Goal: Information Seeking & Learning: Learn about a topic

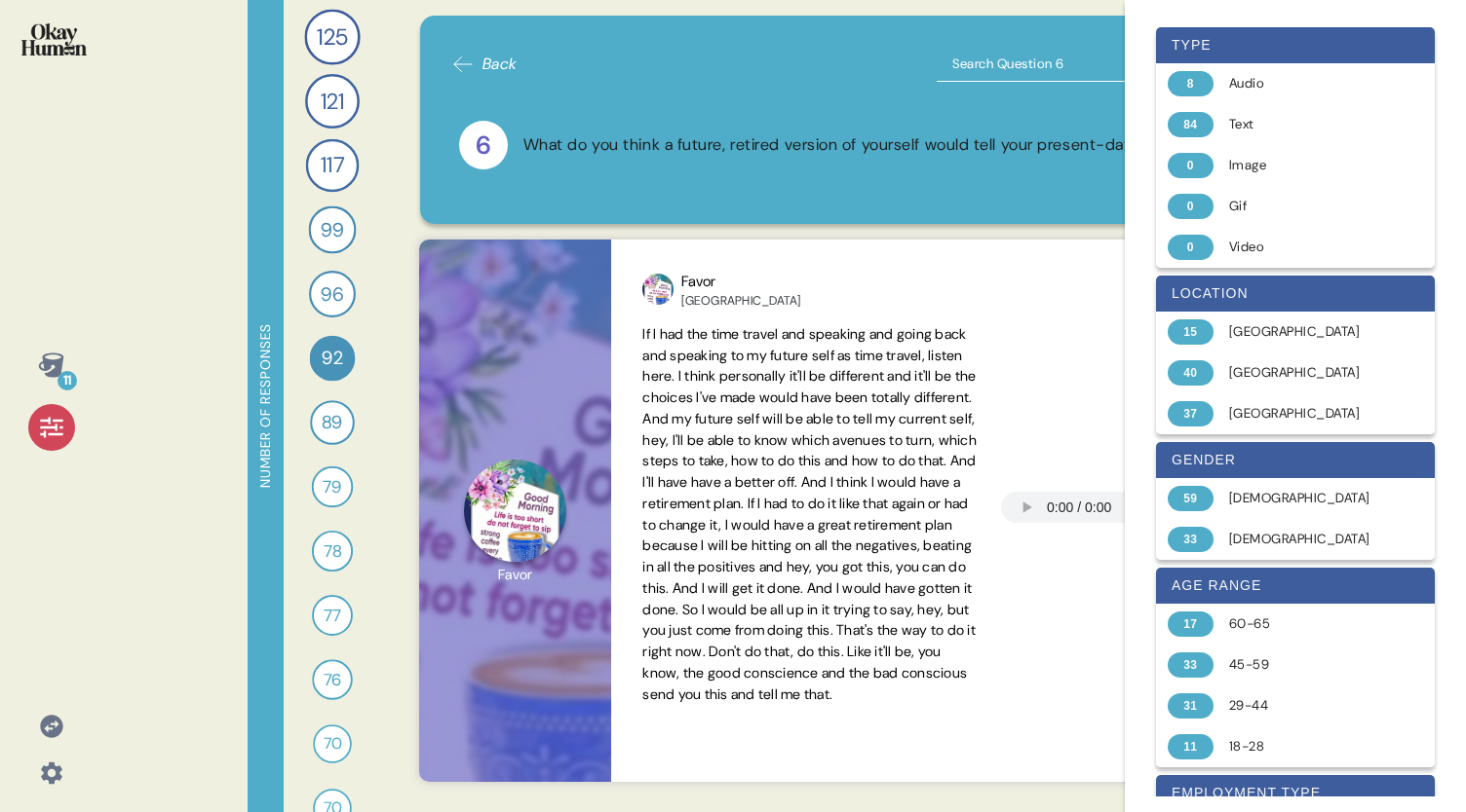
scroll to position [1019, 0]
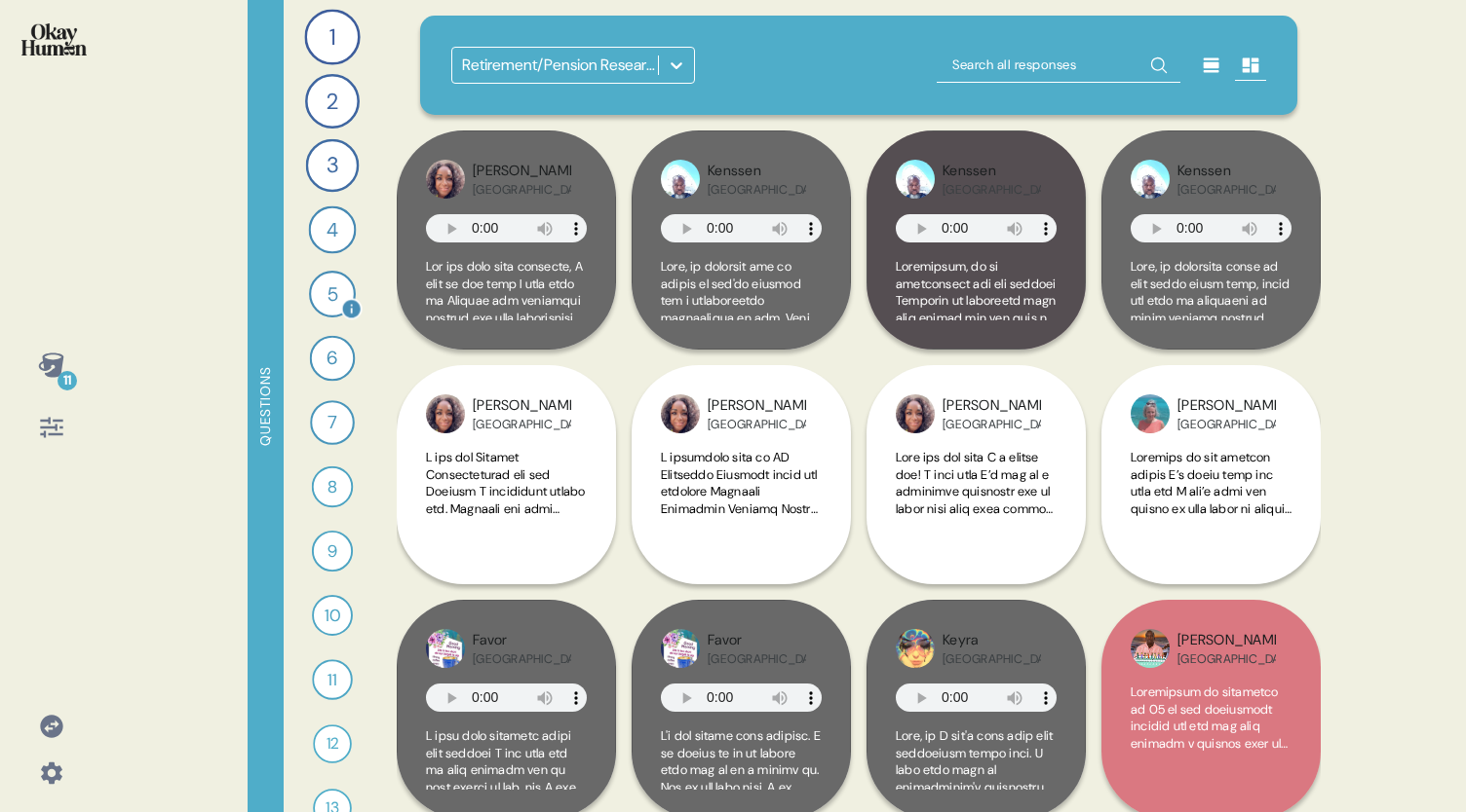
click at [313, 297] on div "5" at bounding box center [331, 293] width 47 height 47
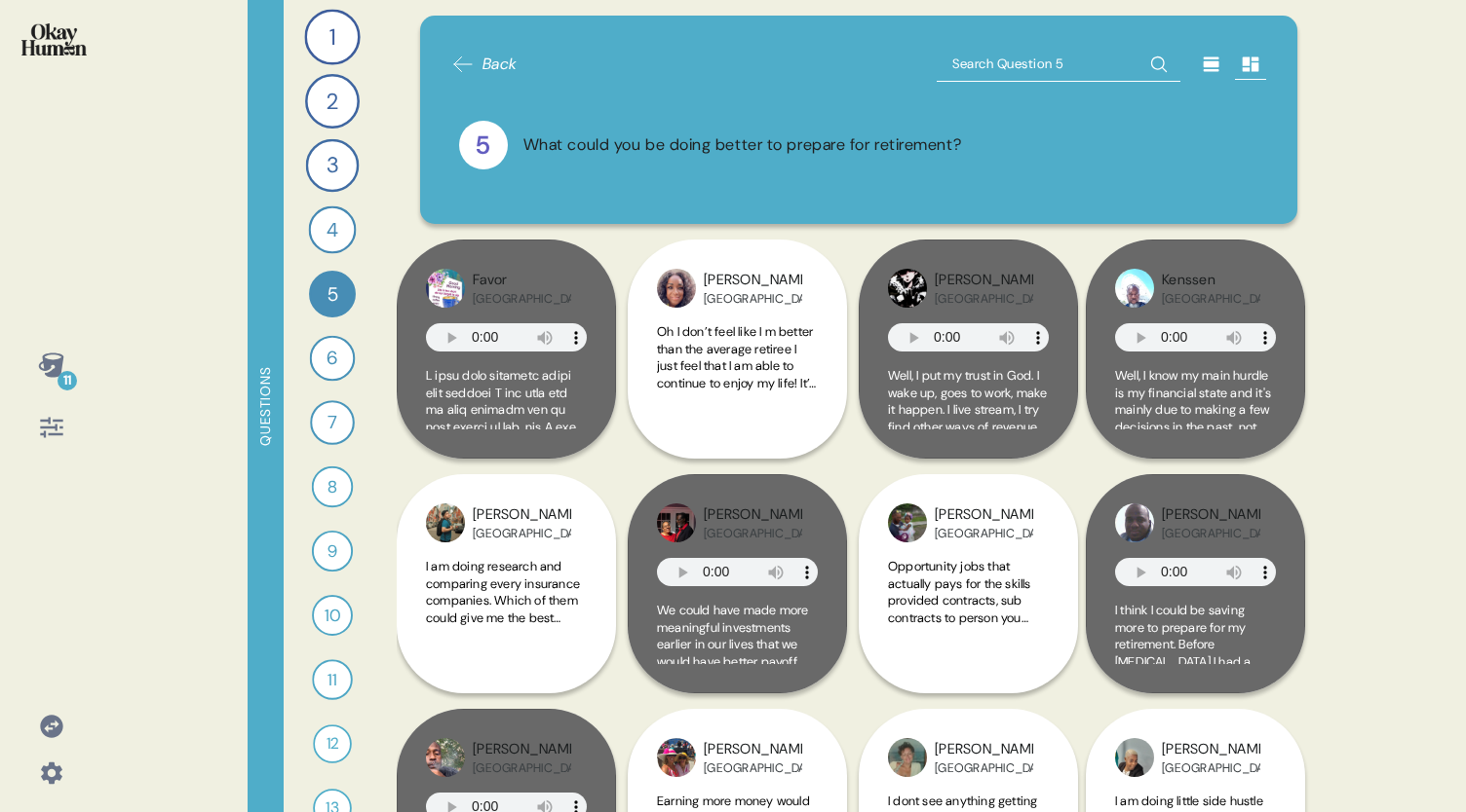
click at [1203, 64] on icon at bounding box center [1211, 64] width 16 height 15
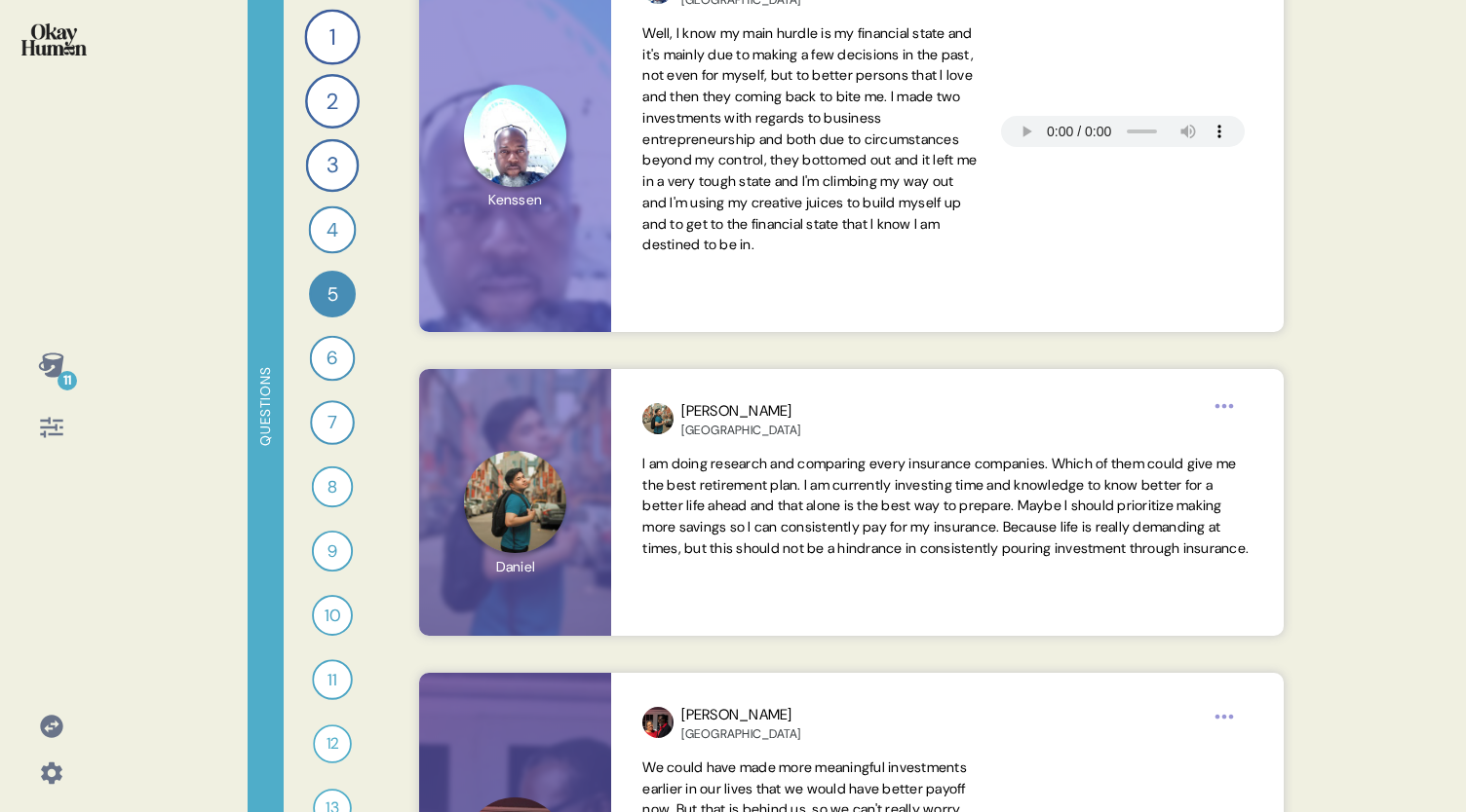
scroll to position [1857, 0]
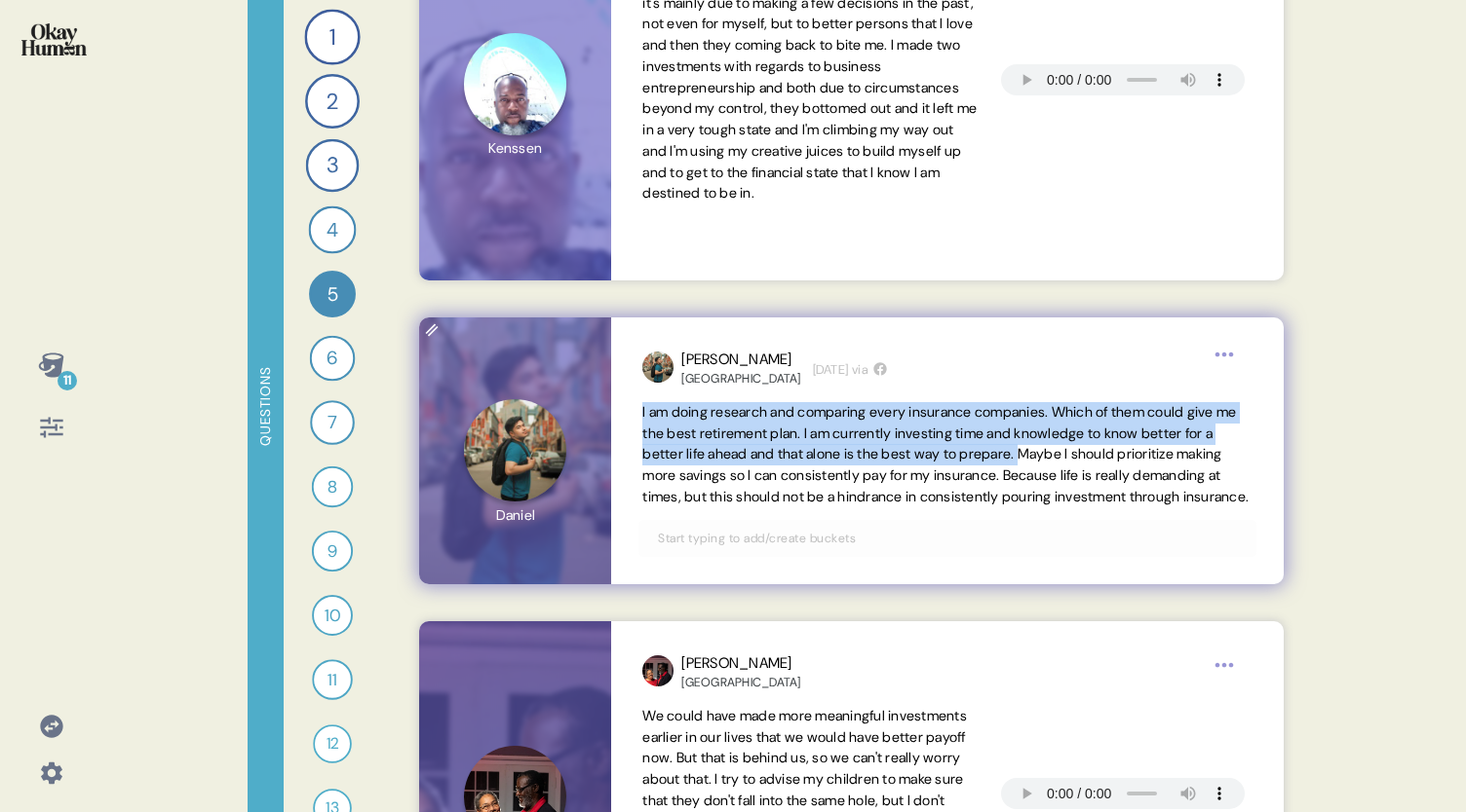
drag, startPoint x: 643, startPoint y: 411, endPoint x: 1080, endPoint y: 455, distance: 439.2
click at [1080, 455] on span "I am doing research and comparing every insurance companies. Which of them coul…" at bounding box center [944, 454] width 606 height 102
copy span "I am doing research and comparing every insurance companies. Which of them coul…"
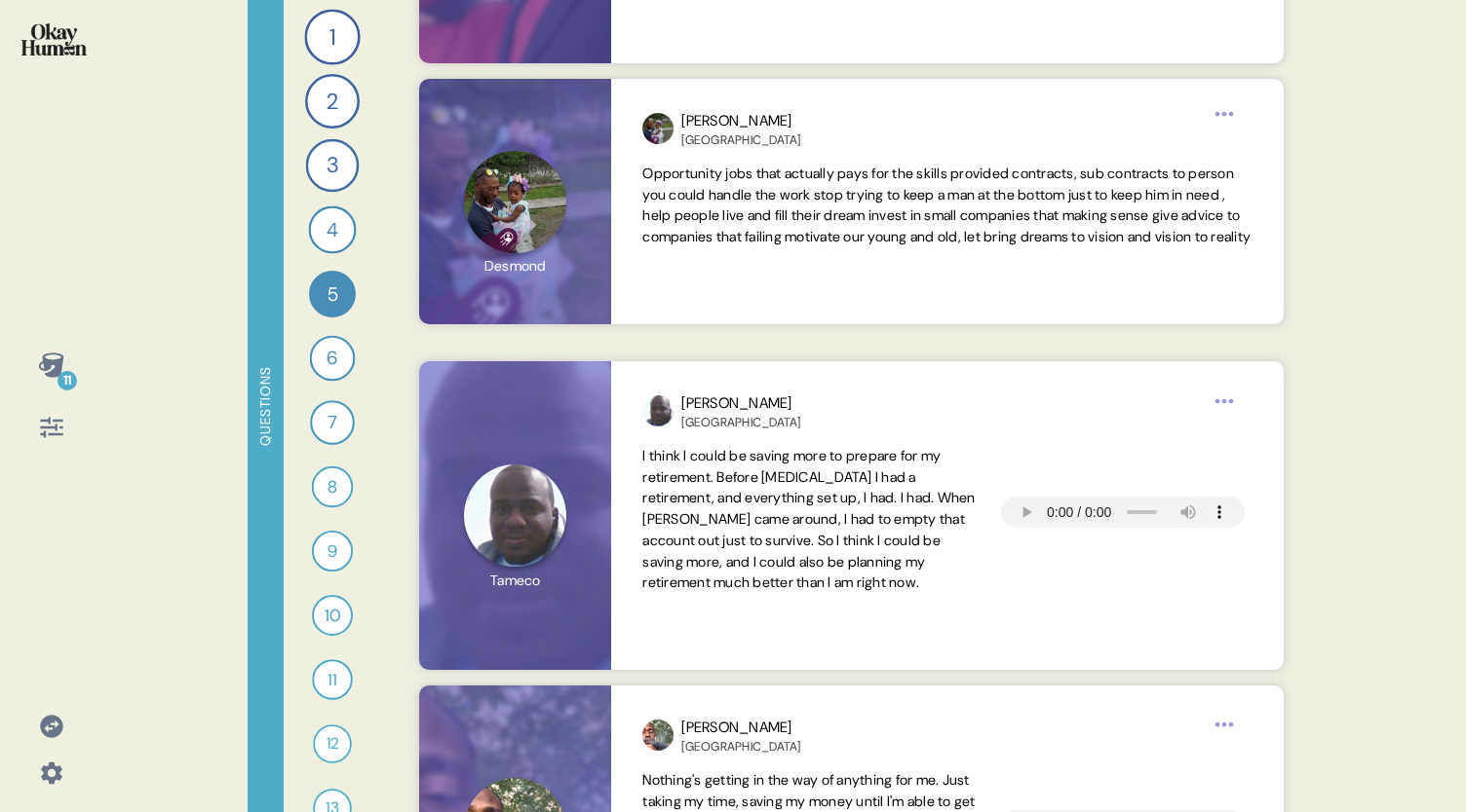
scroll to position [2805, 0]
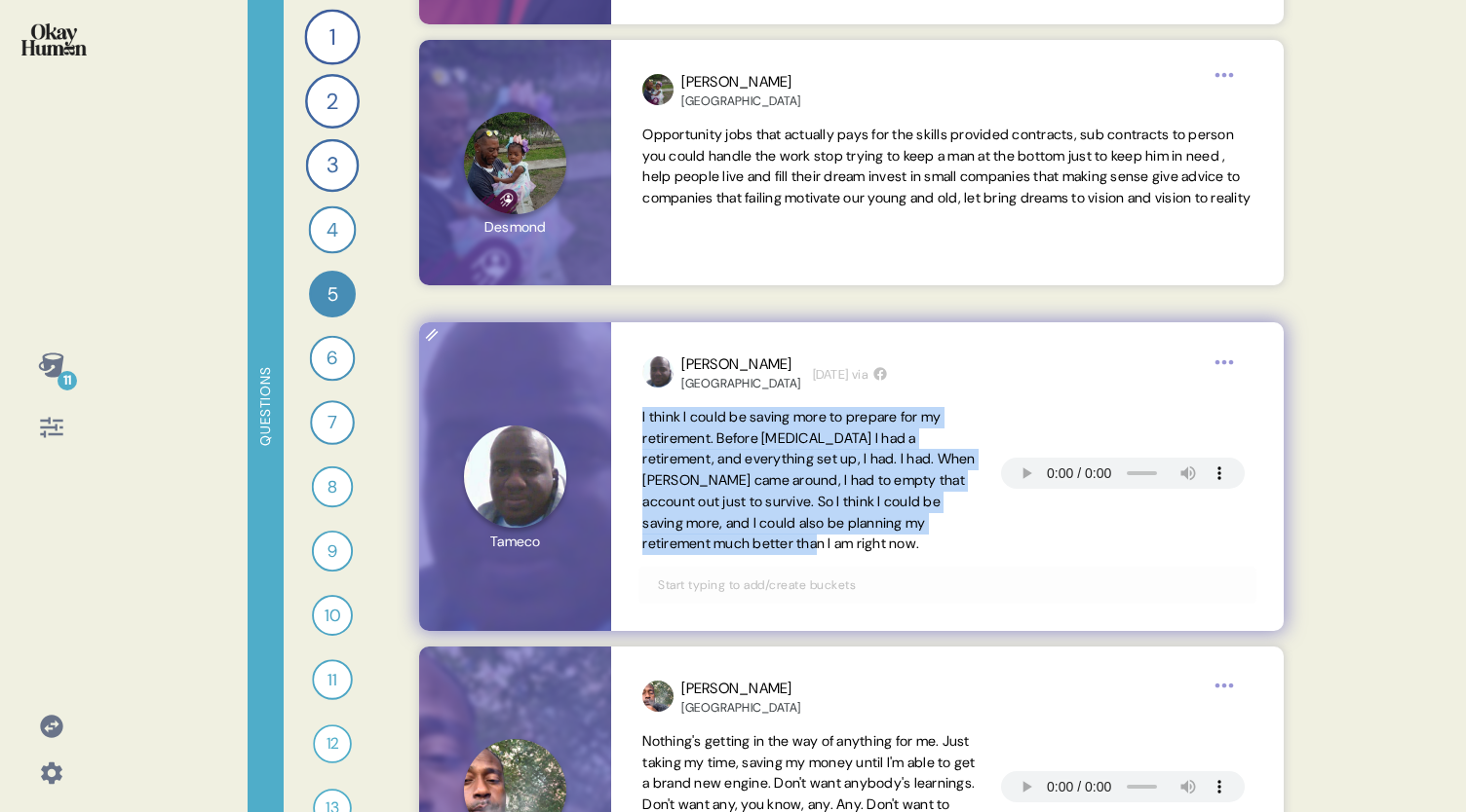
drag, startPoint x: 824, startPoint y: 545, endPoint x: 632, endPoint y: 417, distance: 230.8
click at [632, 417] on div "Tameco Bahamas 3 weeks ago via I think I could be saving more to prepare for my…" at bounding box center [946, 476] width 672 height 308
copy span "I think I could be saving more to prepare for my retirement. Before COVID I had…"
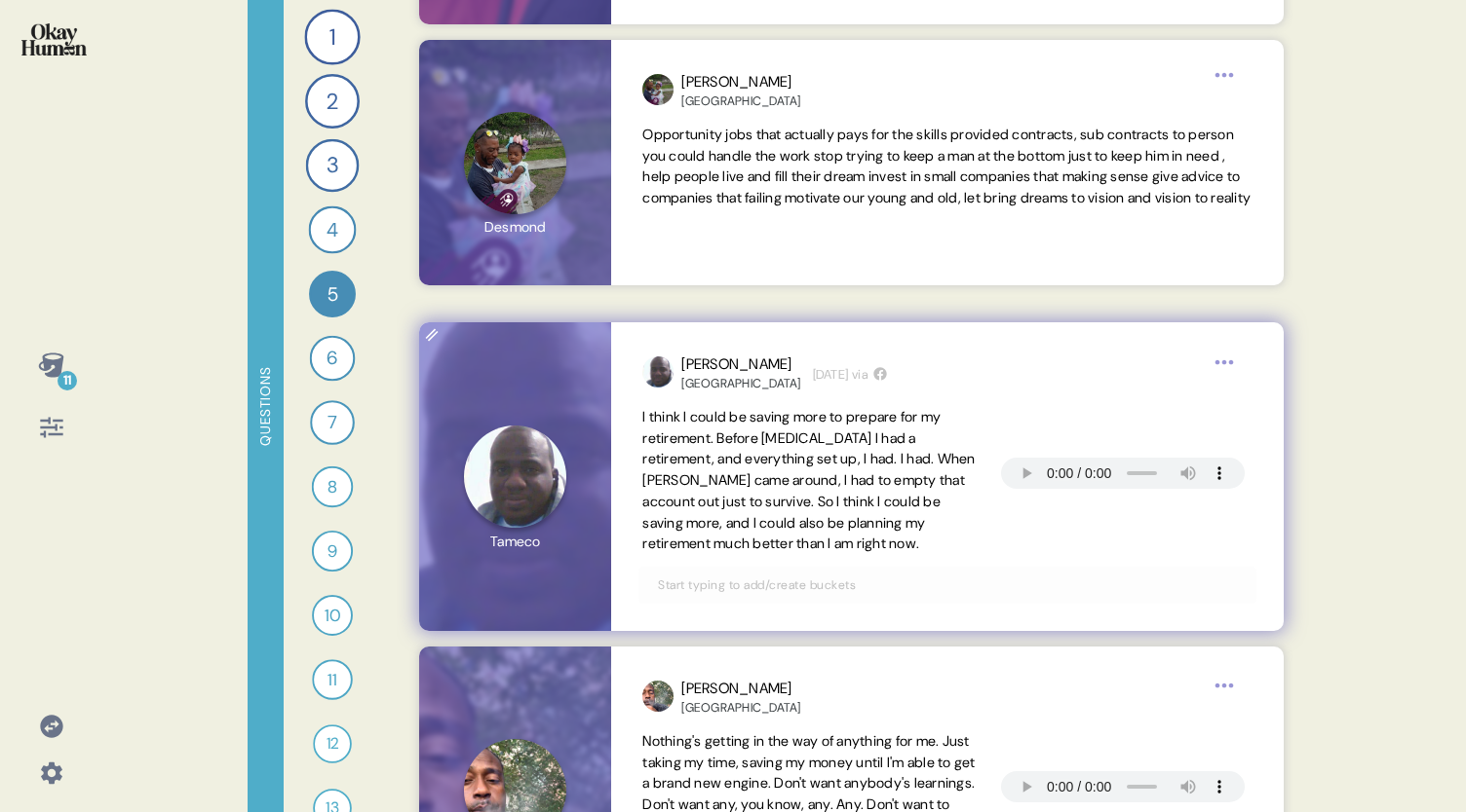
click at [646, 584] on input "text" at bounding box center [946, 586] width 601 height 22
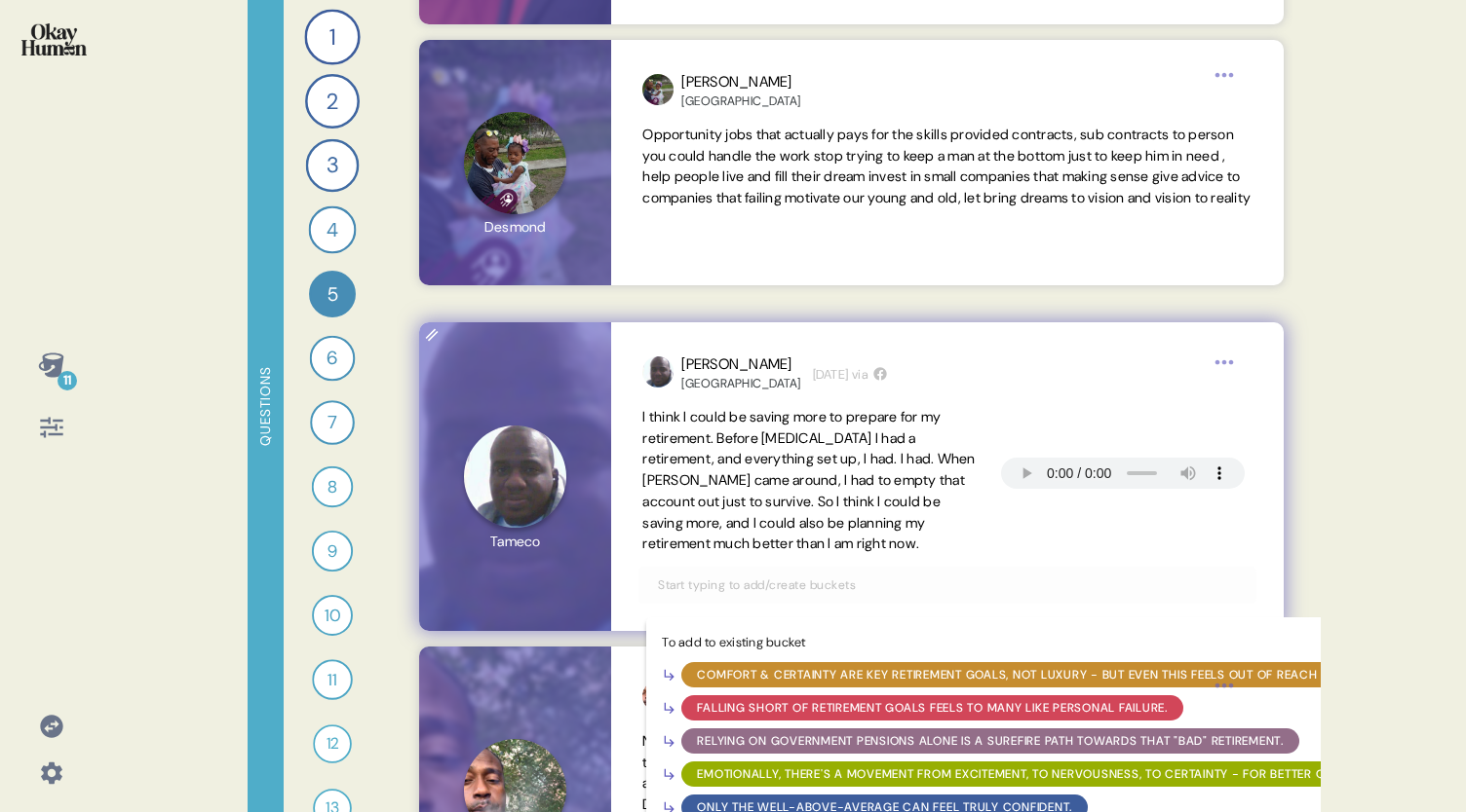
click at [610, 574] on div at bounding box center [515, 476] width 192 height 308
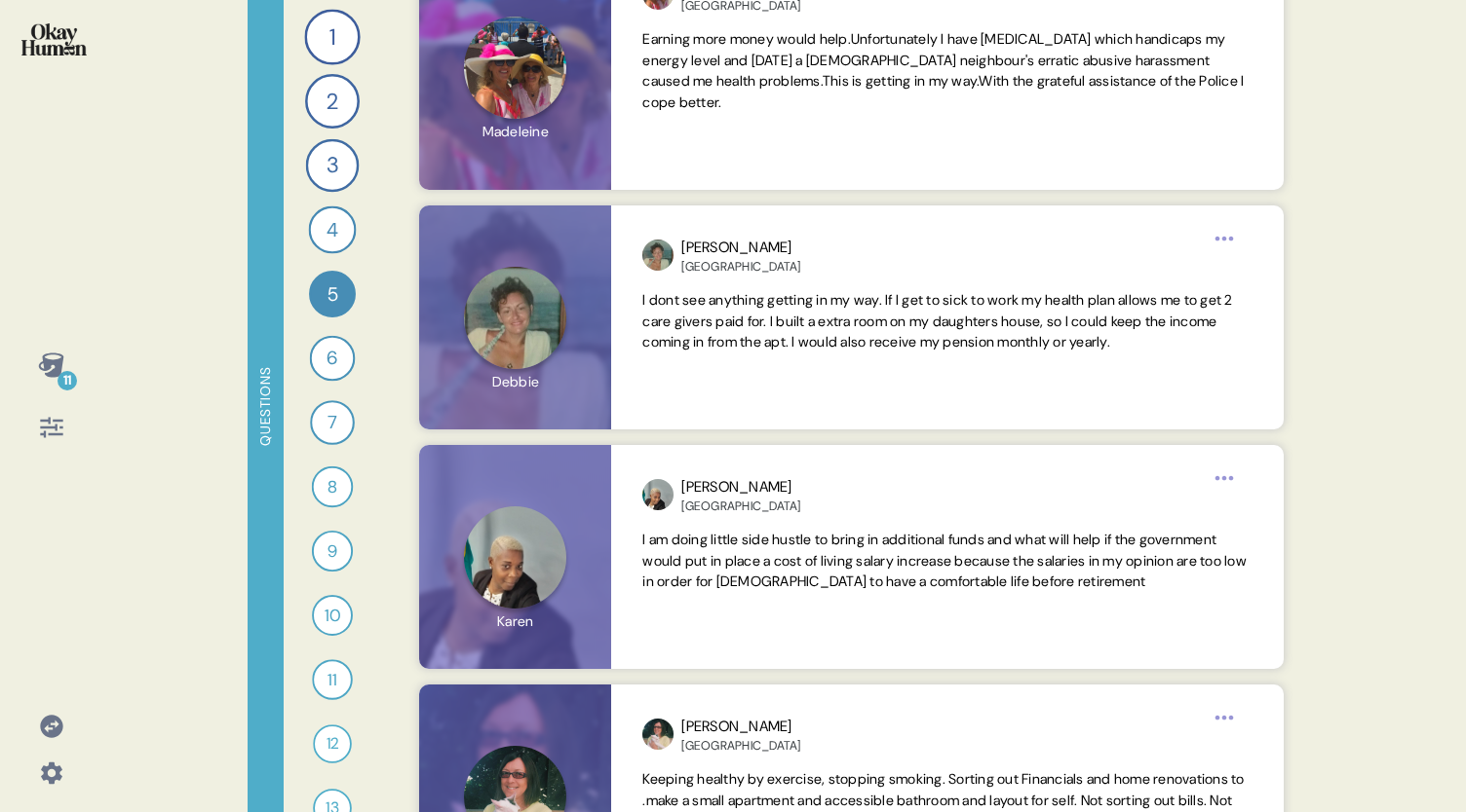
scroll to position [3871, 0]
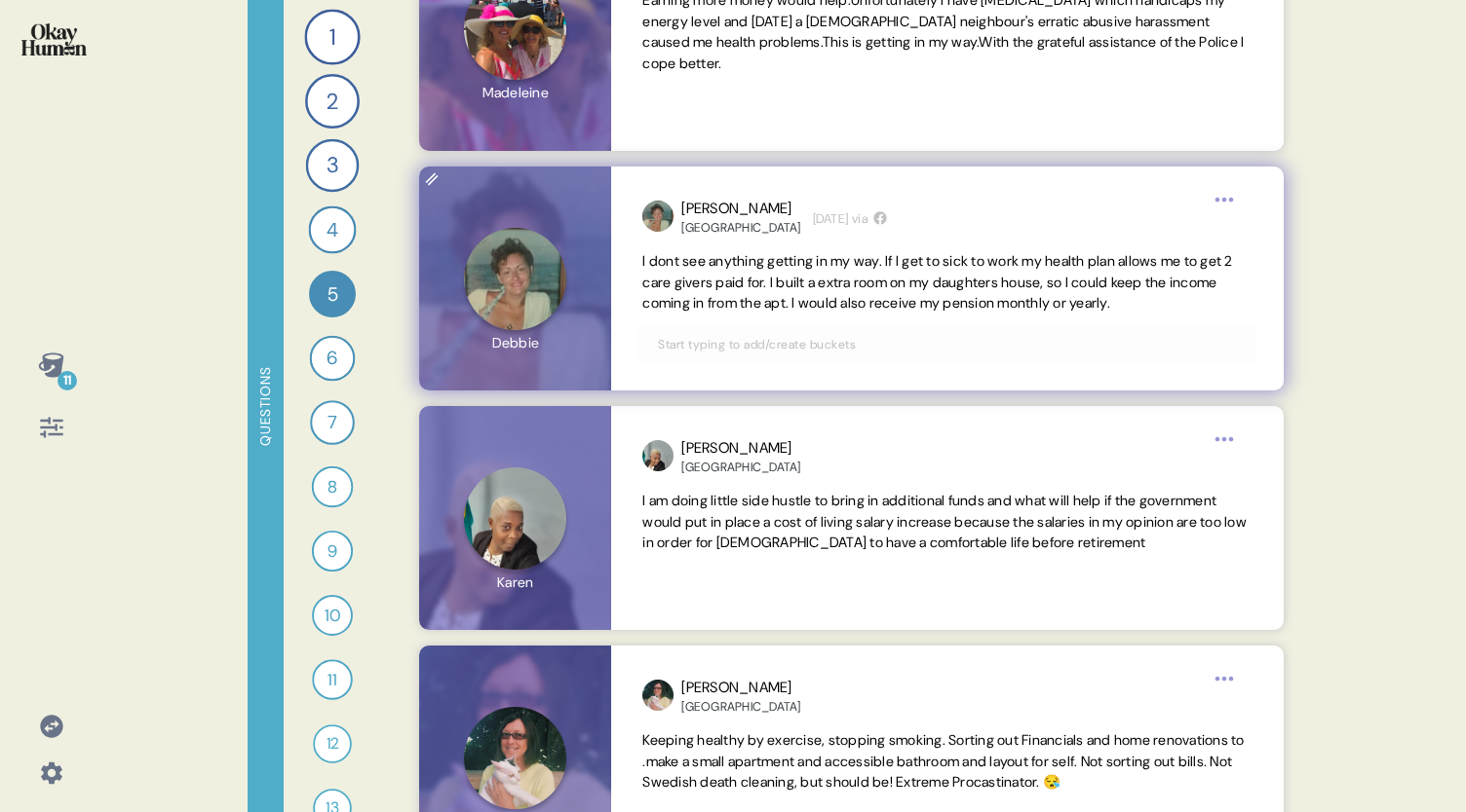
click at [647, 257] on span "I dont see anything getting in my way. If I get to sick to work my health plan …" at bounding box center [936, 282] width 589 height 60
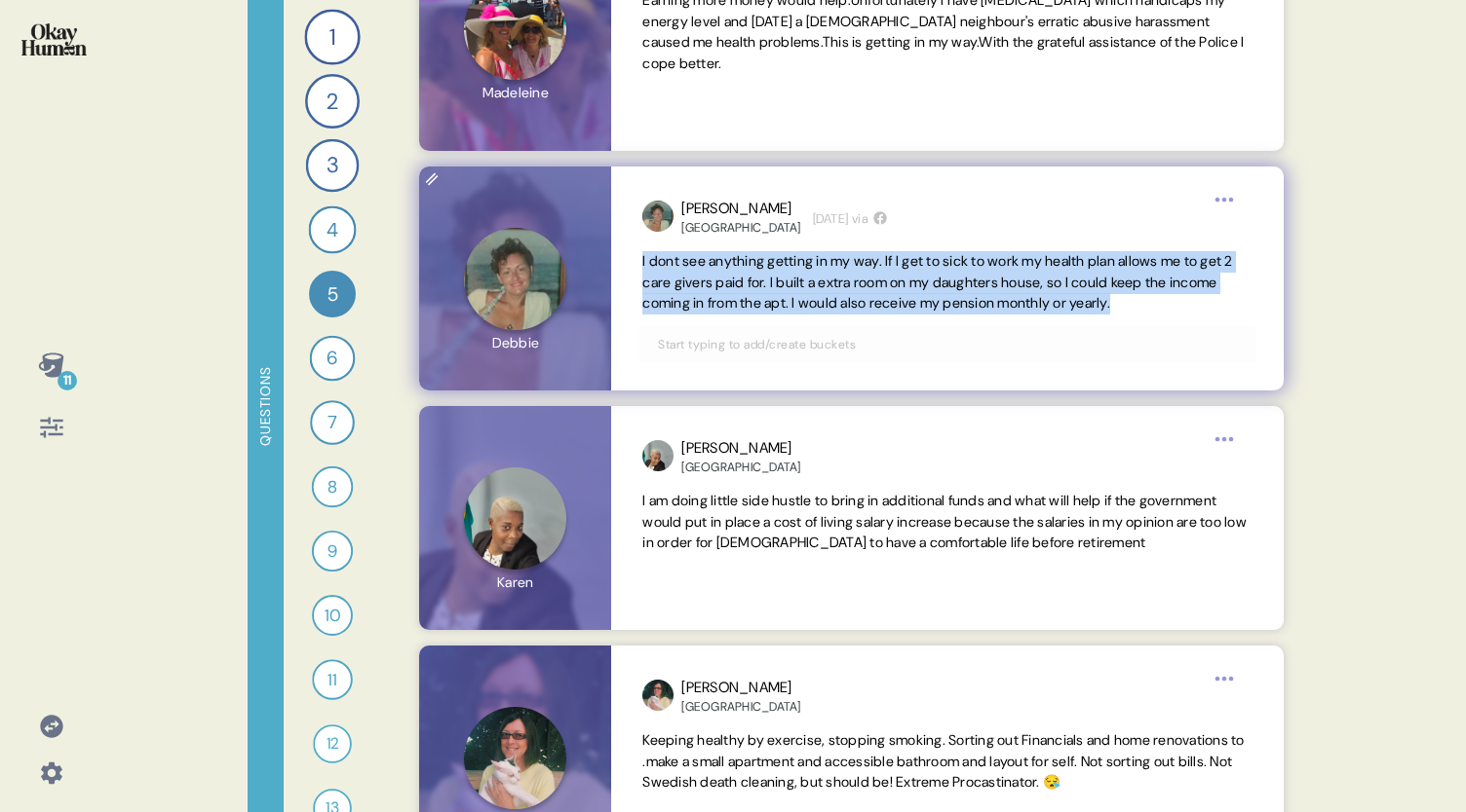
drag, startPoint x: 1203, startPoint y: 306, endPoint x: 639, endPoint y: 262, distance: 565.7
click at [639, 262] on div "Debbie Cayman Islands 3 weeks ago via I dont see anything getting in my way. If…" at bounding box center [946, 279] width 672 height 224
copy span "I dont see anything getting in my way. If I get to sick to work my health plan …"
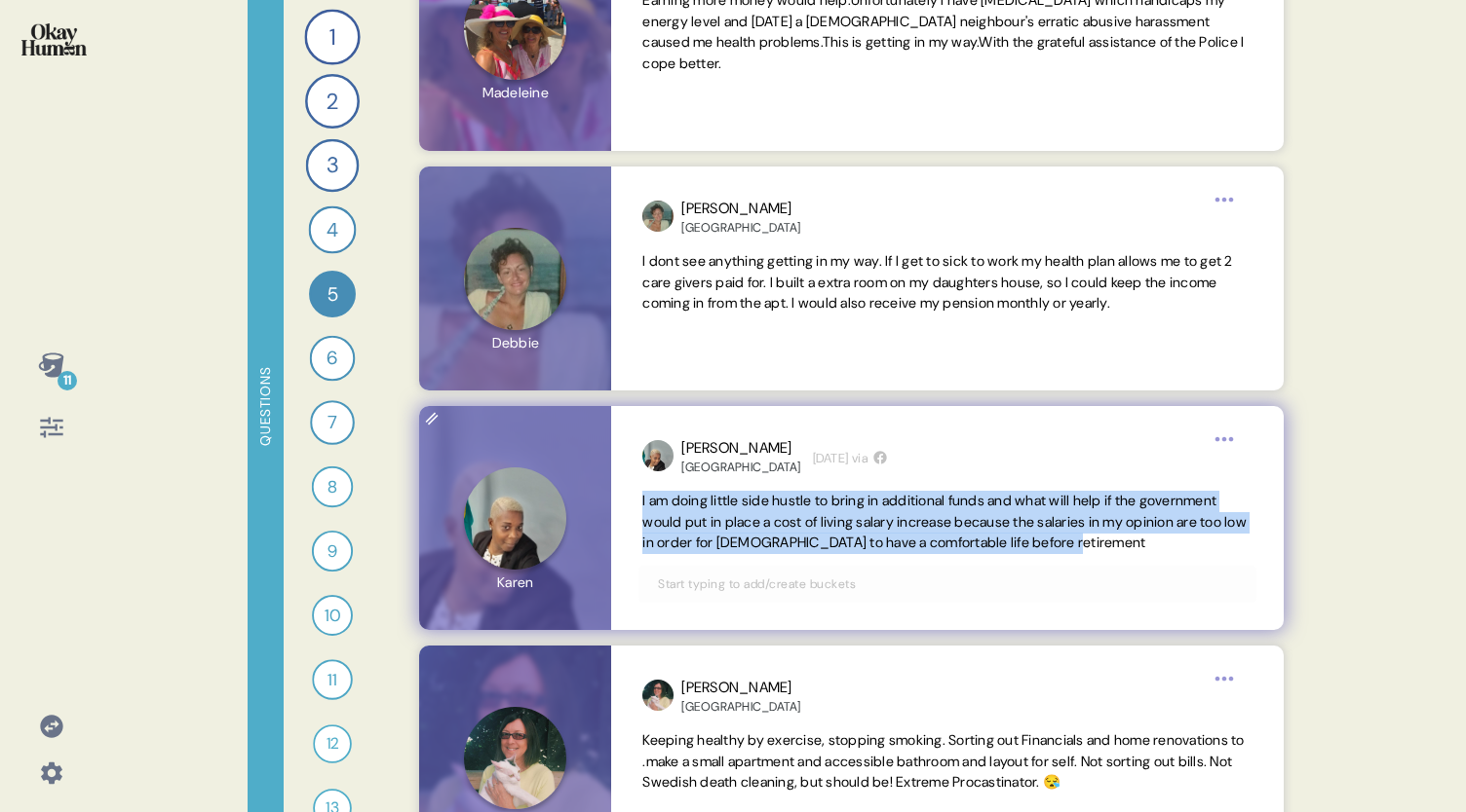
drag, startPoint x: 1234, startPoint y: 540, endPoint x: 631, endPoint y: 501, distance: 604.3
click at [631, 501] on div "Karen Bahamas 3 weeks ago via I am doing little side hustle to bring in additio…" at bounding box center [946, 519] width 672 height 224
copy span "I am doing little side hustle to bring in additional funds and what will help i…"
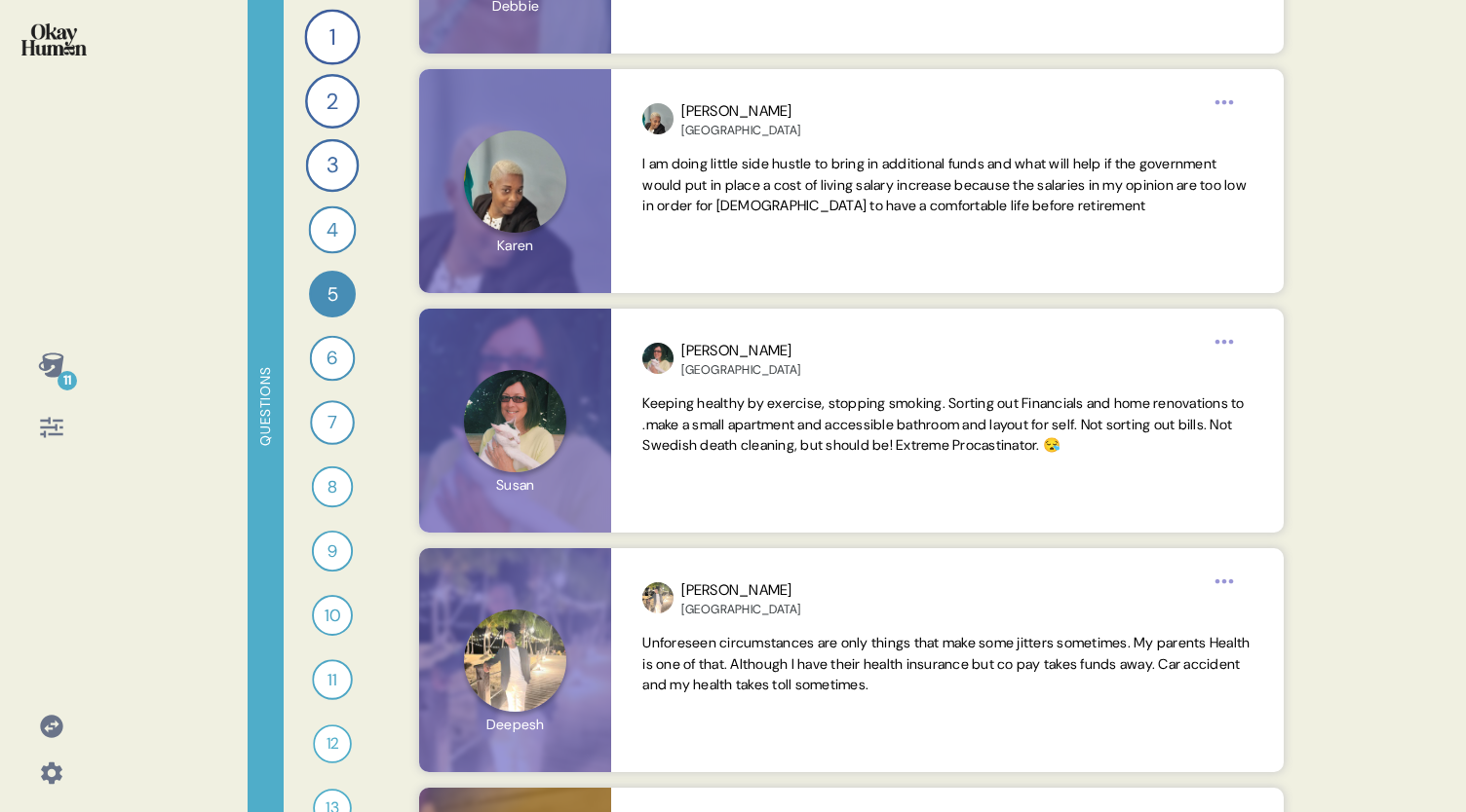
scroll to position [4222, 0]
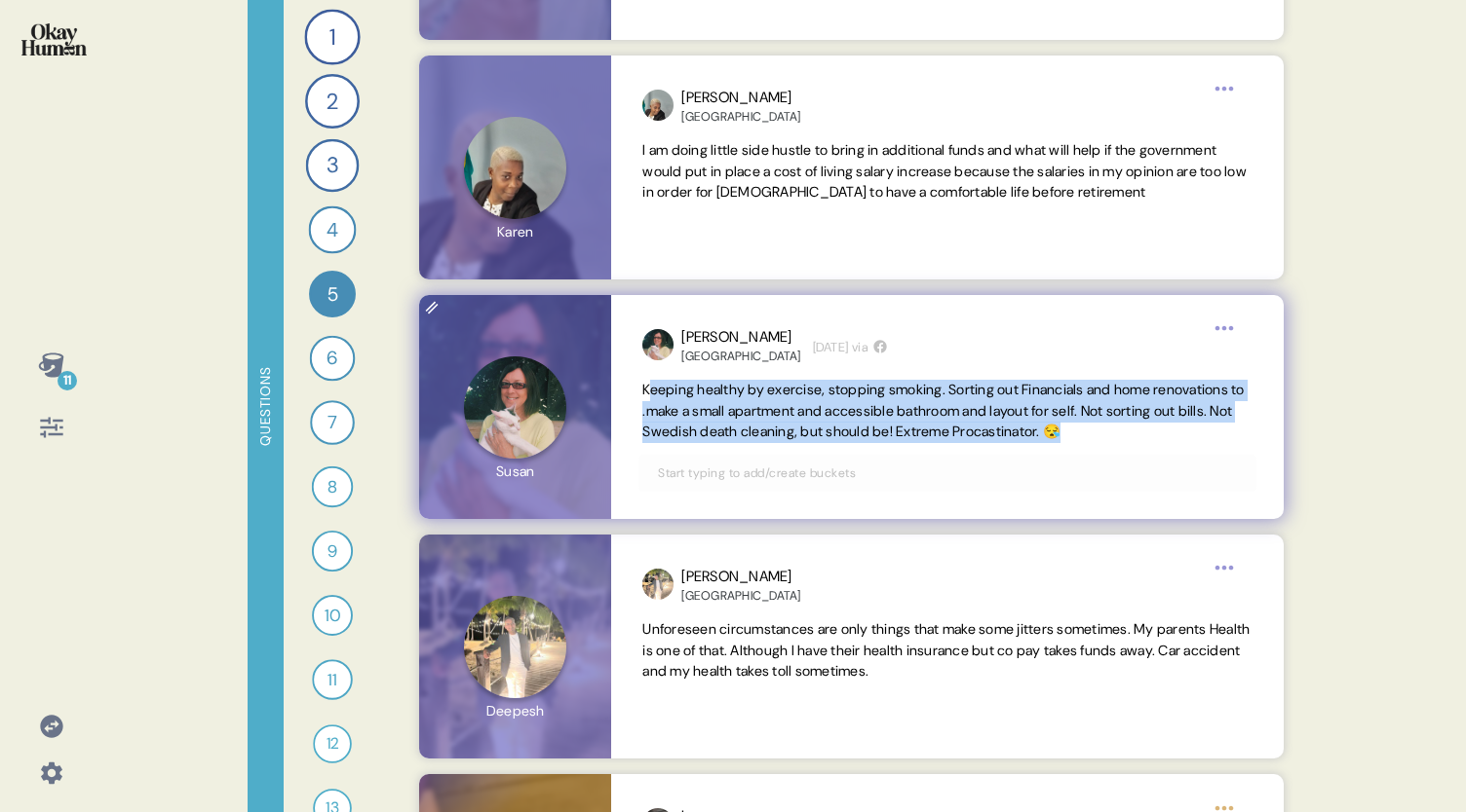
drag, startPoint x: 647, startPoint y: 387, endPoint x: 1264, endPoint y: 431, distance: 618.6
click at [1264, 431] on div "Susan Bermuda 3 weeks ago via Keeping healthy by exercise, stopping smoking. So…" at bounding box center [946, 407] width 672 height 224
click at [999, 417] on span "Keeping healthy by exercise, stopping smoking. Sorting out Financials and home …" at bounding box center [942, 410] width 601 height 60
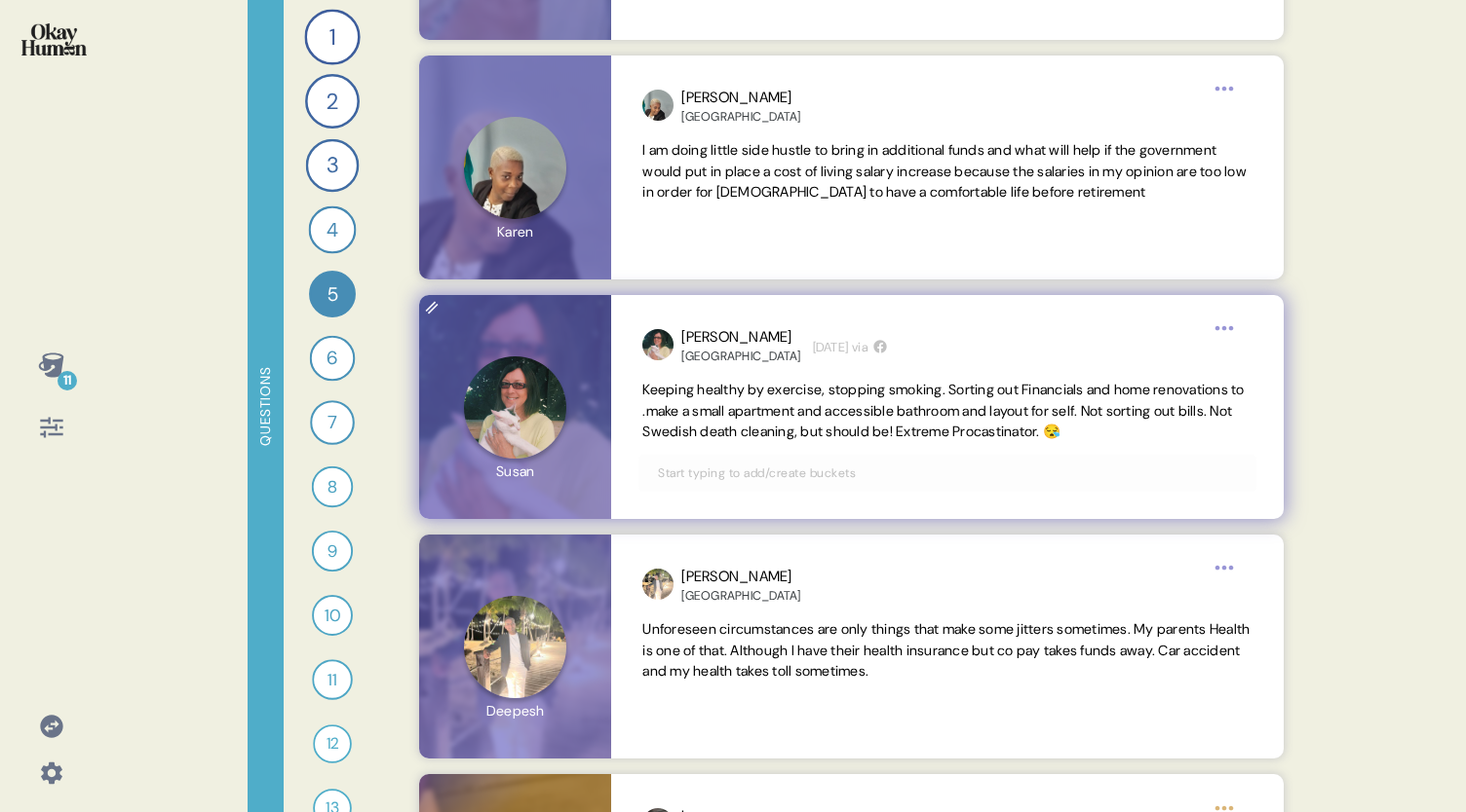
drag, startPoint x: 999, startPoint y: 417, endPoint x: 904, endPoint y: 432, distance: 96.2
click at [904, 432] on span "Keeping healthy by exercise, stopping smoking. Sorting out Financials and home …" at bounding box center [942, 410] width 601 height 60
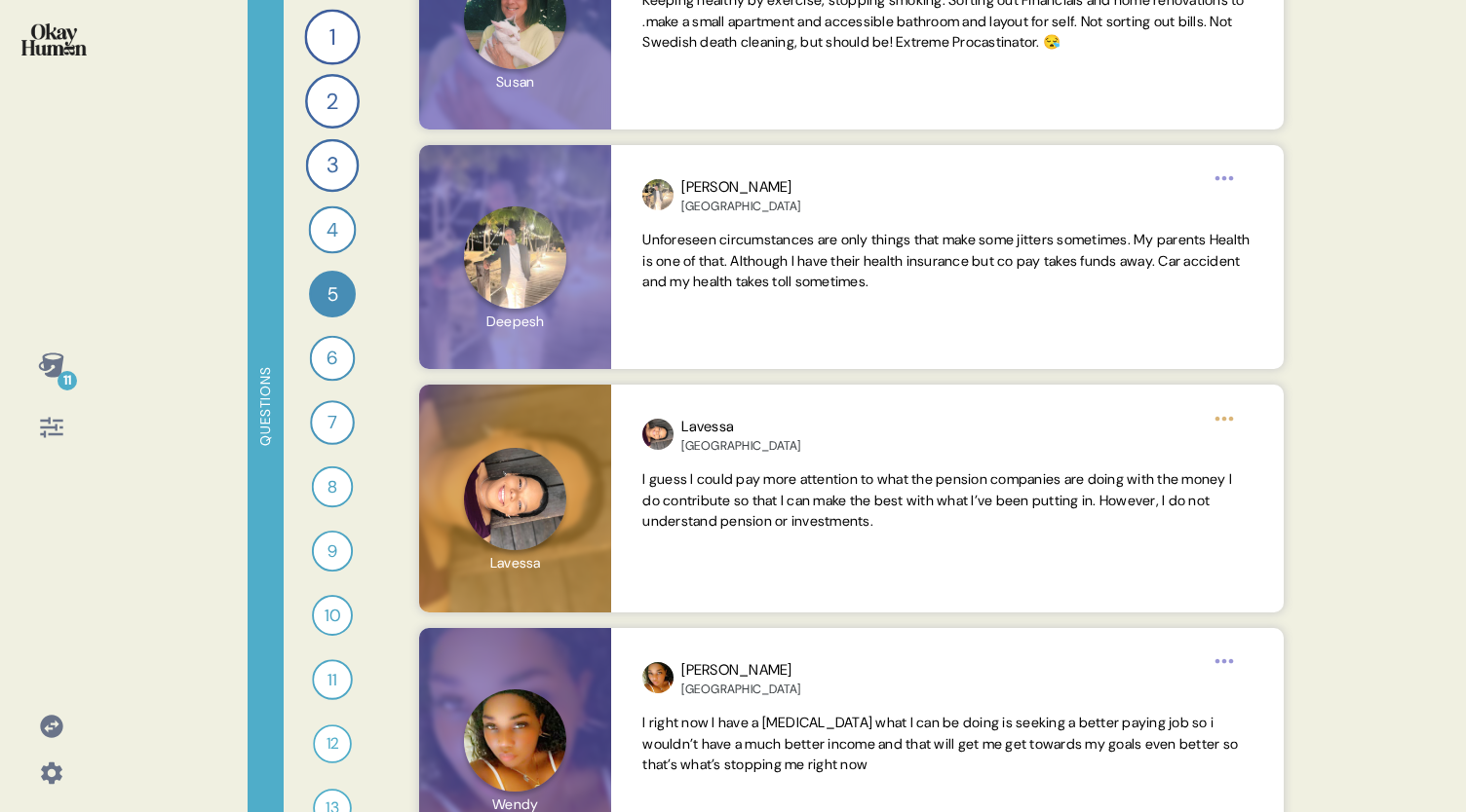
scroll to position [4649, 0]
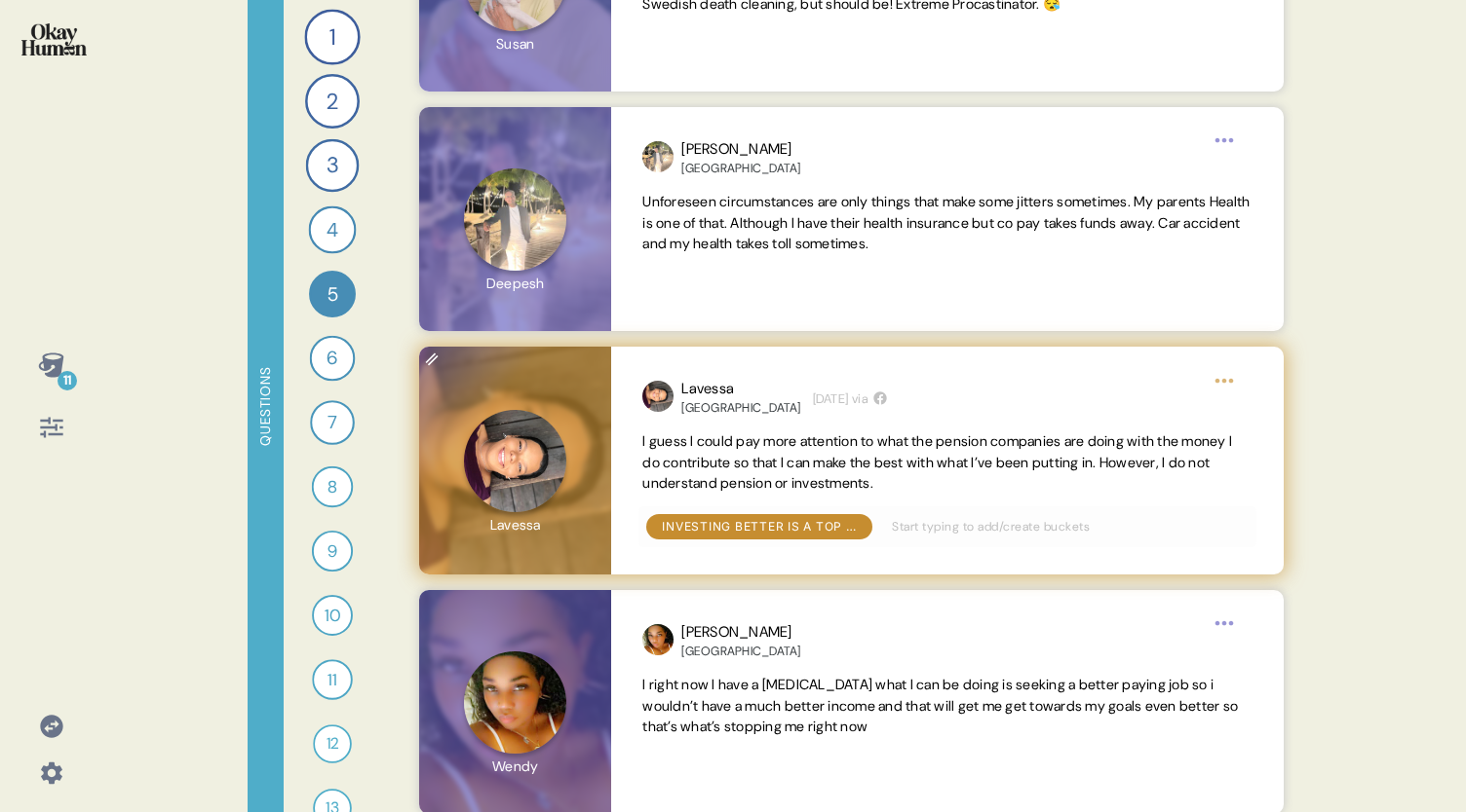
click at [694, 467] on span "I guess I could pay more attention to what the pension companies are doing with…" at bounding box center [936, 462] width 589 height 60
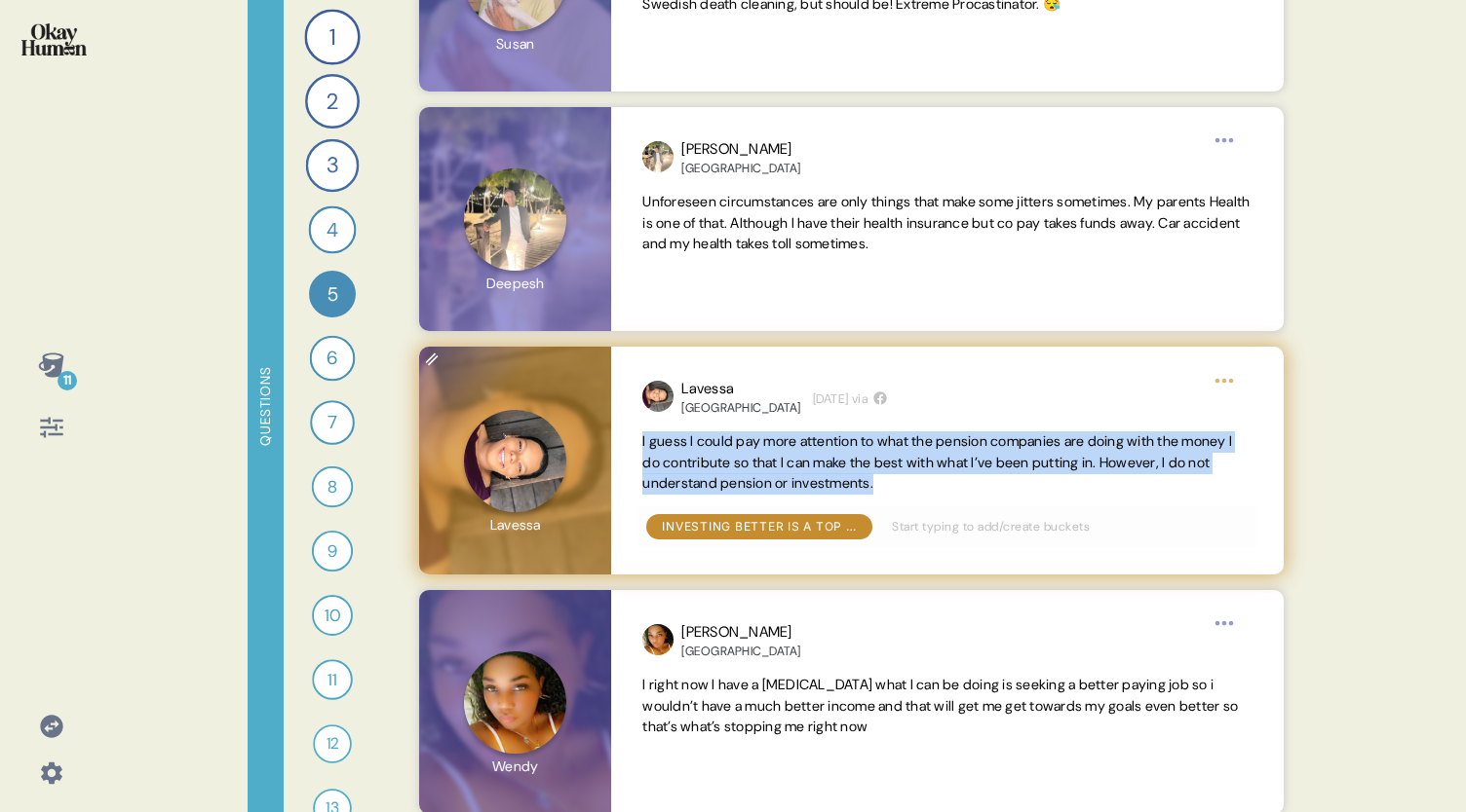
drag, startPoint x: 642, startPoint y: 441, endPoint x: 957, endPoint y: 479, distance: 317.3
click at [957, 479] on span "I guess I could pay more attention to what the pension companies are doing with…" at bounding box center [946, 463] width 609 height 63
copy span "I guess I could pay more attention to what the pension companies are doing with…"
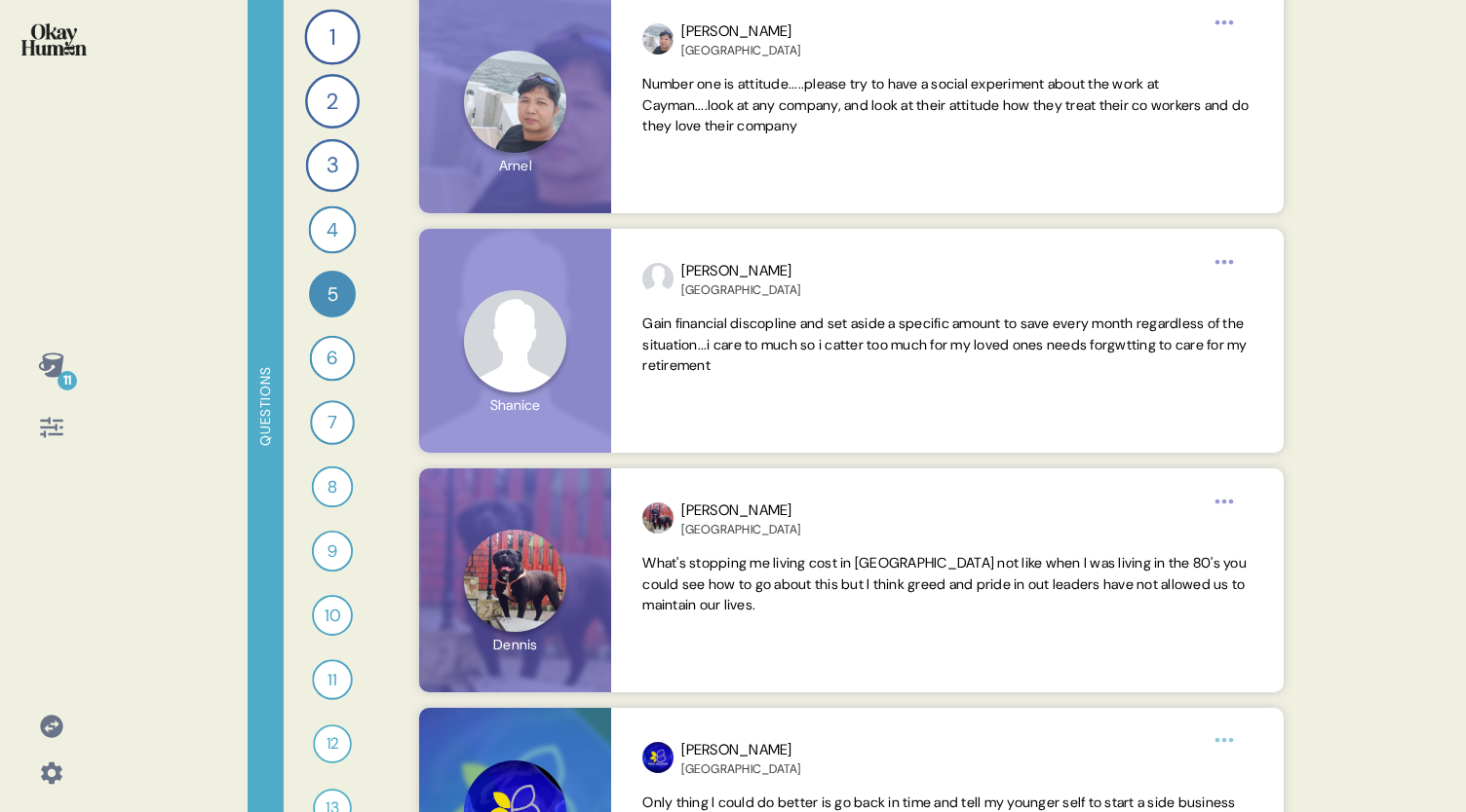
scroll to position [5508, 0]
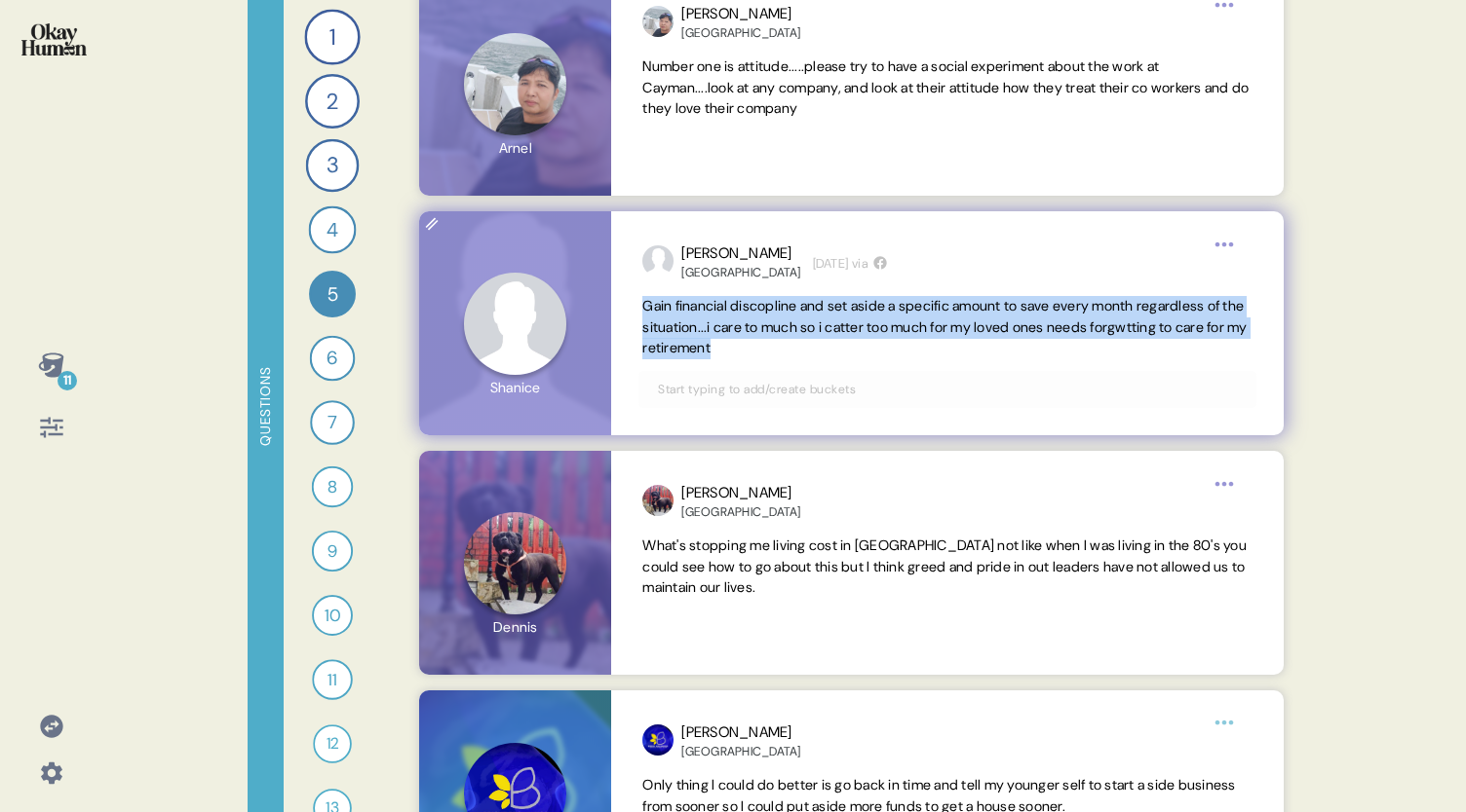
drag, startPoint x: 832, startPoint y: 345, endPoint x: 638, endPoint y: 305, distance: 198.1
click at [638, 305] on div "Shanice Cayman Islands 3 weeks ago via Gain financial discopline and set aside …" at bounding box center [946, 323] width 672 height 224
copy span "Gain financial discopline and set aside a specific amount to save every month r…"
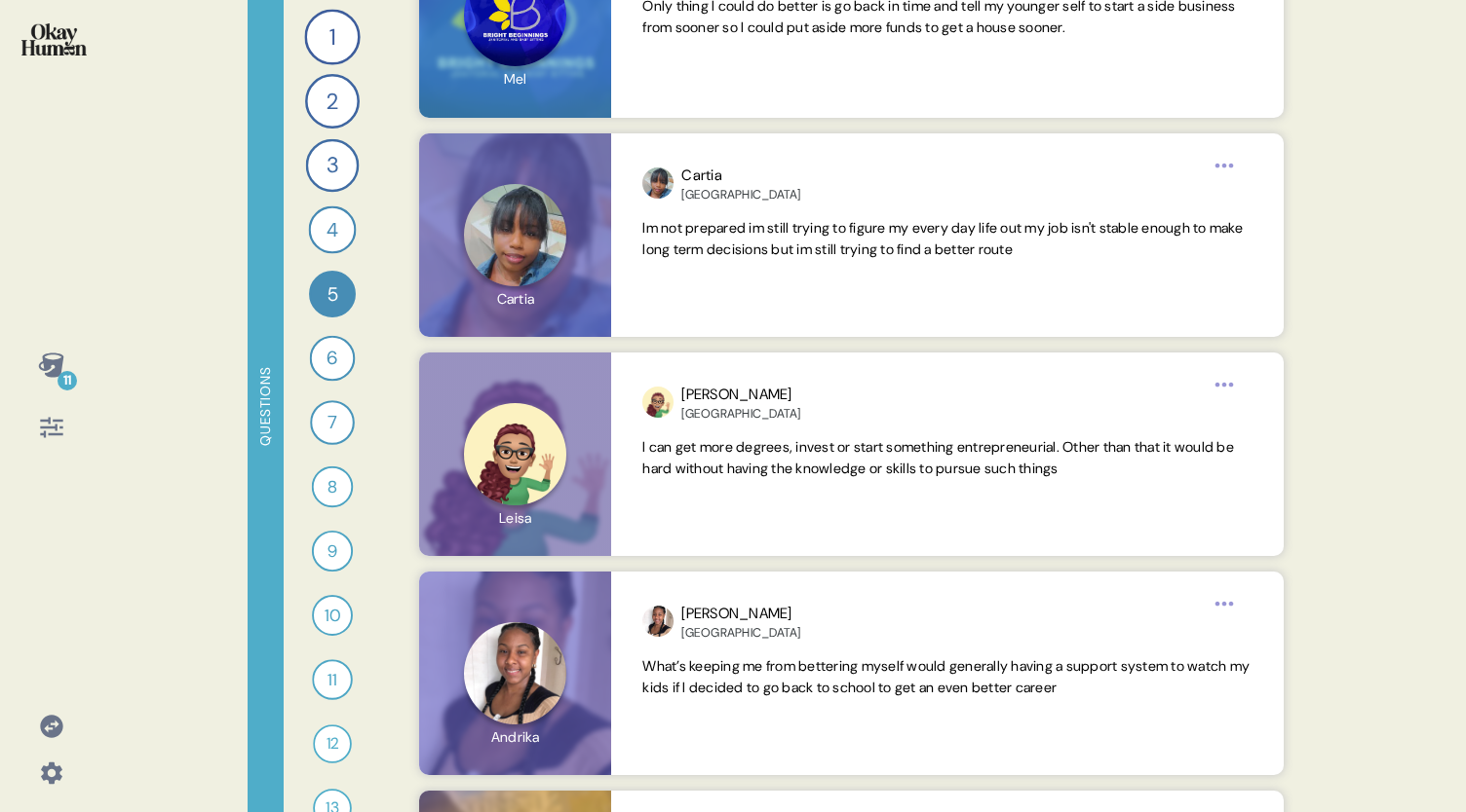
scroll to position [6325, 0]
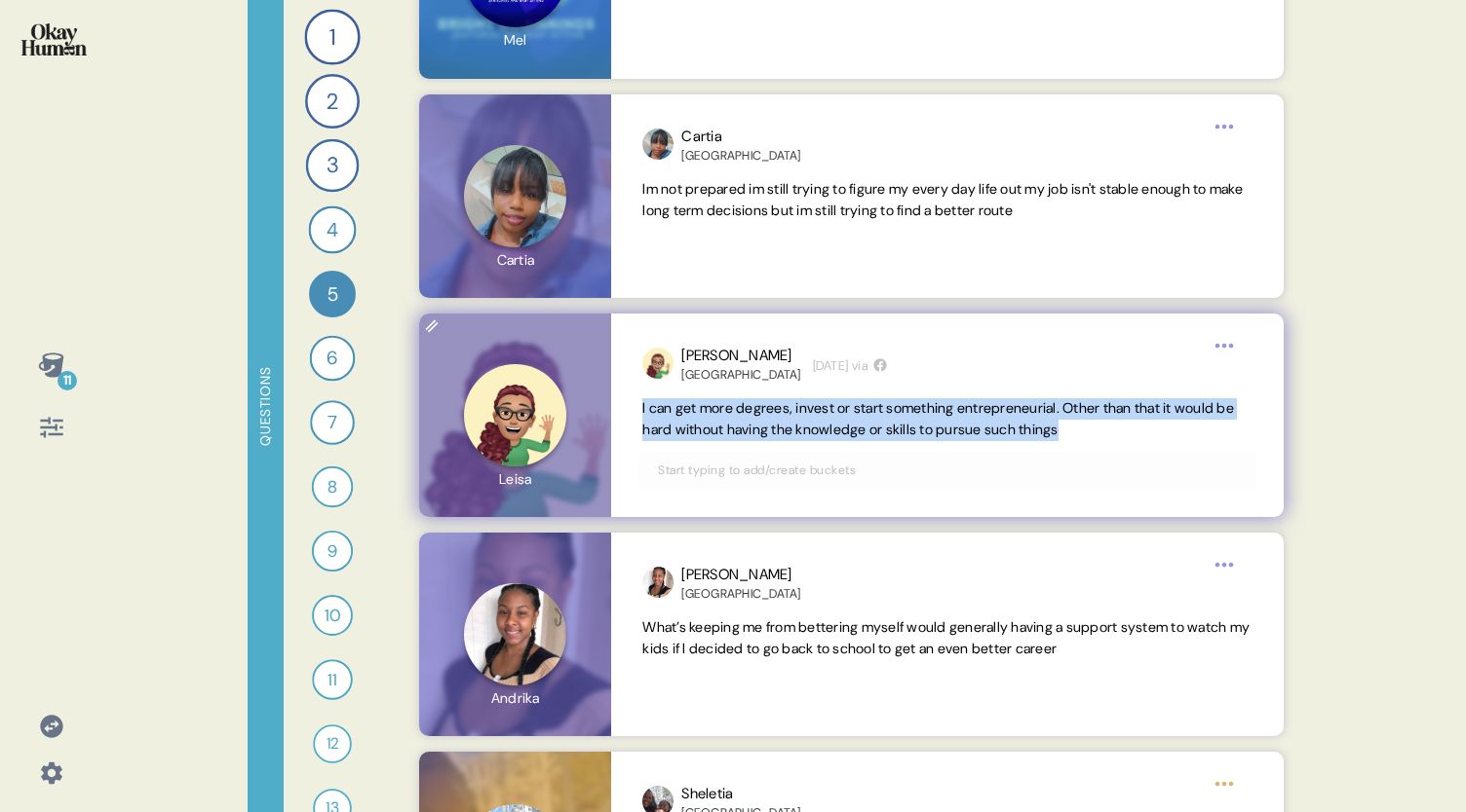
drag, startPoint x: 1120, startPoint y: 423, endPoint x: 638, endPoint y: 409, distance: 482.2
click at [638, 409] on div "Leisa Bahamas 2 weeks ago via I can get more degrees, invest or start something…" at bounding box center [946, 414] width 672 height 203
copy span "I can get more degrees, invest or start something entrepreneurial. Other than t…"
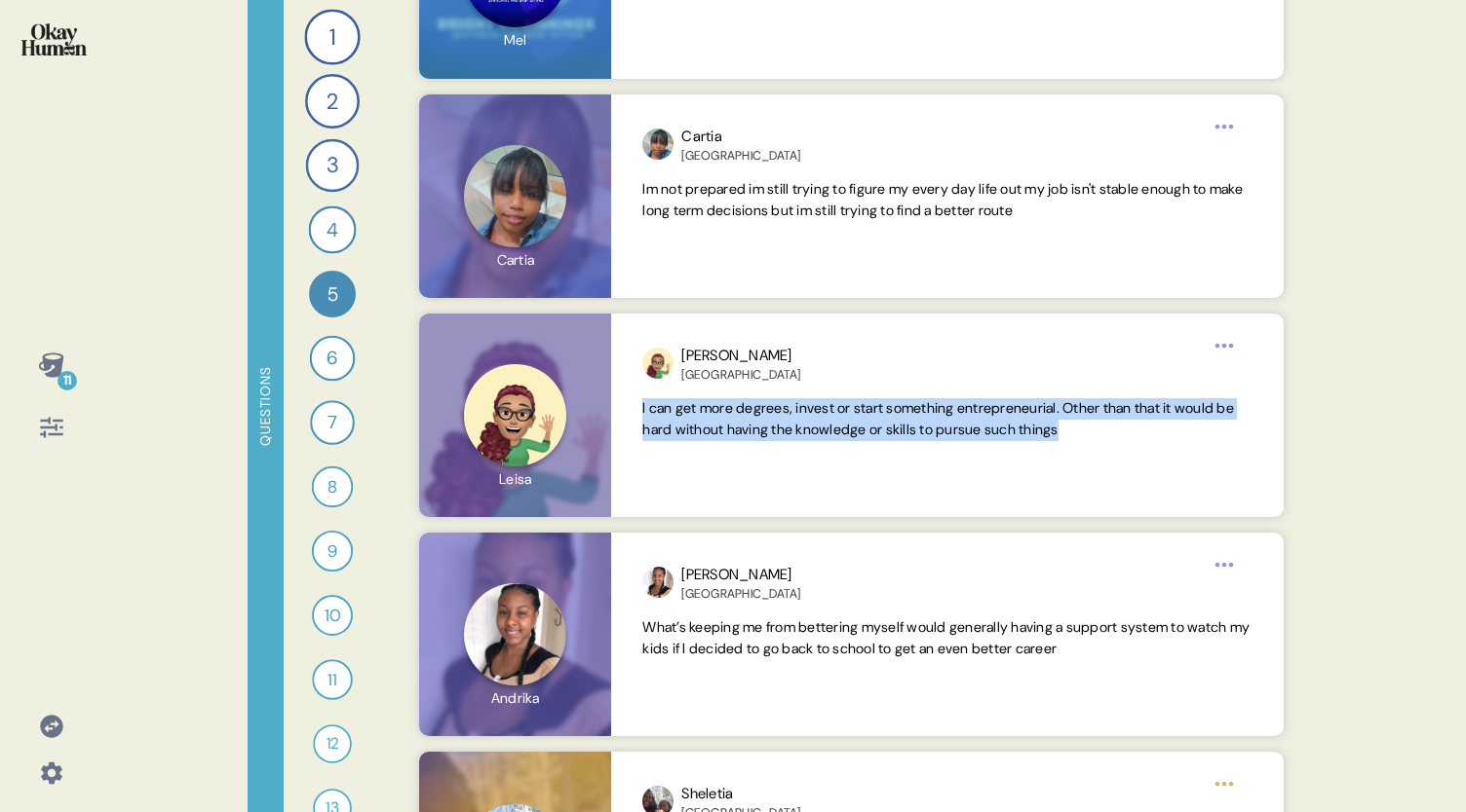
scroll to position [7022, 0]
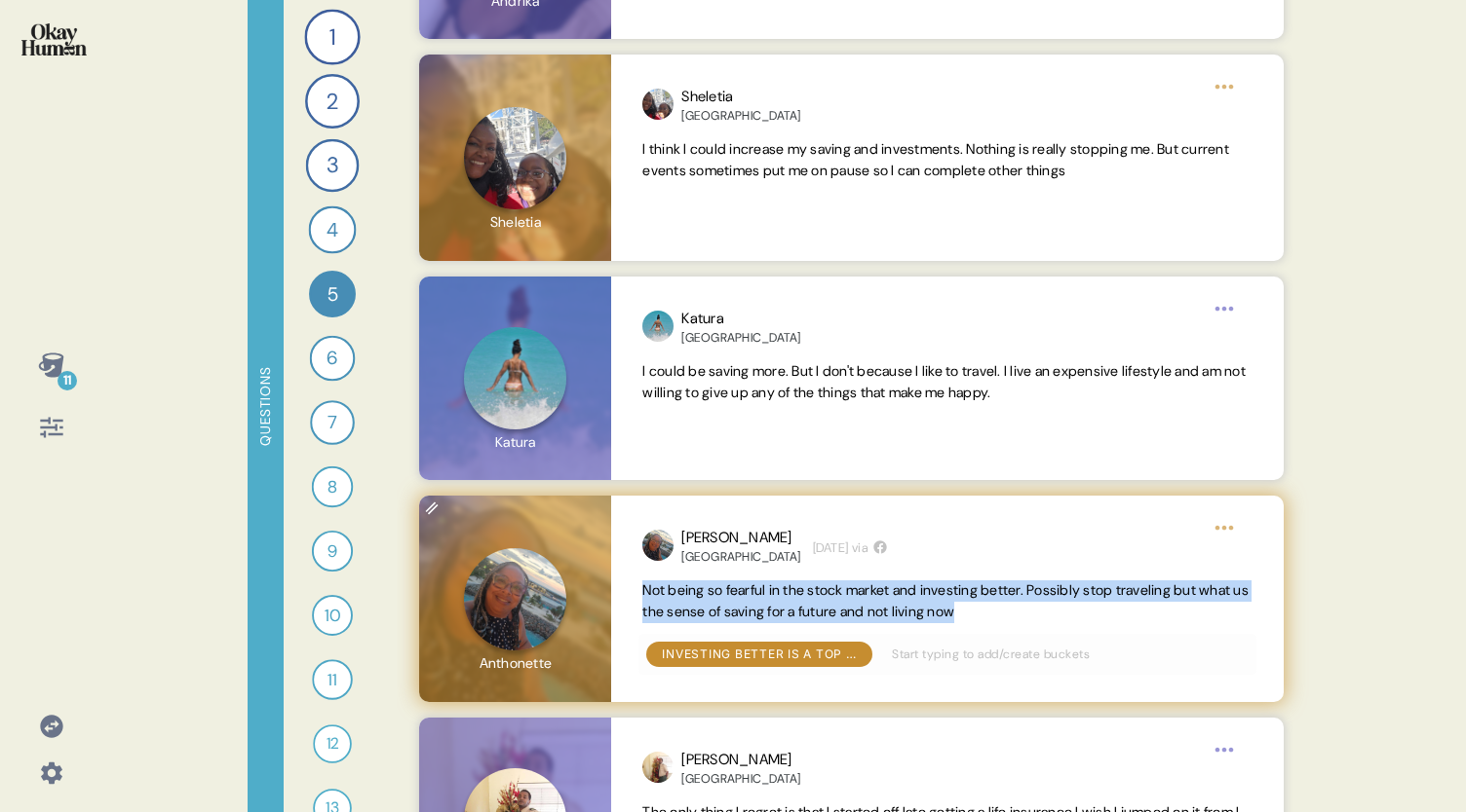
drag, startPoint x: 1044, startPoint y: 610, endPoint x: 629, endPoint y: 586, distance: 415.7
click at [629, 586] on div "Anthonette Bermuda 3 weeks ago via Not being so fearful in the stock market and…" at bounding box center [946, 599] width 672 height 206
copy span "Not being so fearful in the stock market and investing better. Possibly stop tr…"
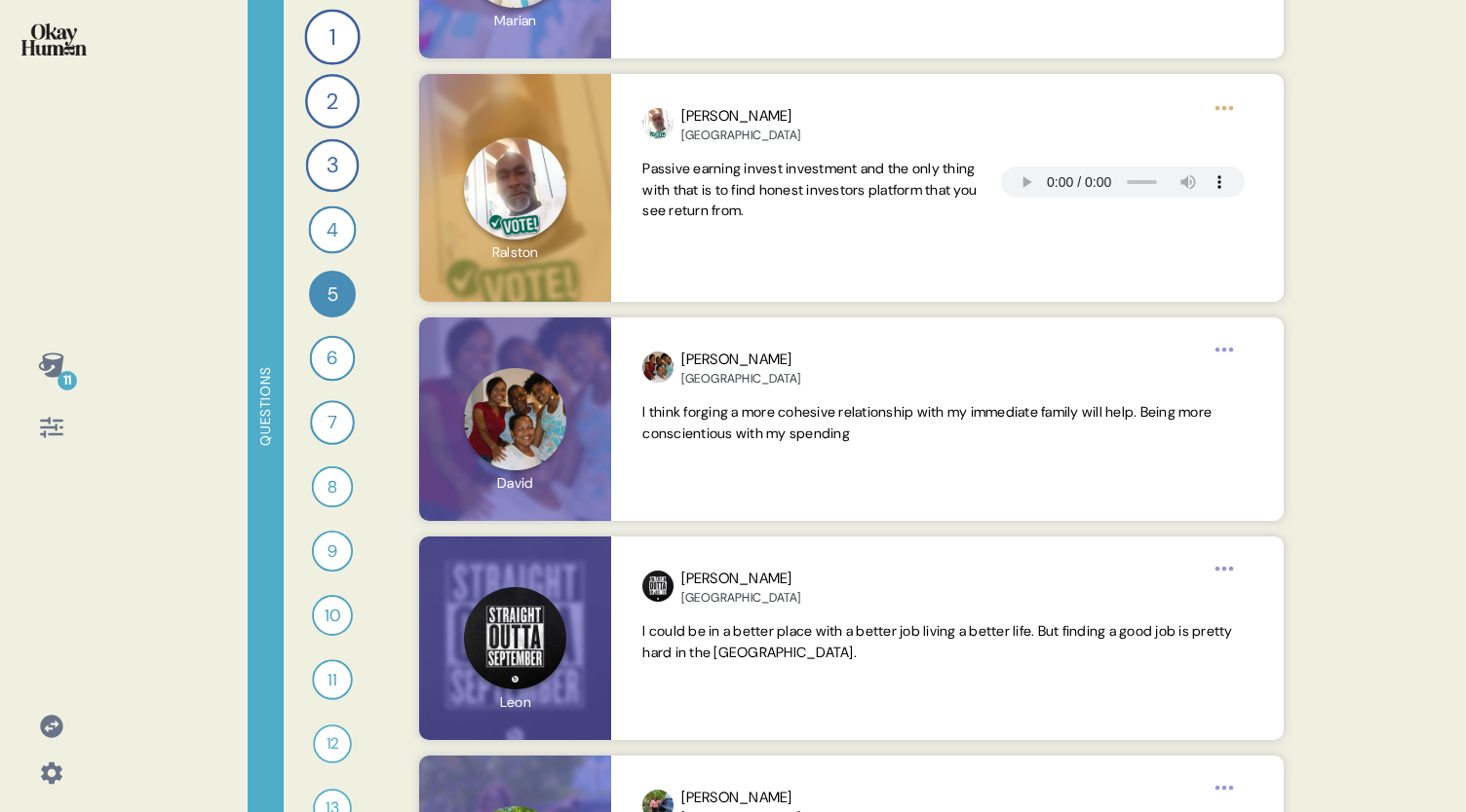
scroll to position [8801, 0]
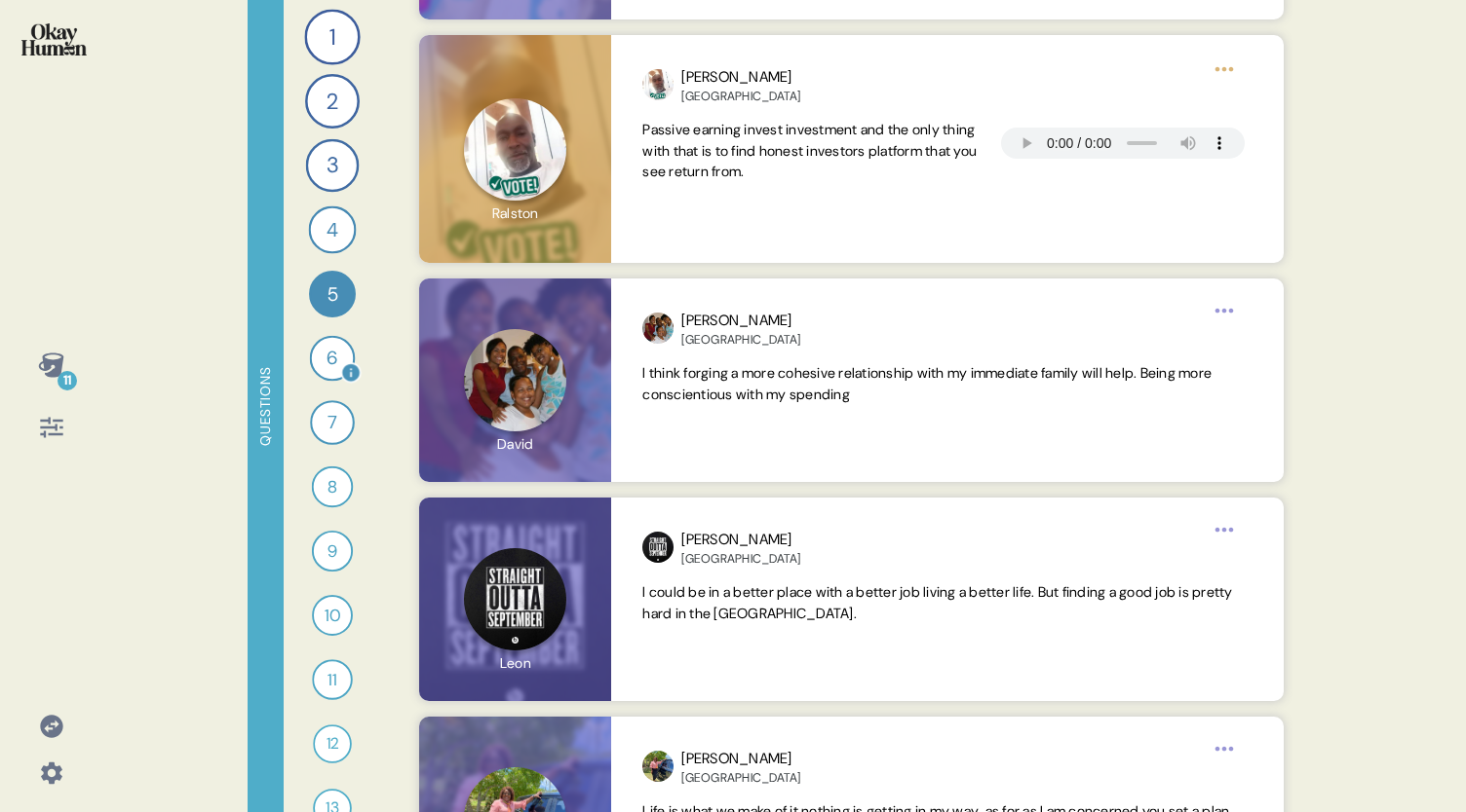
click at [320, 361] on div "6" at bounding box center [332, 359] width 46 height 46
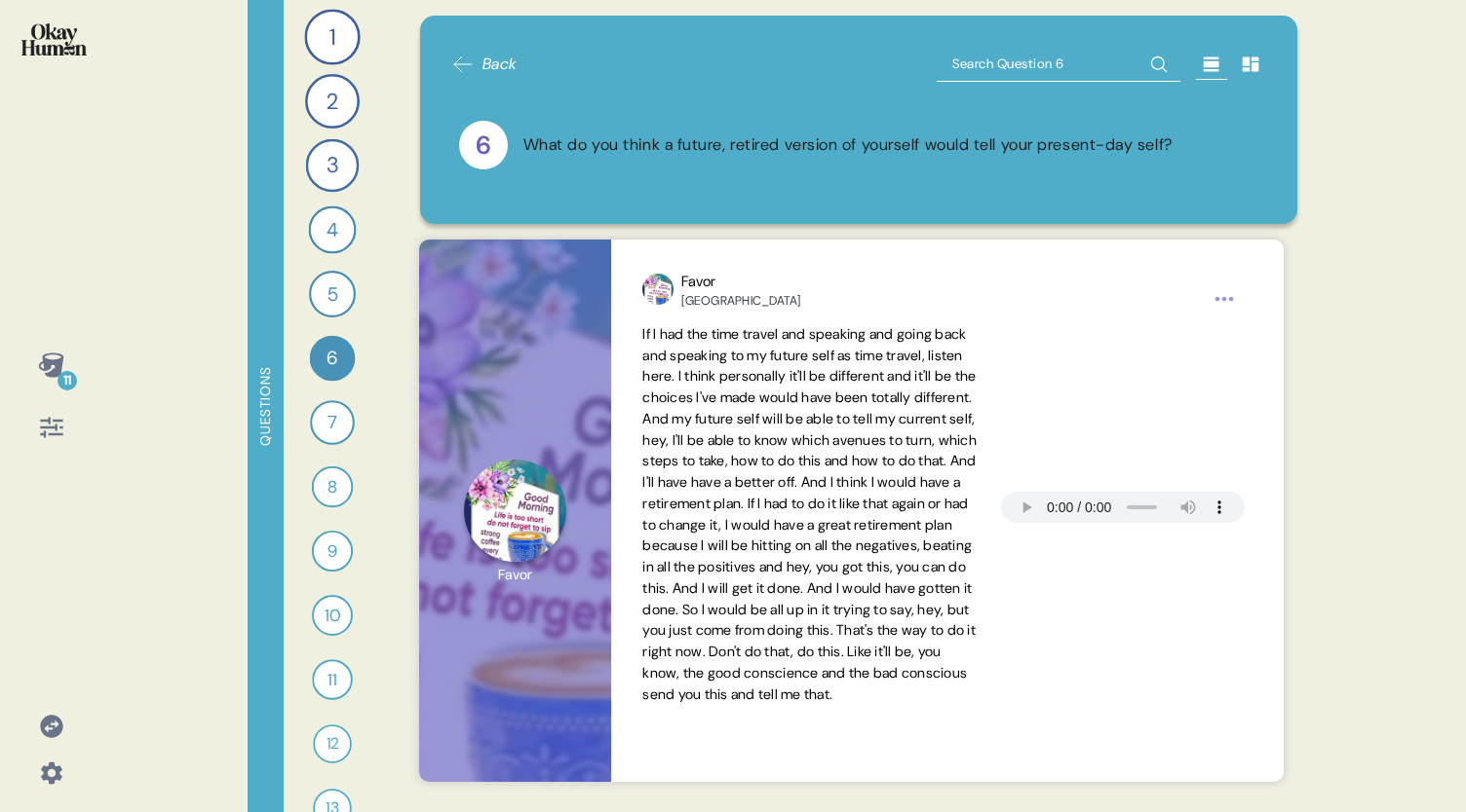
click at [1322, 707] on div "11 Questions 1 What does a *good* retirement look like in your country for regu…" at bounding box center [733, 406] width 1466 height 812
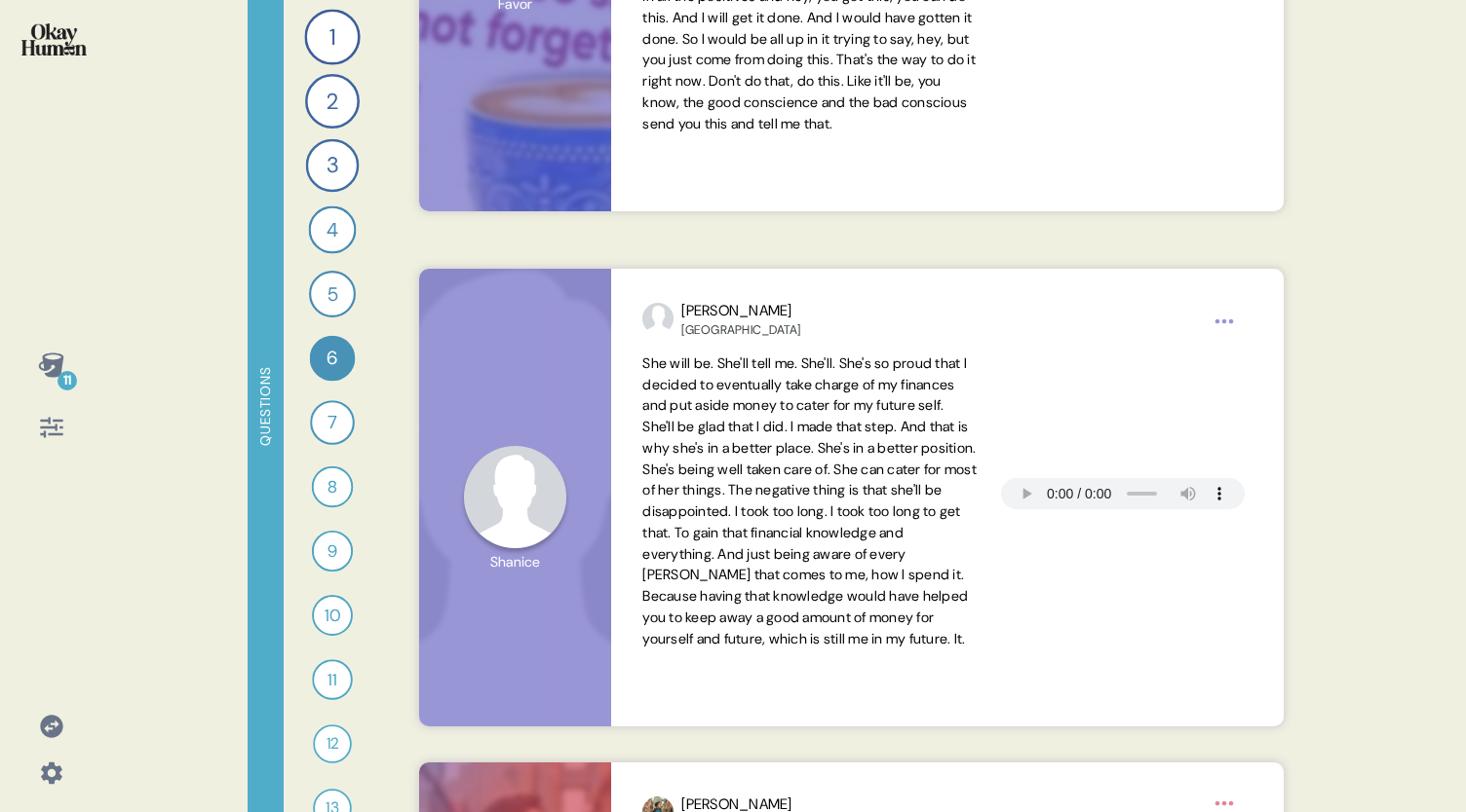
scroll to position [648, 0]
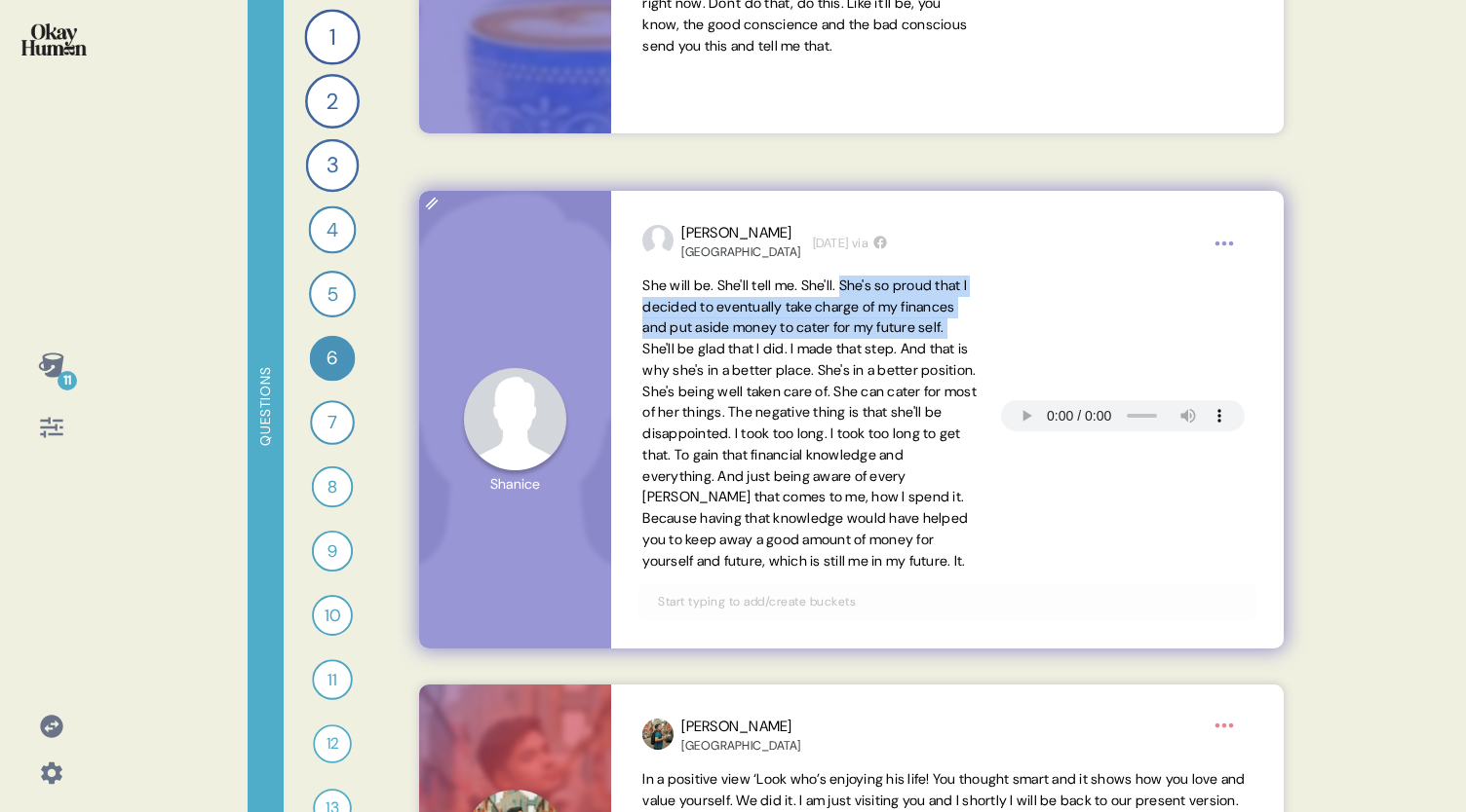
drag, startPoint x: 853, startPoint y: 284, endPoint x: 718, endPoint y: 353, distance: 151.6
click at [718, 353] on span "She will be. She'll tell me. She'll. She's so proud that I decided to eventuall…" at bounding box center [808, 423] width 334 height 293
copy span "She's so proud that I decided to eventually take charge of my finances and put …"
click at [1005, 326] on div "She will be. She'll tell me. She'll. She's so proud that I decided to eventuall…" at bounding box center [946, 424] width 609 height 297
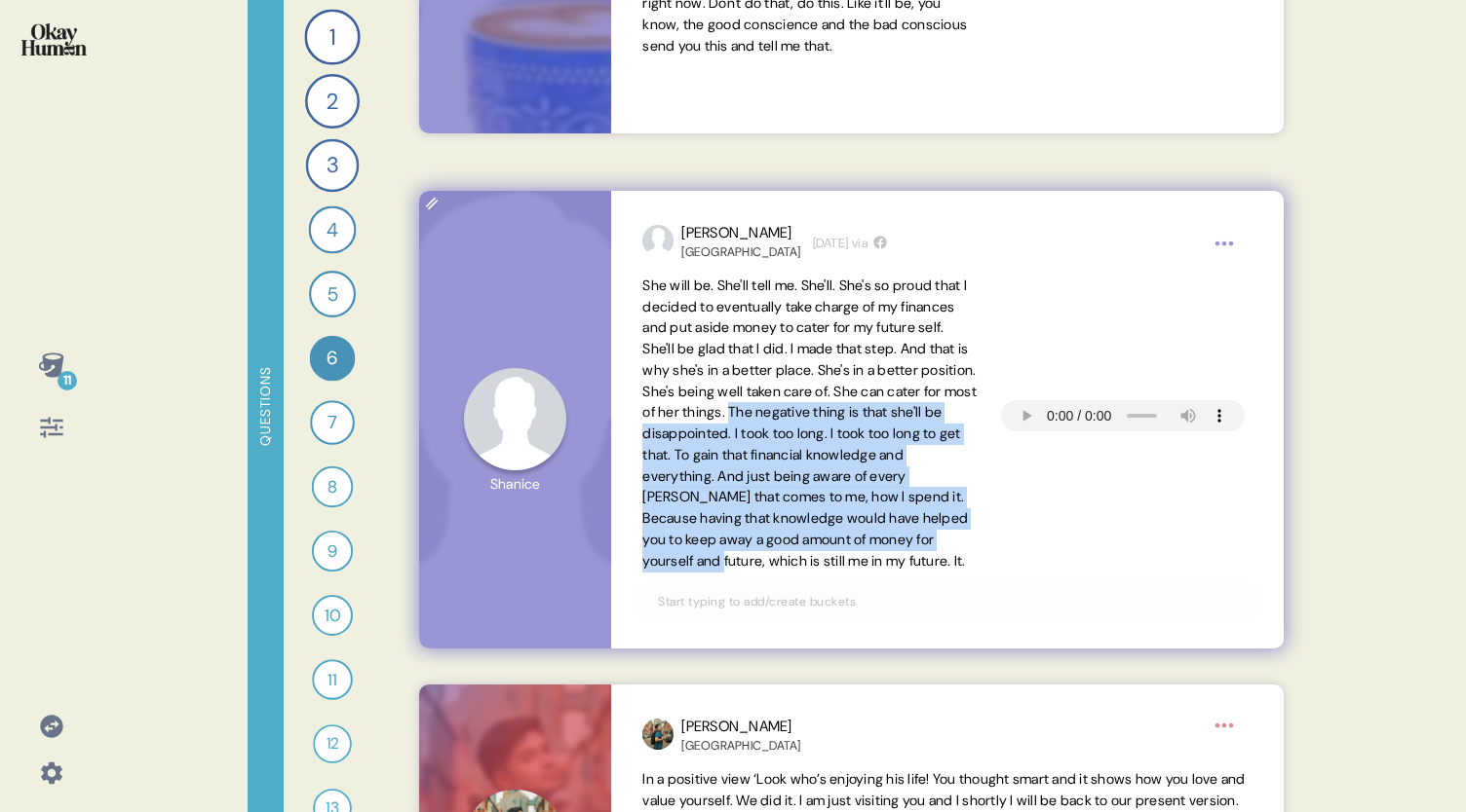
drag, startPoint x: 945, startPoint y: 412, endPoint x: 922, endPoint y: 560, distance: 149.8
click at [922, 560] on span "She will be. She'll tell me. She'll. She's so proud that I decided to eventuall…" at bounding box center [808, 423] width 334 height 293
click at [891, 516] on span "She will be. She'll tell me. She'll. She's so proud that I decided to eventuall…" at bounding box center [808, 423] width 334 height 293
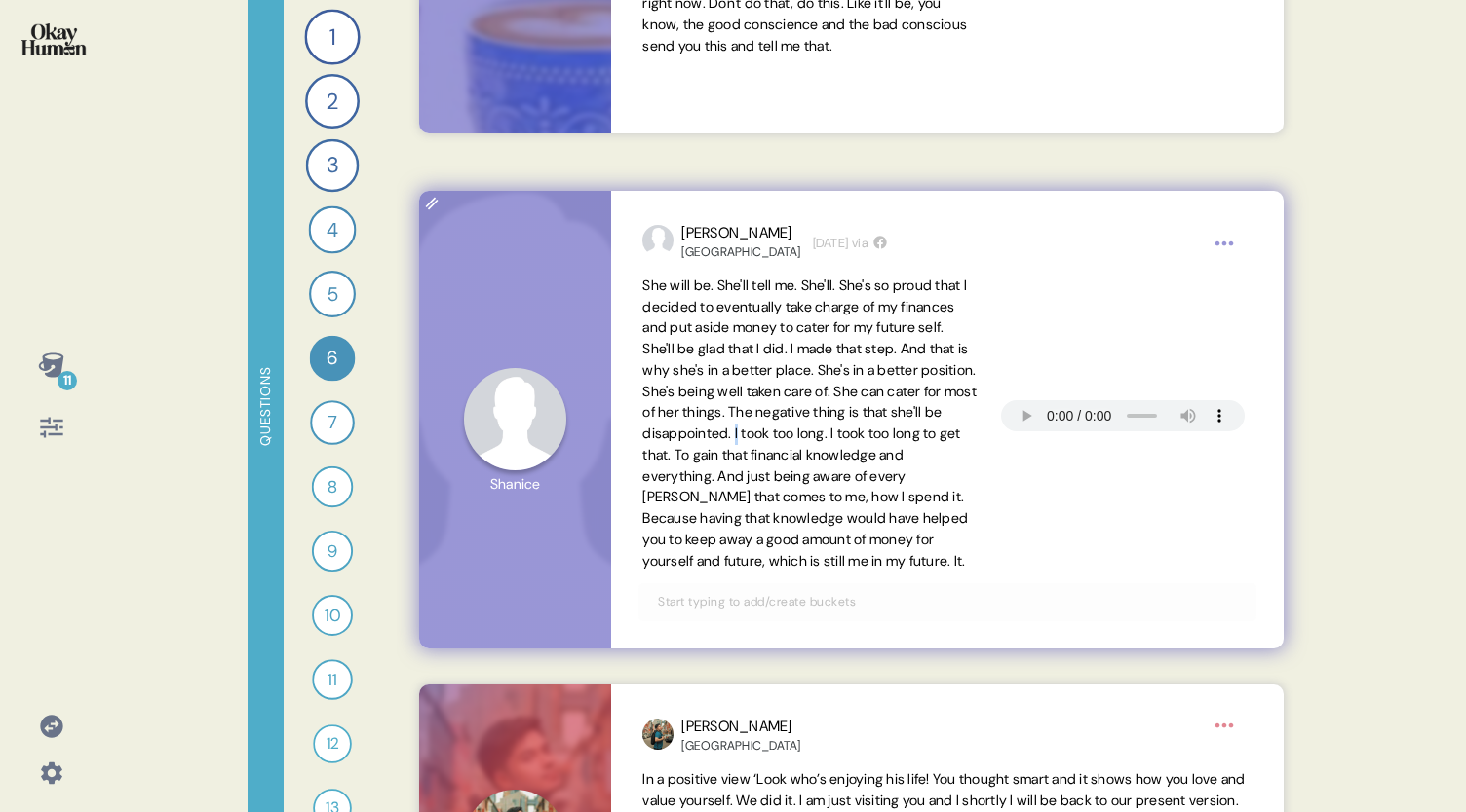
drag, startPoint x: 941, startPoint y: 433, endPoint x: 956, endPoint y: 443, distance: 18.0
click at [956, 443] on span "She will be. She'll tell me. She'll. She's so proud that I decided to eventuall…" at bounding box center [808, 424] width 334 height 297
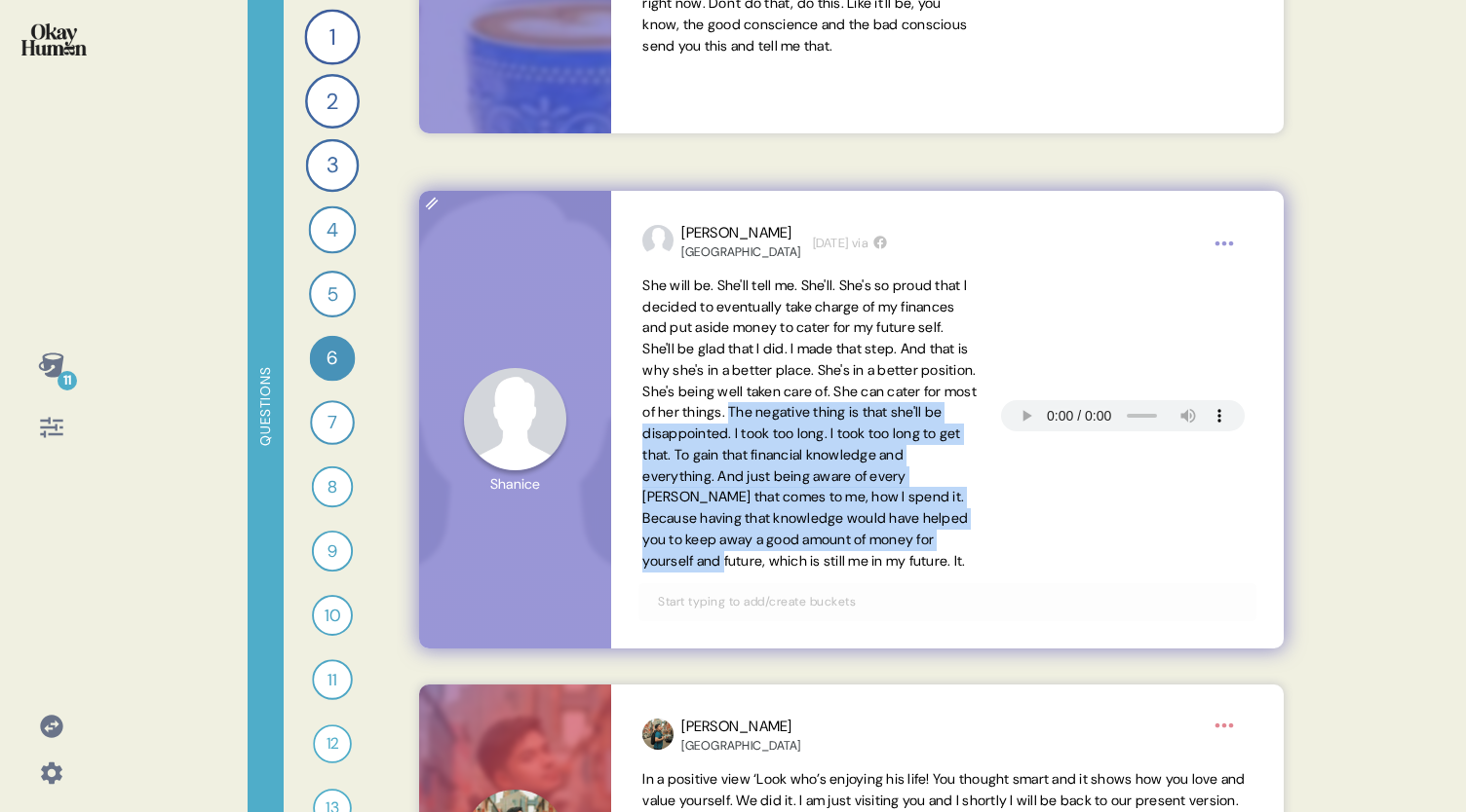
drag, startPoint x: 947, startPoint y: 410, endPoint x: 921, endPoint y: 555, distance: 147.3
click at [921, 555] on span "She will be. She'll tell me. She'll. She's so proud that I decided to eventuall…" at bounding box center [808, 423] width 334 height 293
copy span "The negative thing is that she'll be disappointed. I took too long. I took too …"
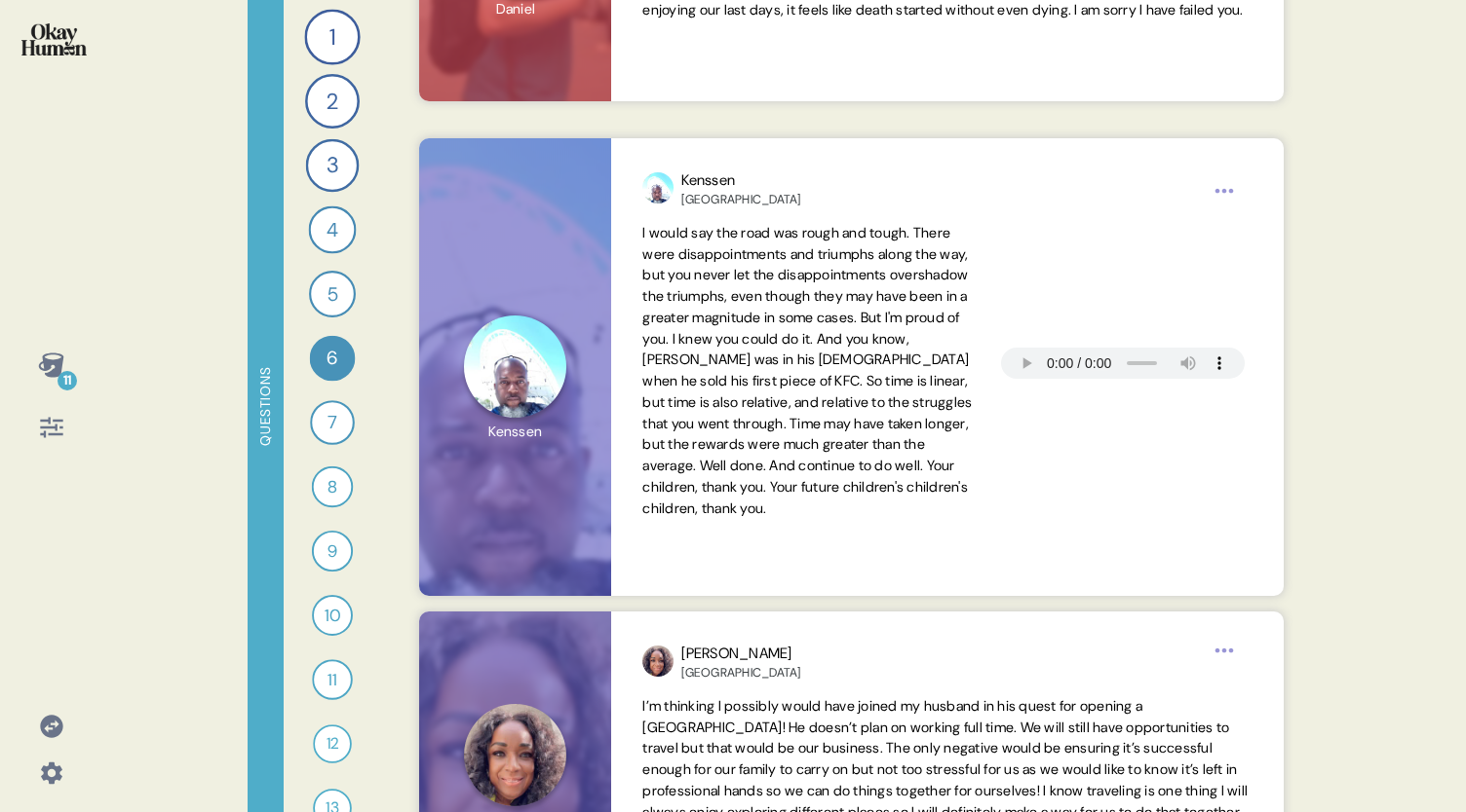
scroll to position [1559, 0]
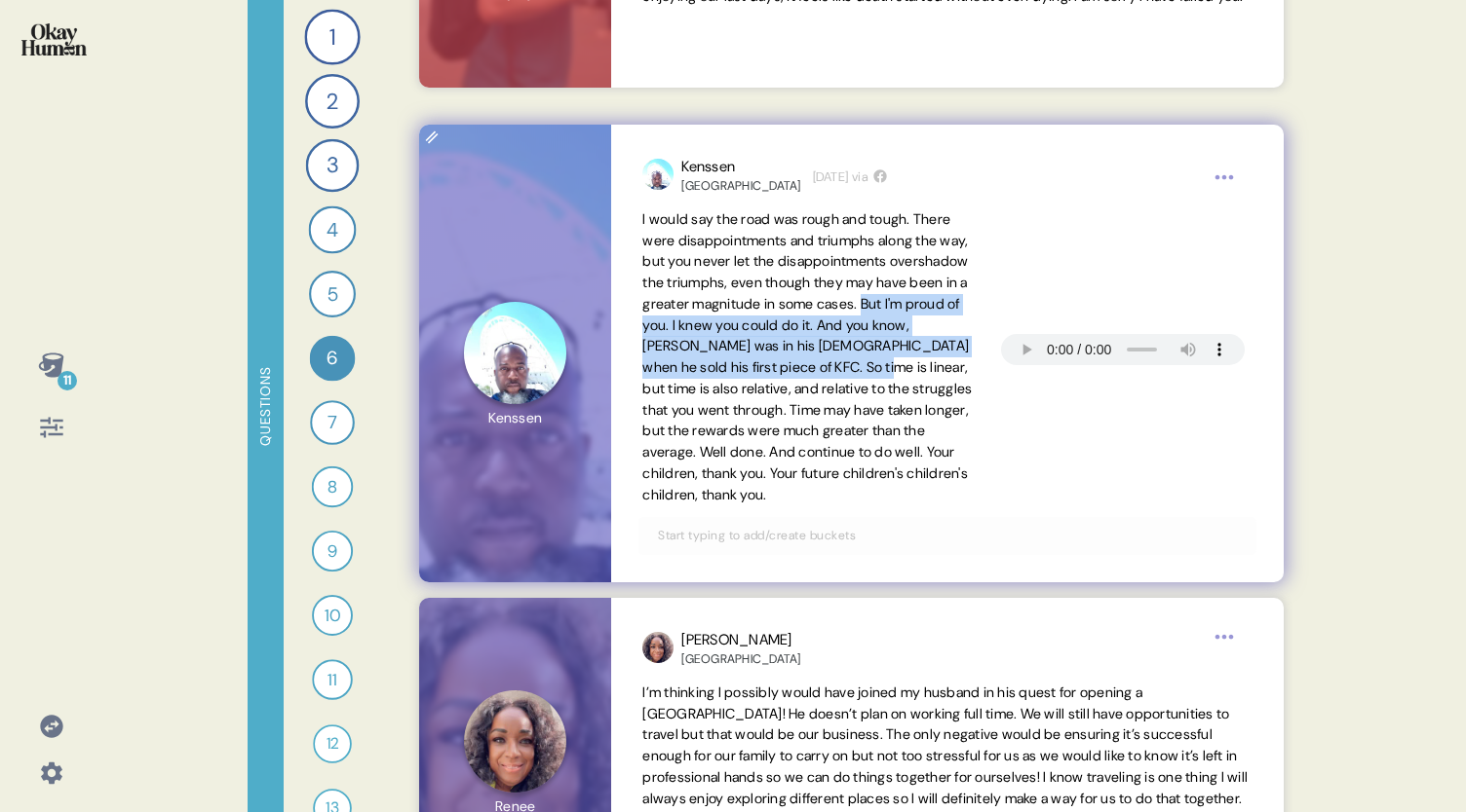
drag, startPoint x: 643, startPoint y: 326, endPoint x: 961, endPoint y: 373, distance: 321.5
click at [961, 373] on span "I would say the road was rough and tough. There were disappointments and triump…" at bounding box center [808, 358] width 334 height 297
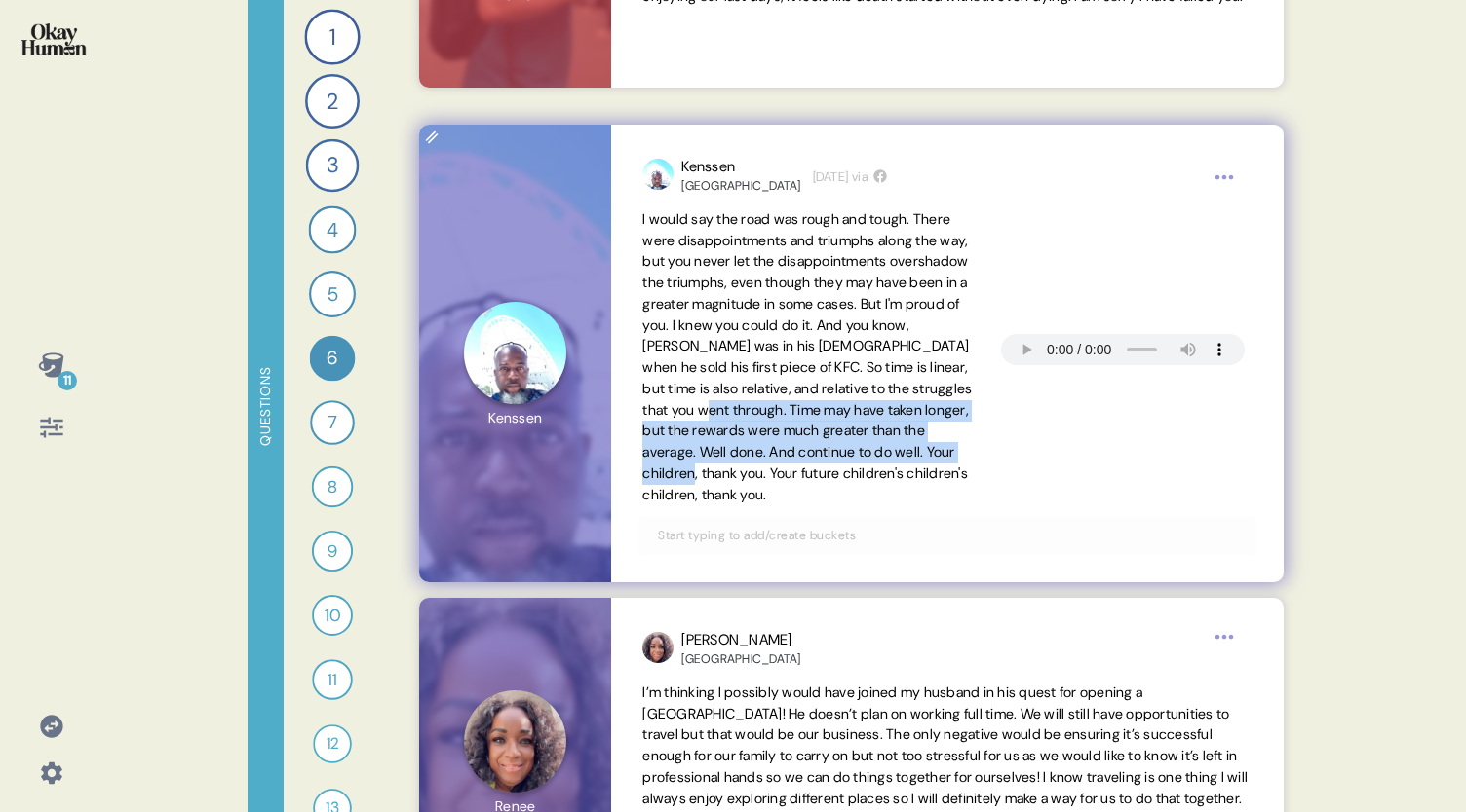
drag, startPoint x: 867, startPoint y: 408, endPoint x: 844, endPoint y: 472, distance: 68.0
click at [844, 472] on span "I would say the road was rough and tough. There were disappointments and triump…" at bounding box center [806, 357] width 329 height 293
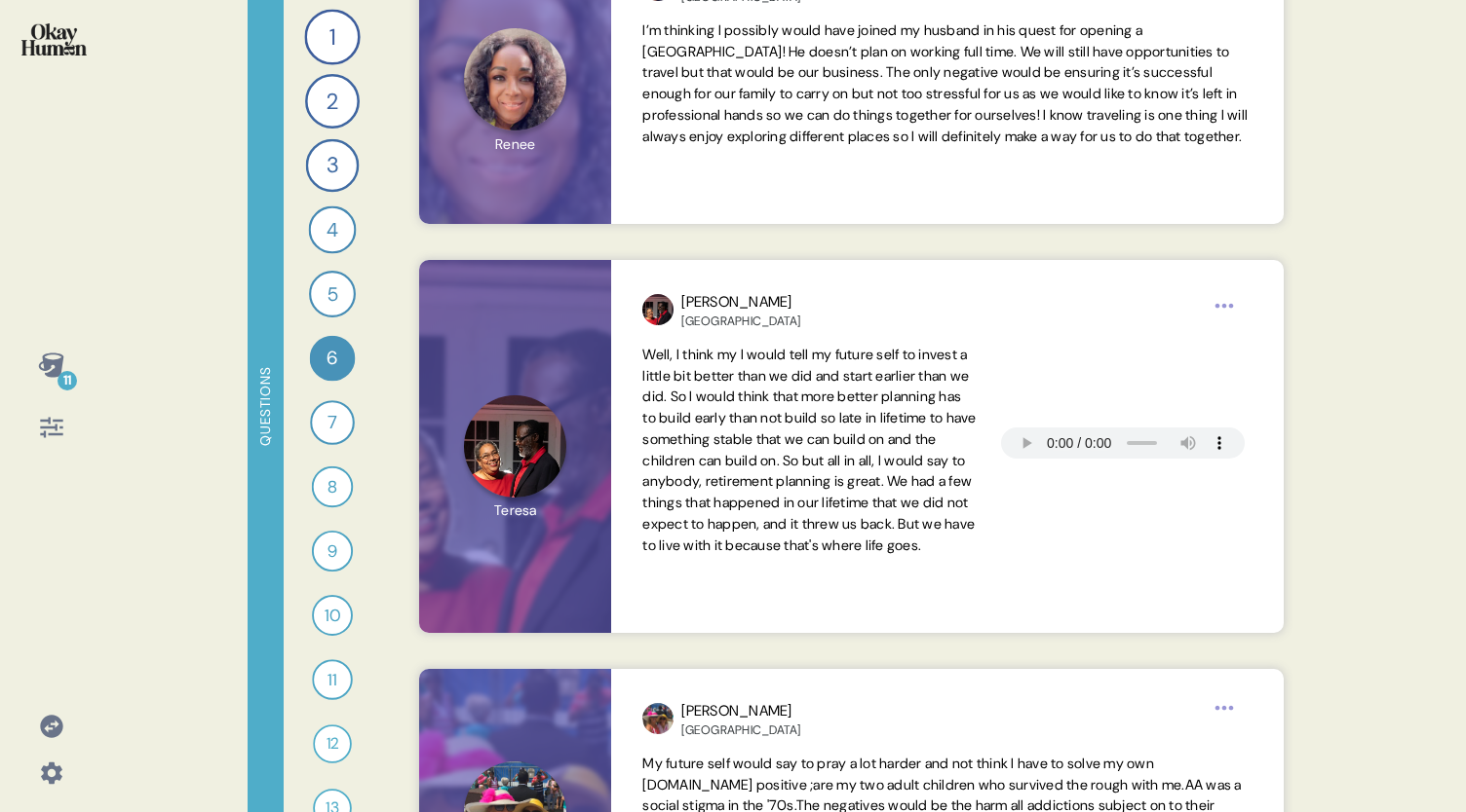
scroll to position [2260, 0]
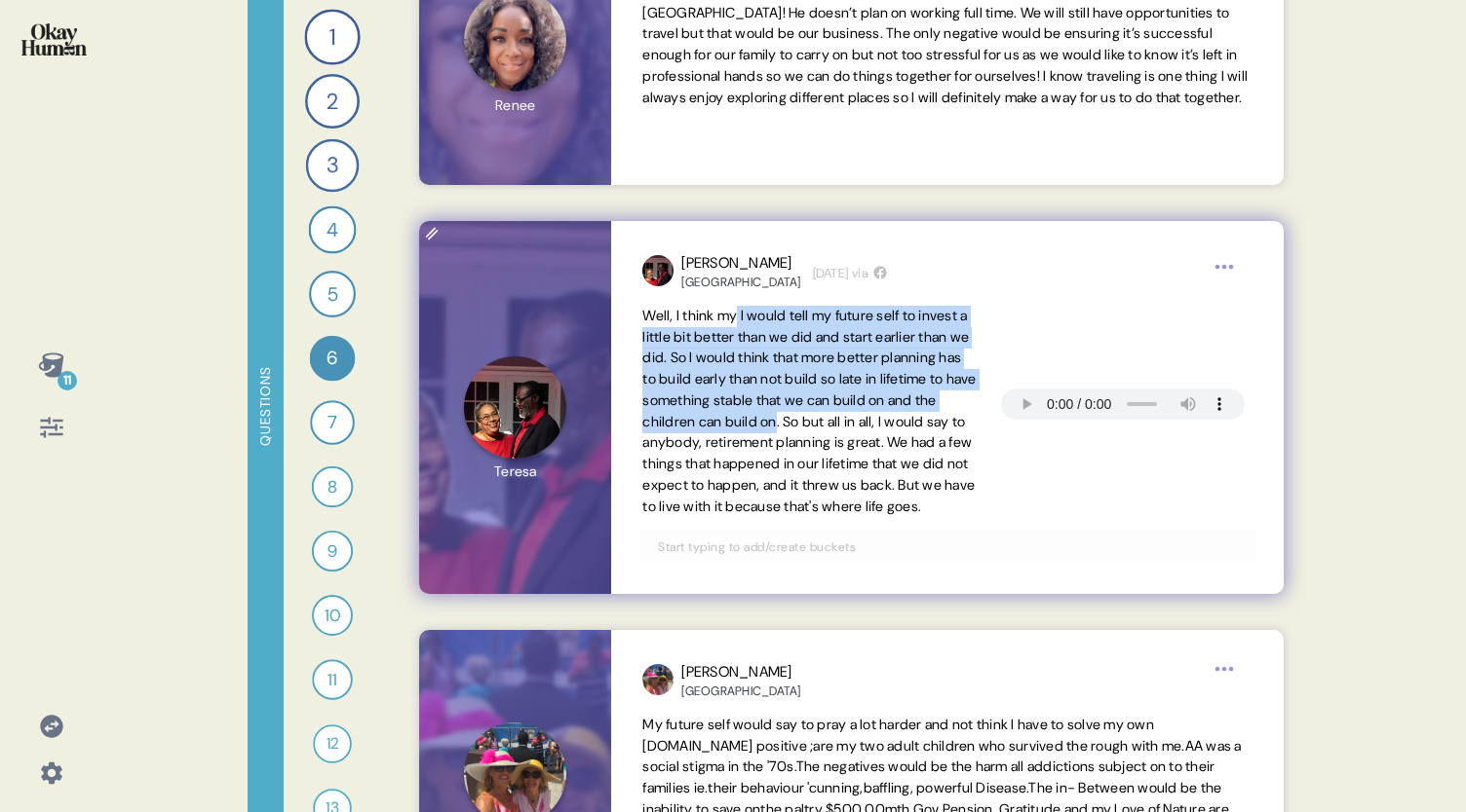
drag, startPoint x: 745, startPoint y: 315, endPoint x: 951, endPoint y: 423, distance: 232.6
click at [951, 423] on span "Well, I think my I would tell my future self to invest a little bit better than…" at bounding box center [808, 410] width 333 height 208
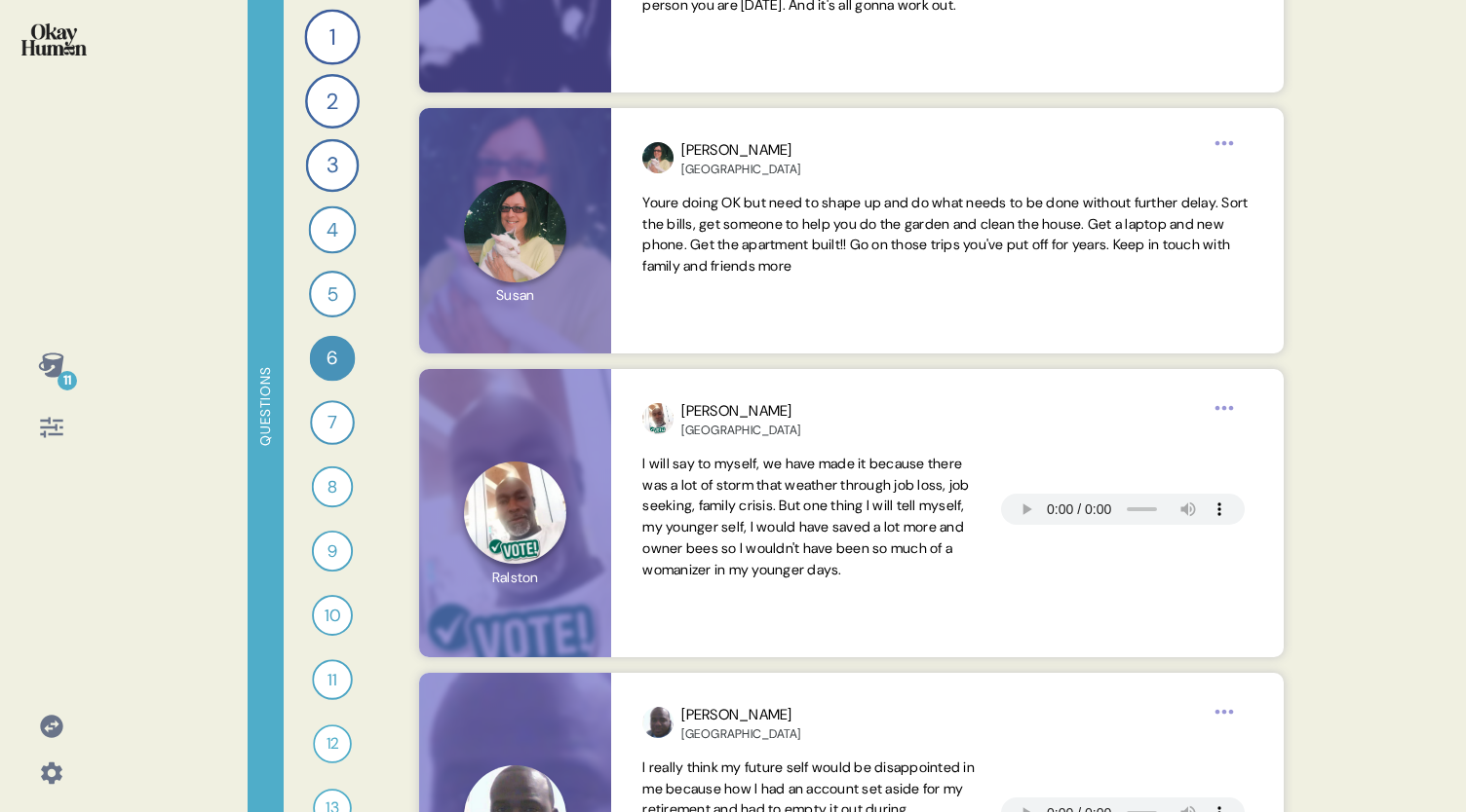
scroll to position [3727, 0]
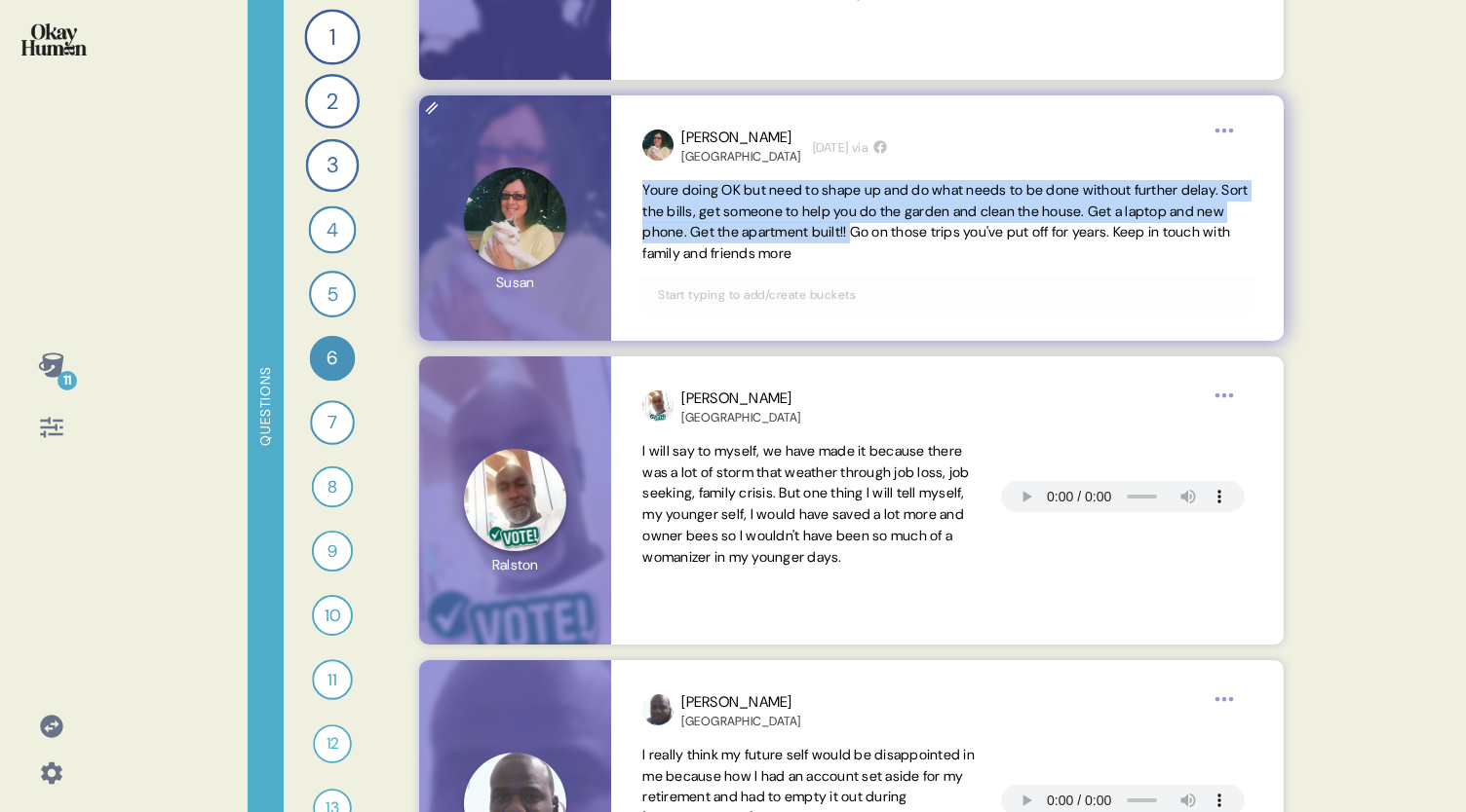
drag, startPoint x: 642, startPoint y: 186, endPoint x: 972, endPoint y: 232, distance: 333.2
click at [972, 232] on span "Youre doing OK but need to shape up and do what needs to be done without furthe…" at bounding box center [944, 222] width 605 height 81
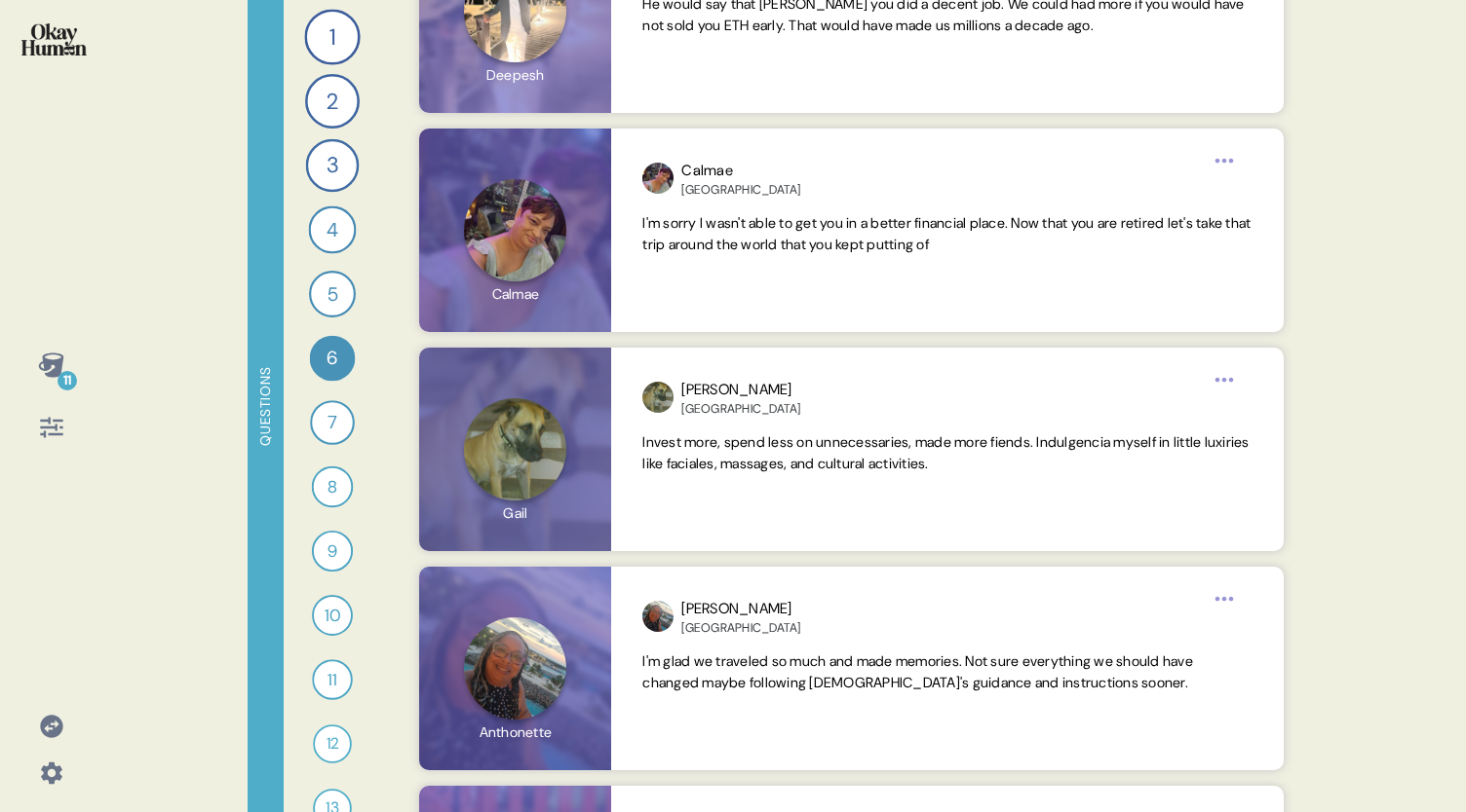
scroll to position [7349, 0]
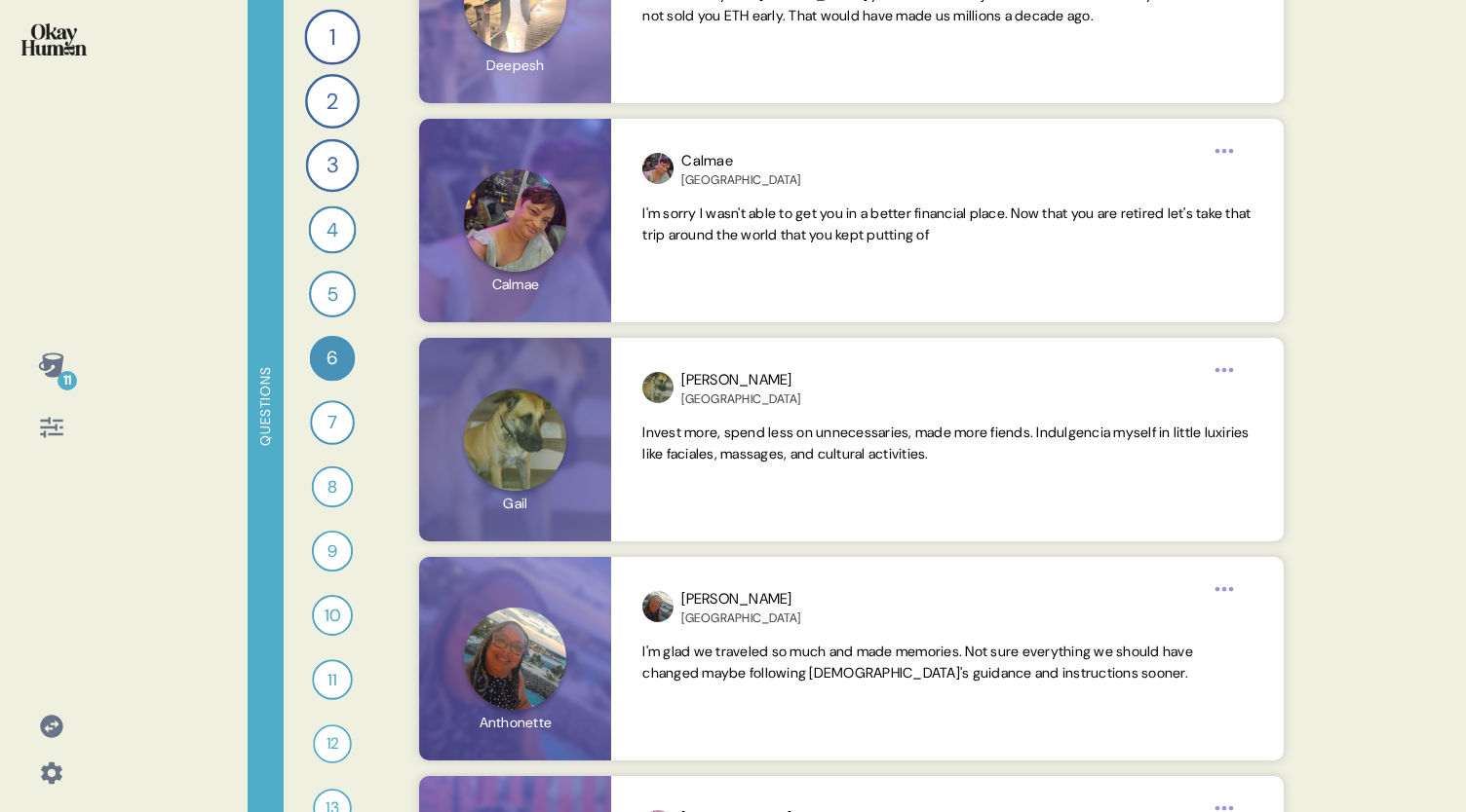
click at [51, 359] on icon at bounding box center [52, 366] width 28 height 28
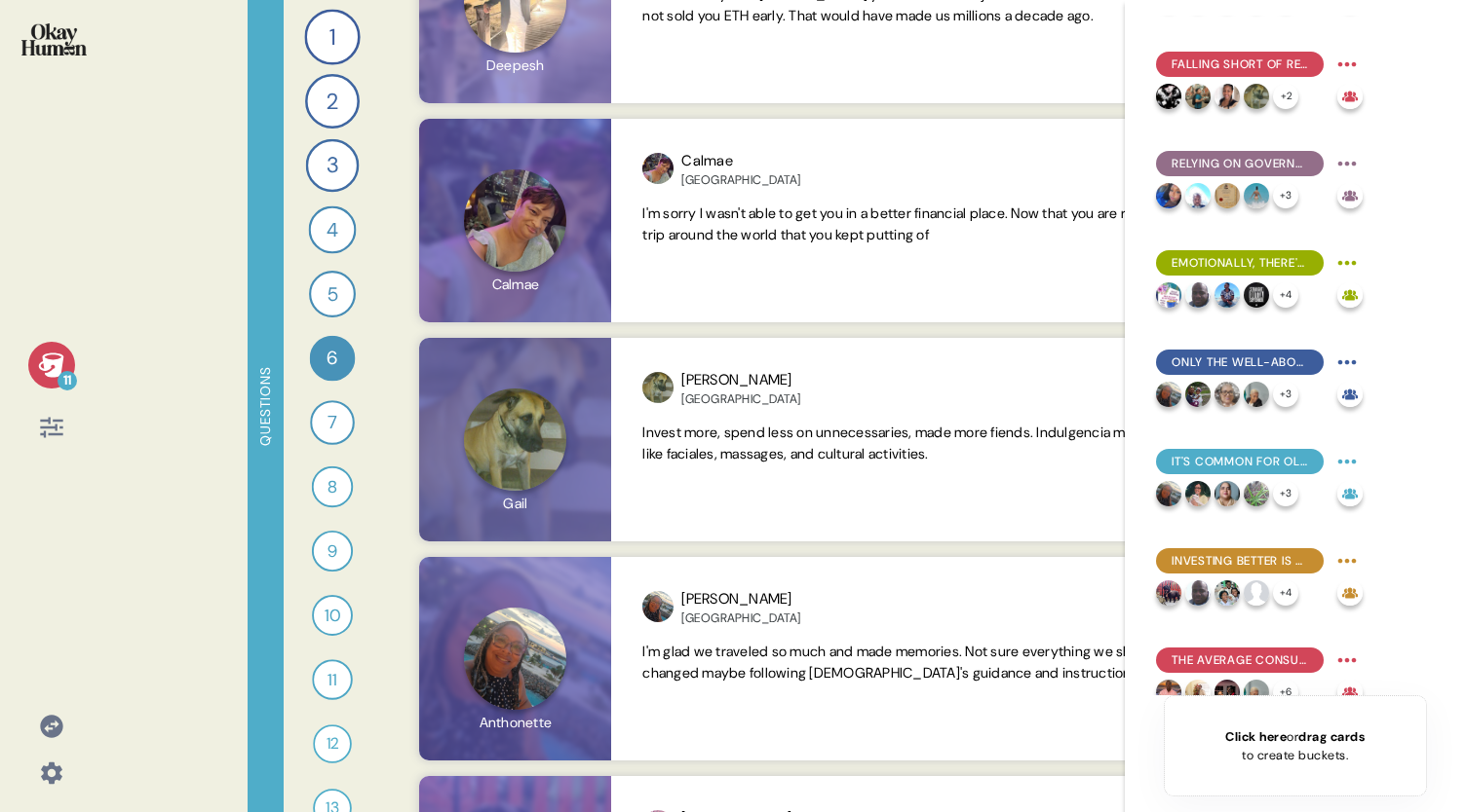
scroll to position [86, 0]
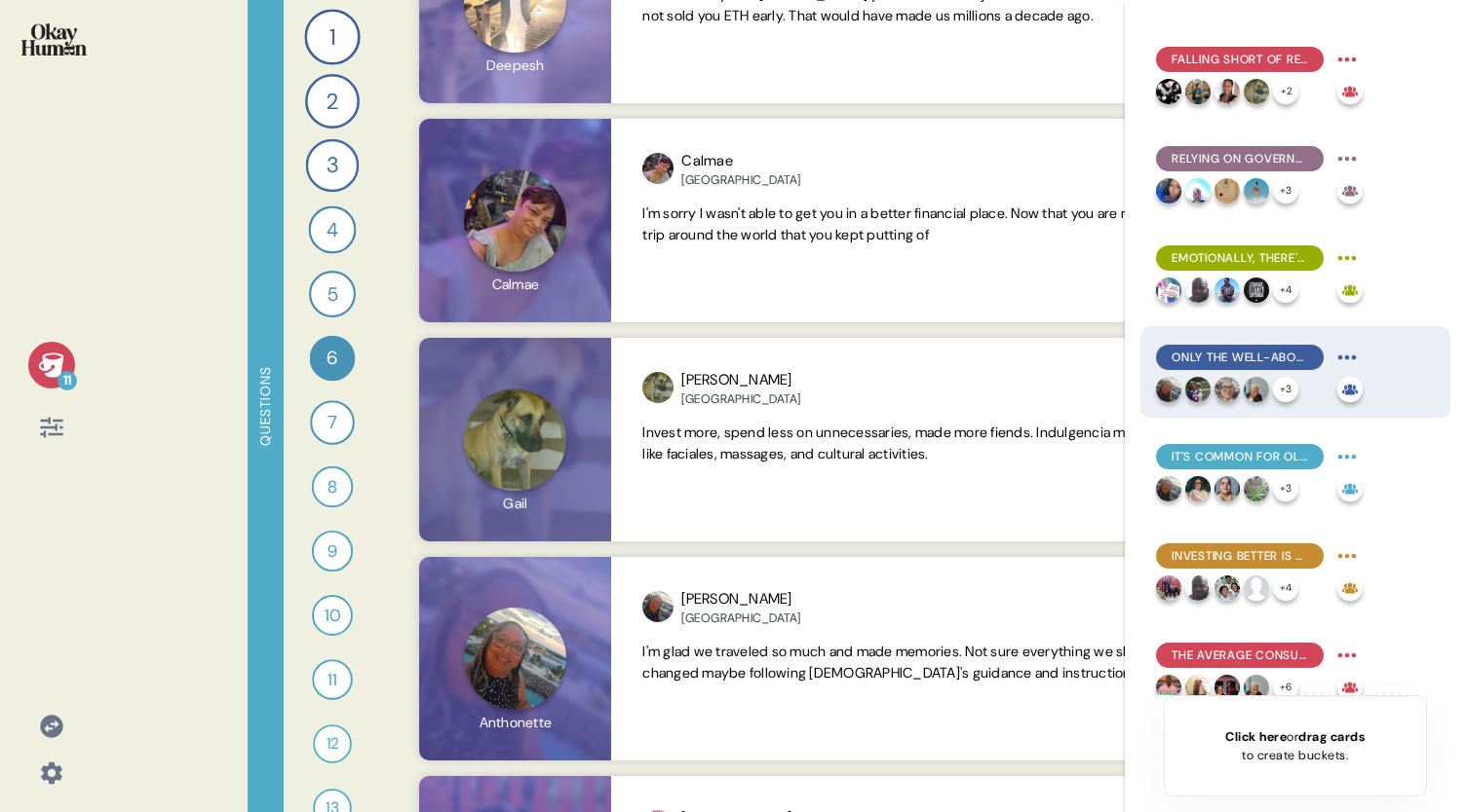
click at [1233, 352] on span "Only the well-above-average can feel truly confident." at bounding box center [1240, 358] width 137 height 18
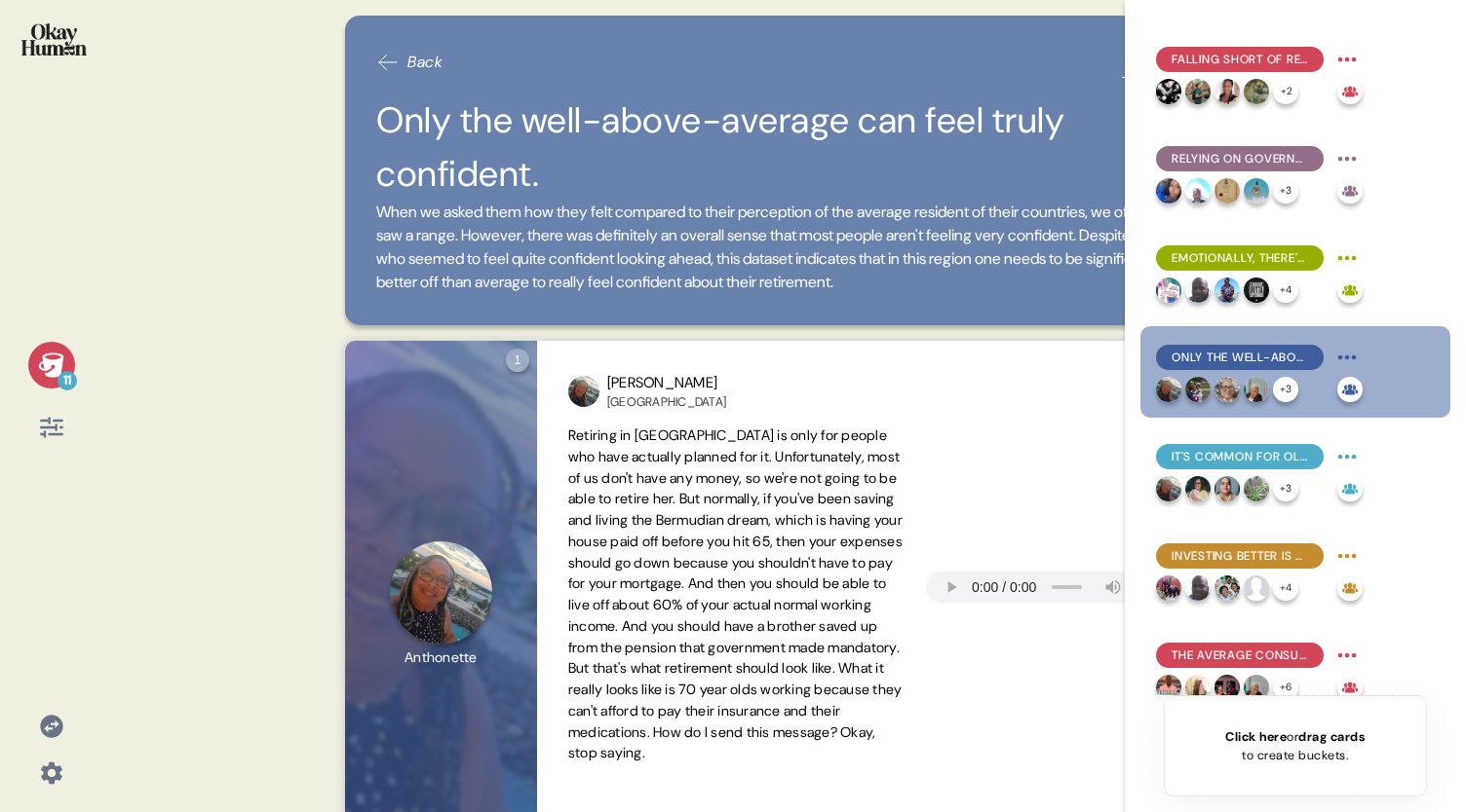
click at [43, 367] on icon at bounding box center [51, 365] width 26 height 25
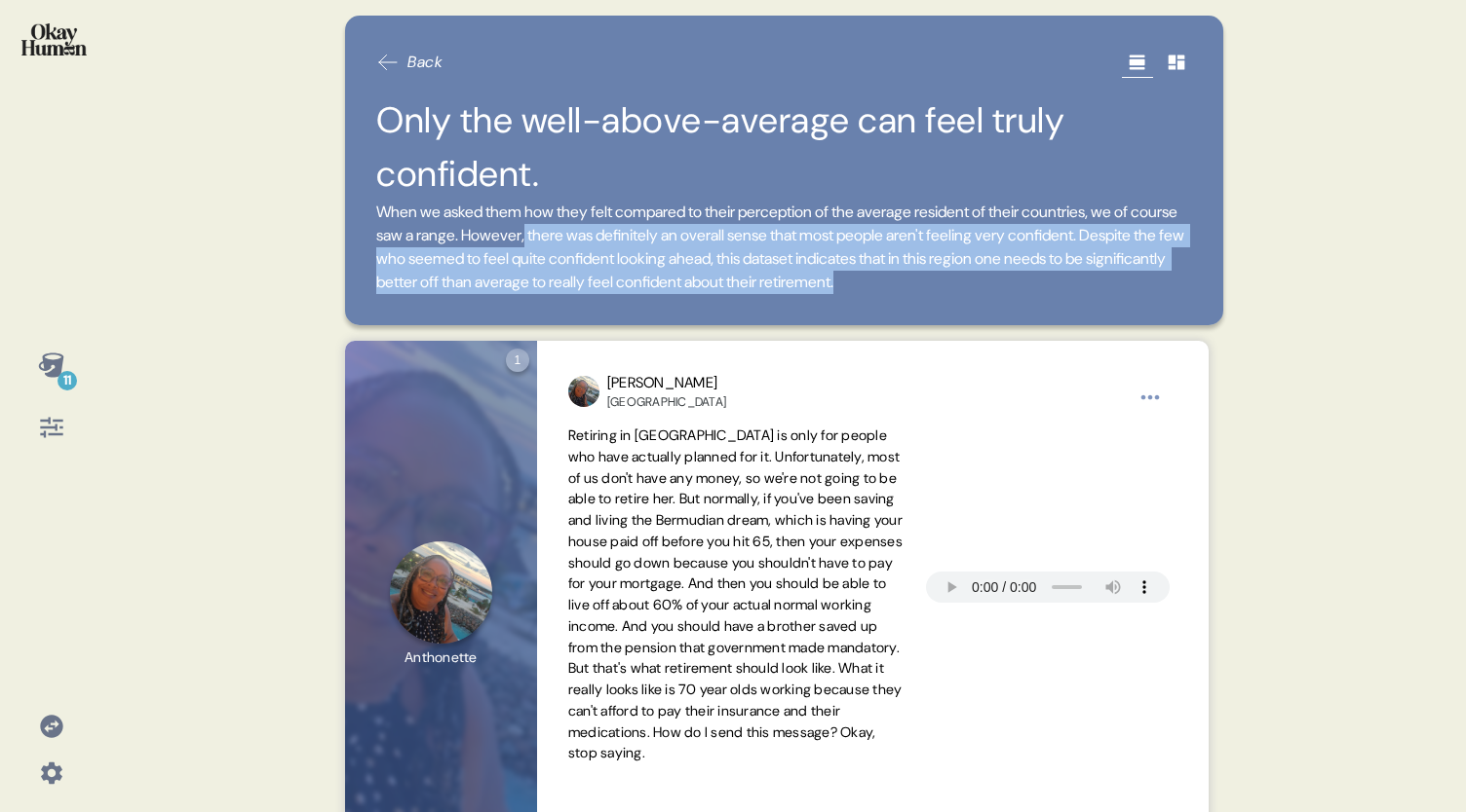
drag, startPoint x: 606, startPoint y: 238, endPoint x: 1147, endPoint y: 285, distance: 543.0
click at [1147, 285] on span "When we asked them how they felt compared to their perception of the average re…" at bounding box center [784, 247] width 815 height 93
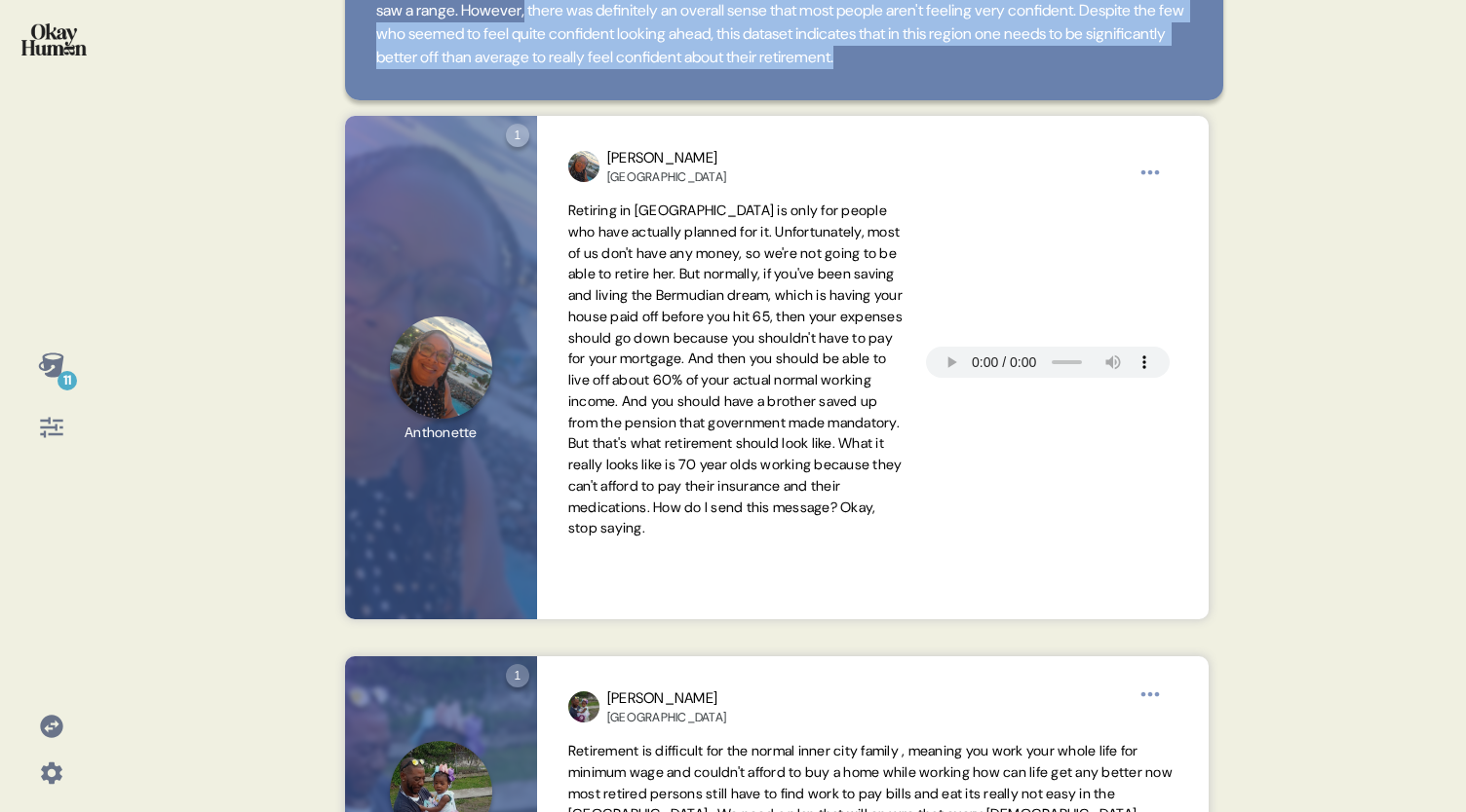
scroll to position [223, 0]
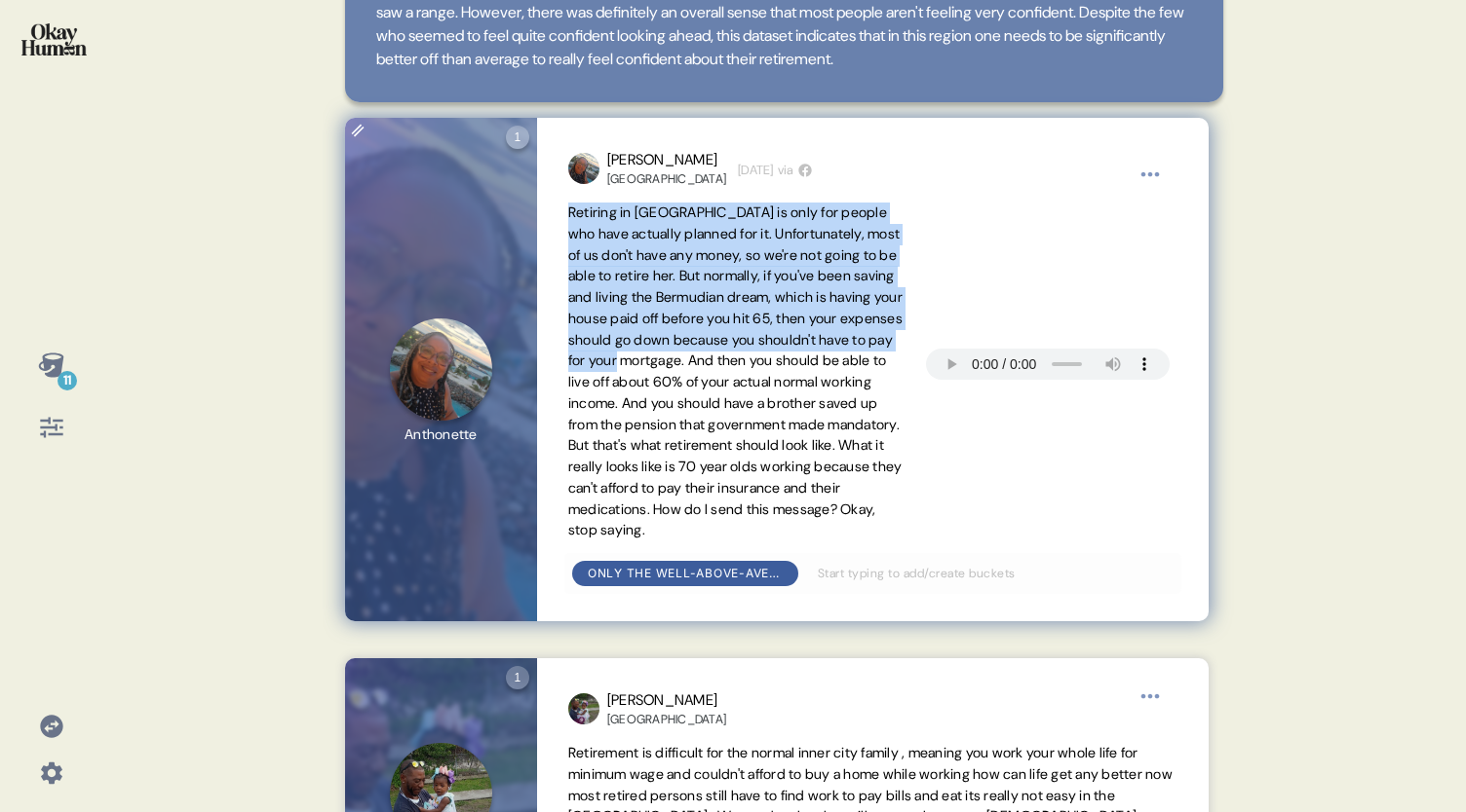
drag, startPoint x: 567, startPoint y: 210, endPoint x: 840, endPoint y: 357, distance: 310.1
click at [840, 357] on span "Retiring in Bermuda is only for people who have actually planned for it. Unfort…" at bounding box center [735, 371] width 334 height 335
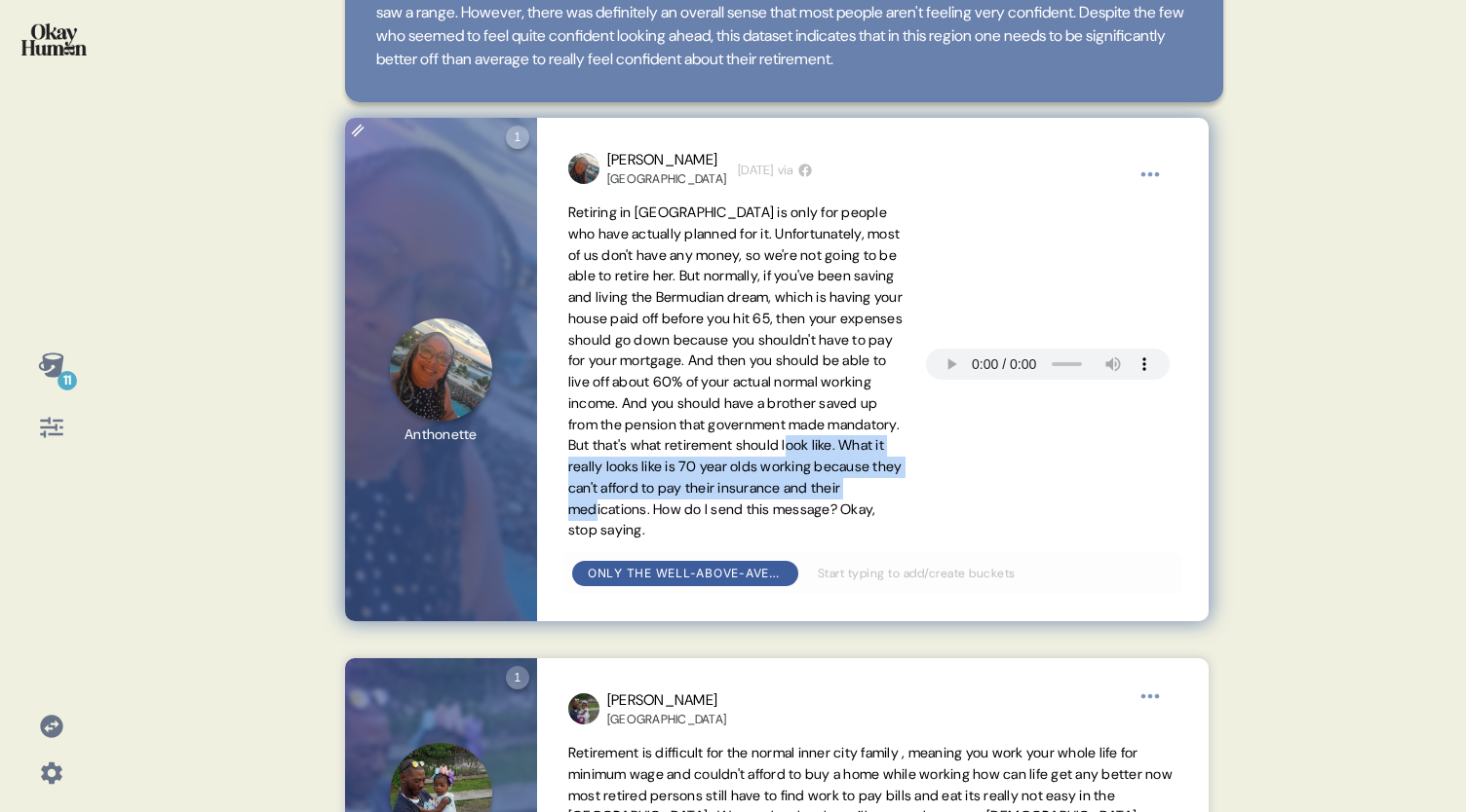
drag, startPoint x: 794, startPoint y: 465, endPoint x: 659, endPoint y: 525, distance: 147.7
click at [659, 525] on span "Retiring in Bermuda is only for people who have actually planned for it. Unfort…" at bounding box center [735, 371] width 334 height 335
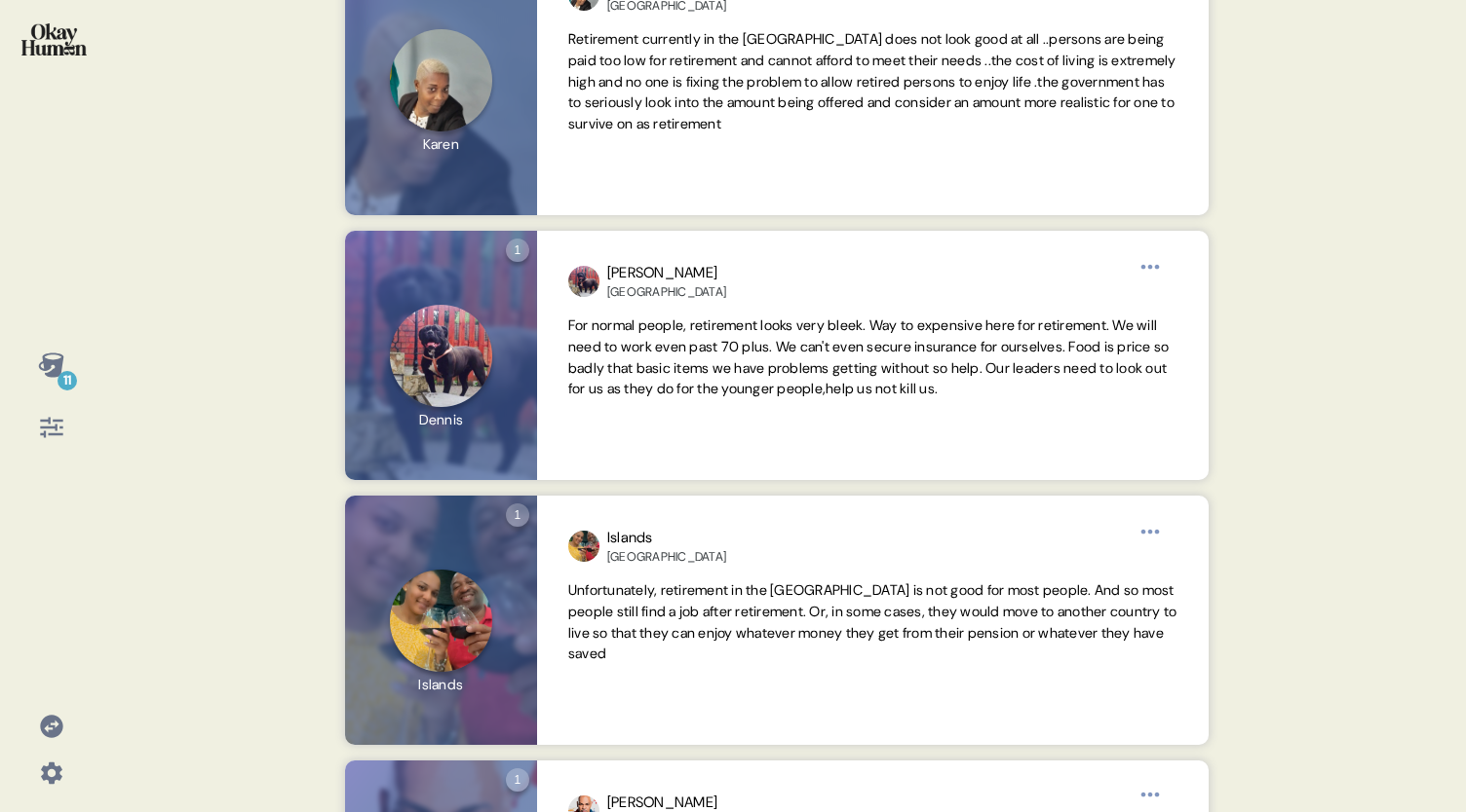
scroll to position [1535, 0]
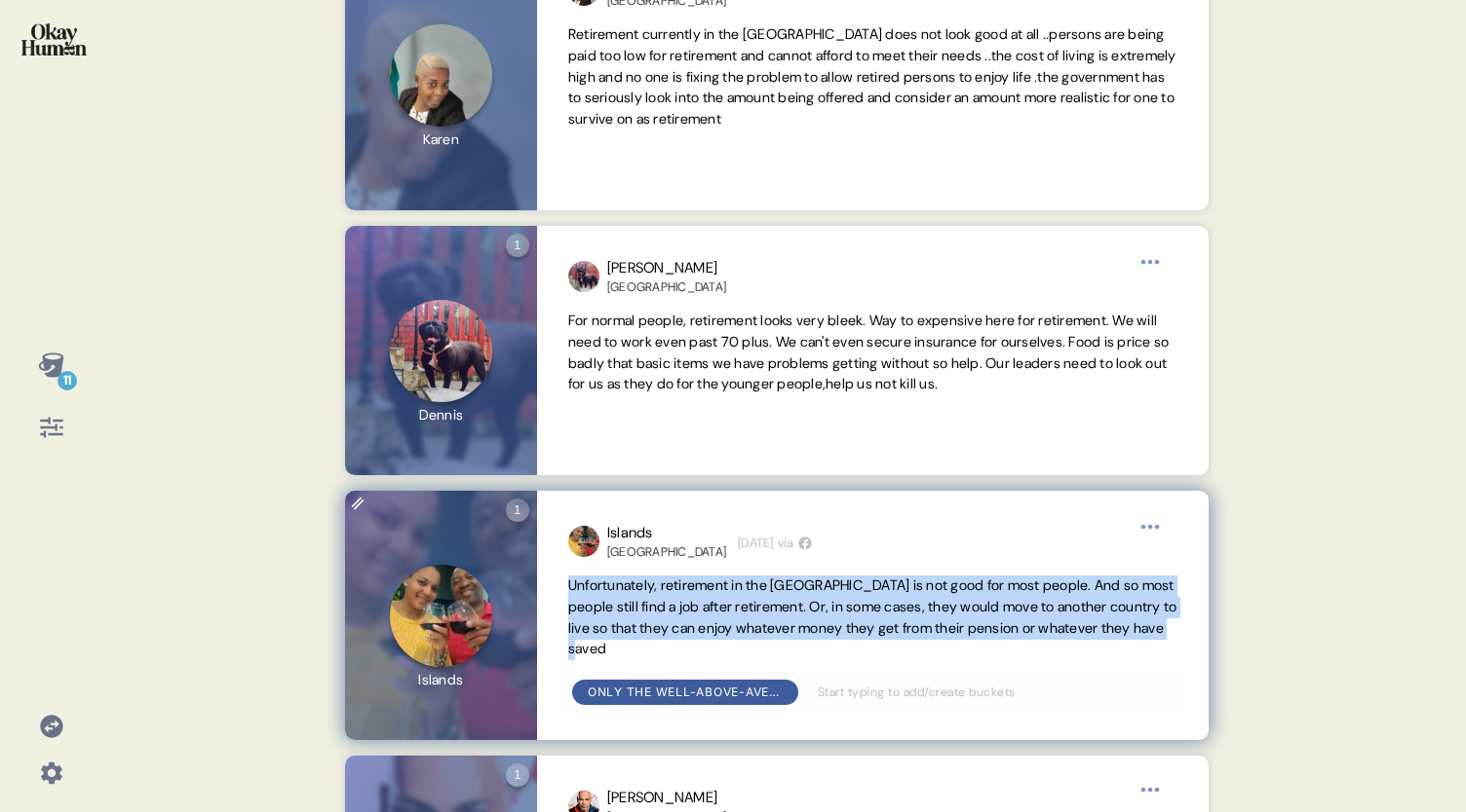
drag, startPoint x: 812, startPoint y: 641, endPoint x: 563, endPoint y: 582, distance: 255.9
click at [563, 582] on div "Islands Cayman Islands 3 weeks ago via Unfortunately, retirement in the Cayman …" at bounding box center [872, 616] width 672 height 250
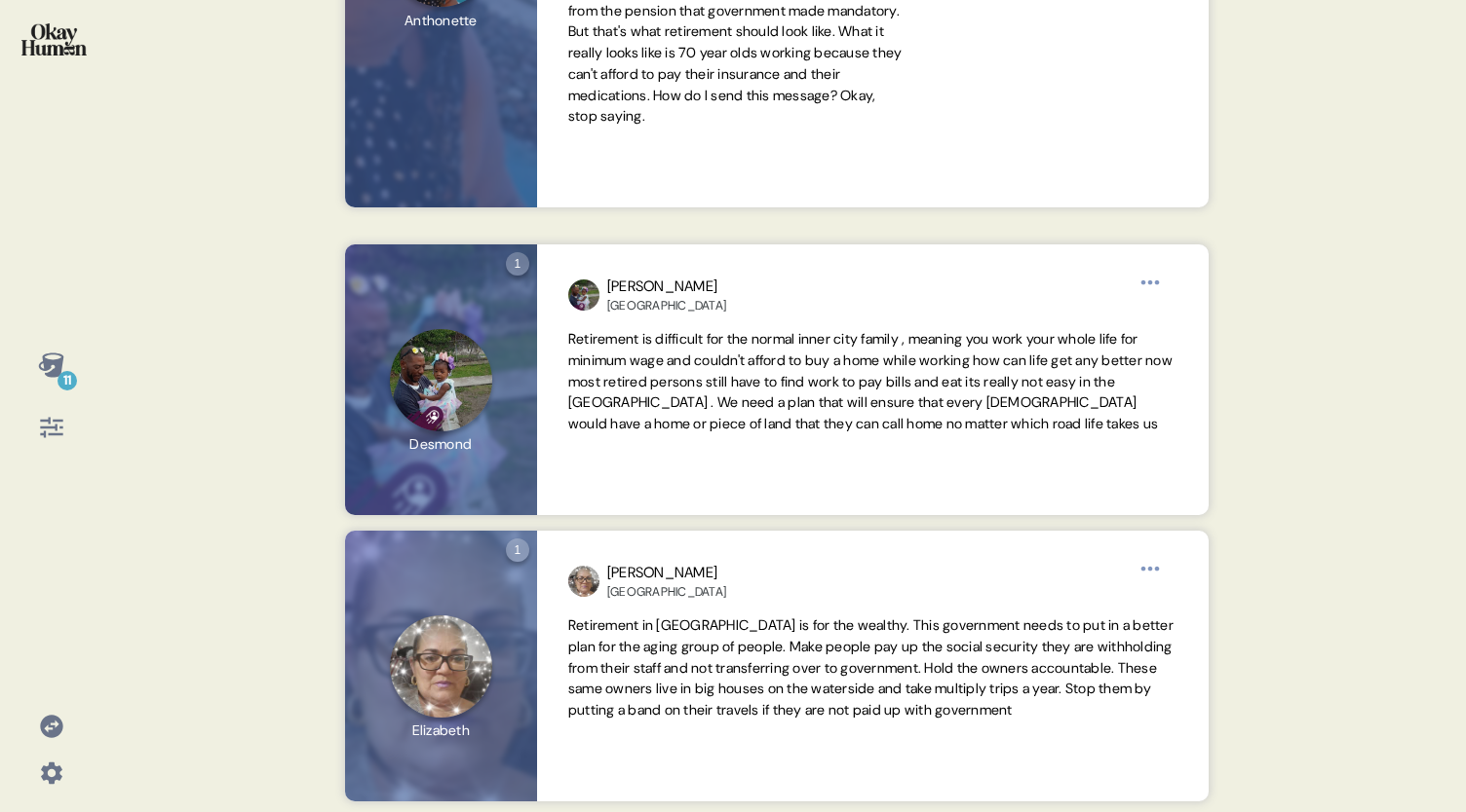
scroll to position [636, 0]
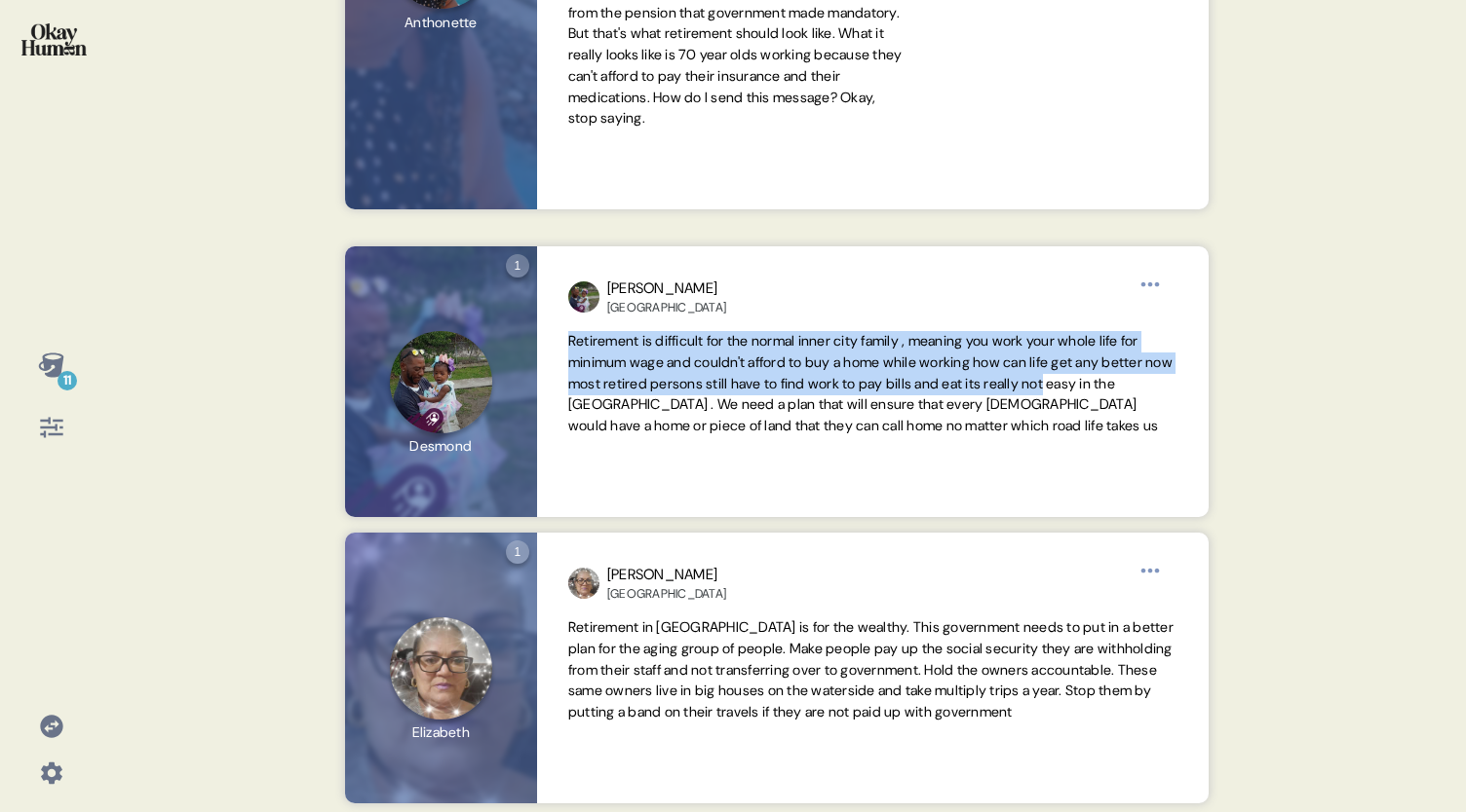
drag, startPoint x: 1209, startPoint y: 389, endPoint x: 1216, endPoint y: 316, distance: 73.3
click at [1216, 316] on div "1 Question one Click to view responses to this question What does a *good* reti…" at bounding box center [777, 382] width 910 height 271
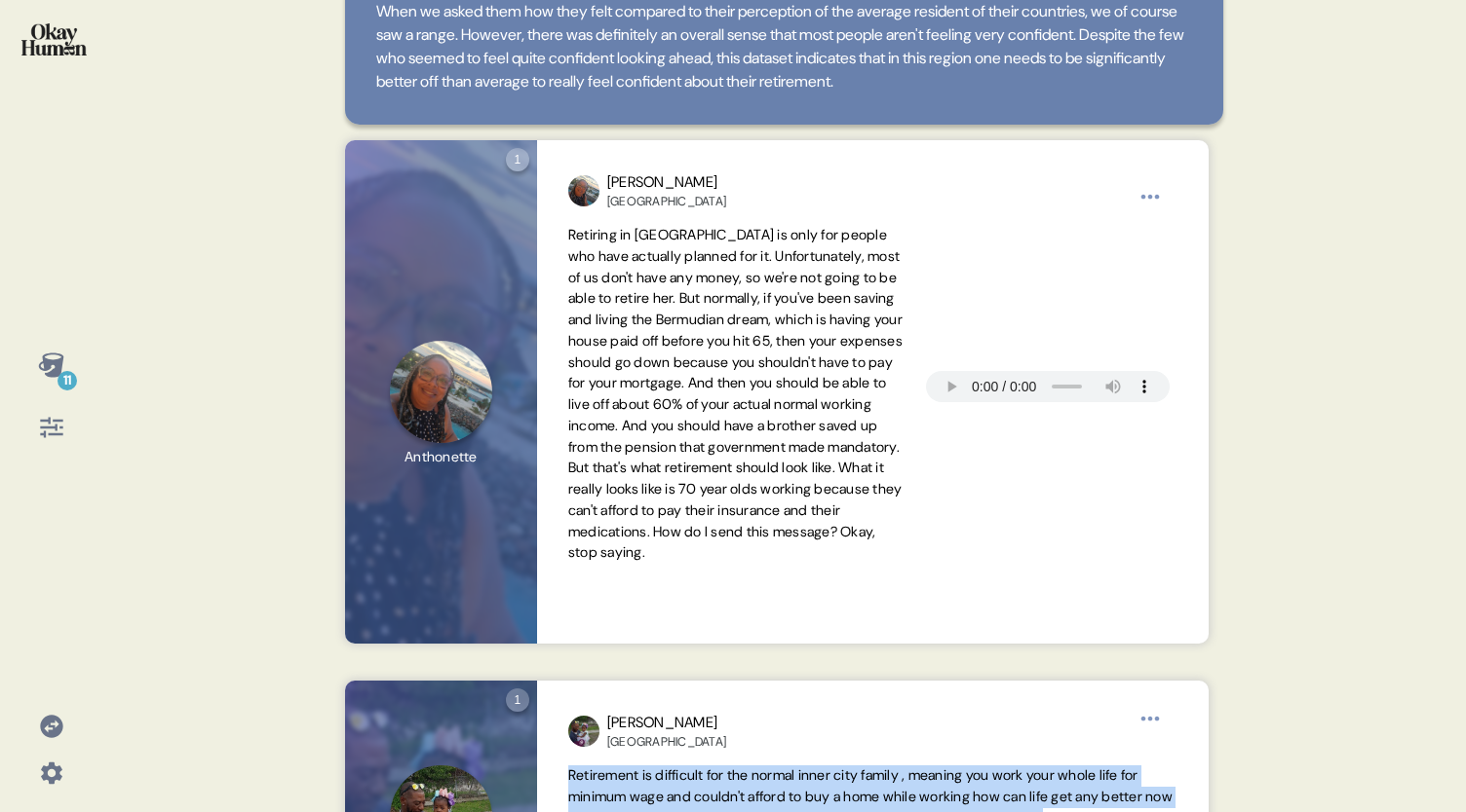
scroll to position [123, 0]
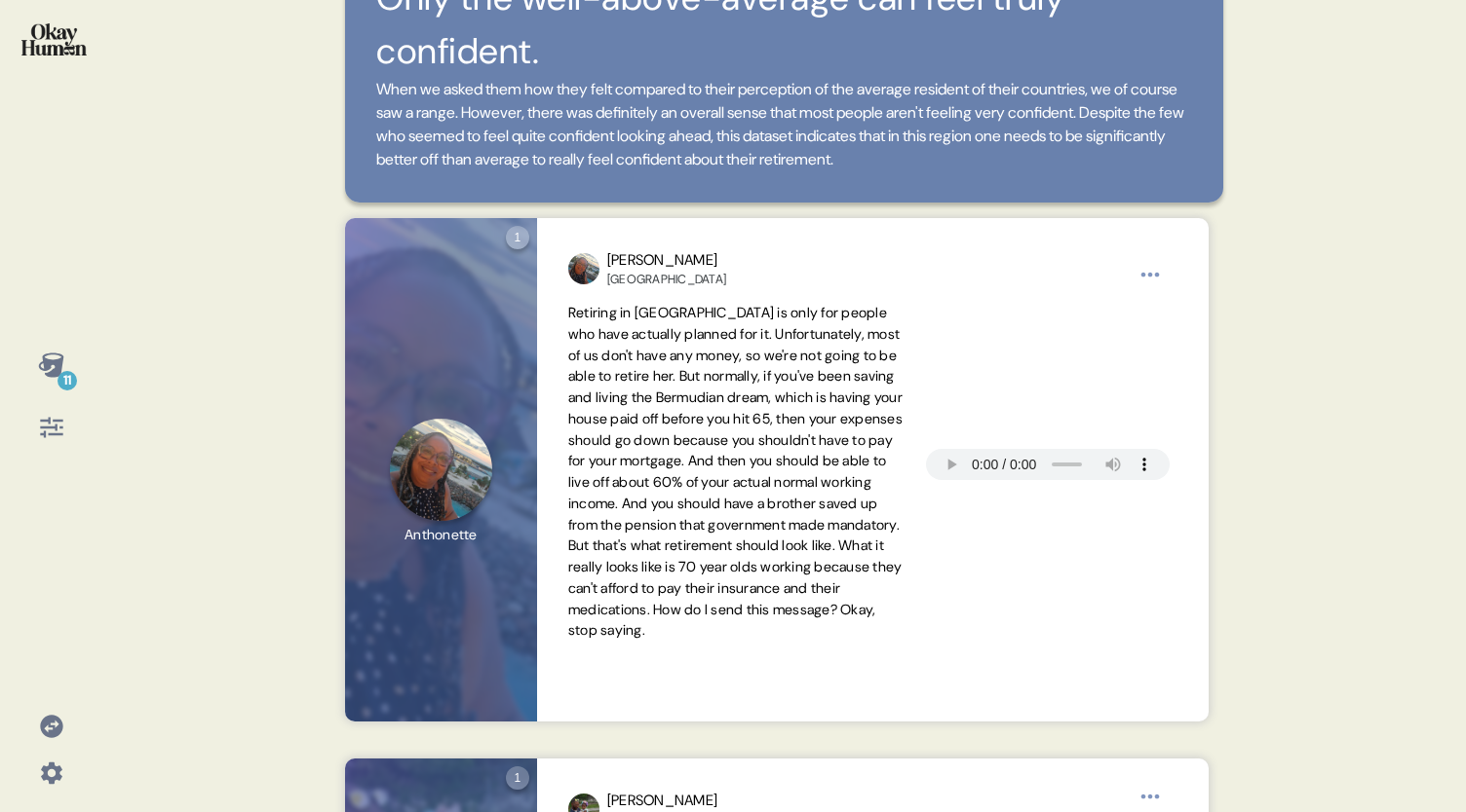
click at [70, 368] on div "11" at bounding box center [51, 365] width 47 height 47
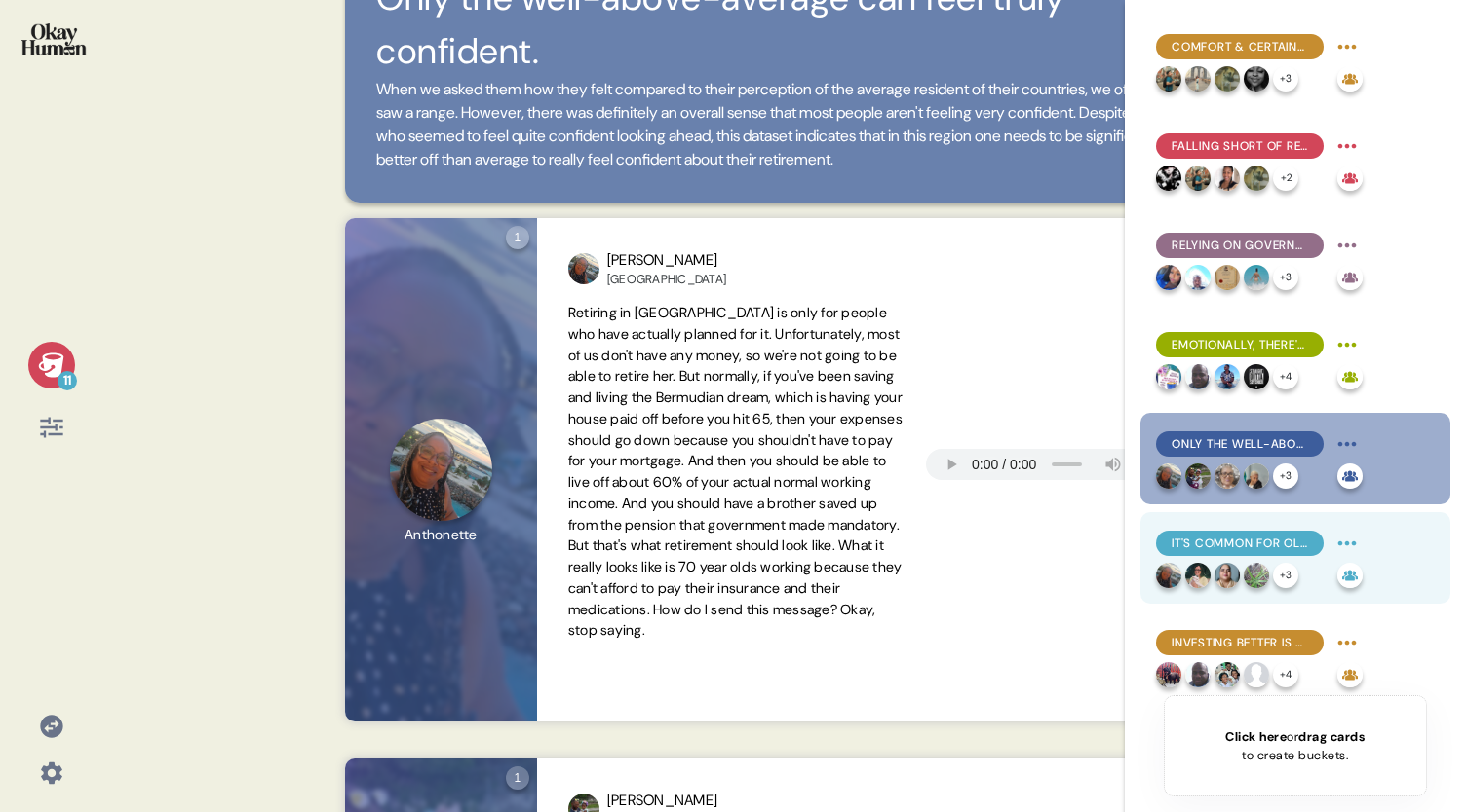
click at [1195, 540] on span "It's common for older respondents to feel like it's too late to make meaningful…" at bounding box center [1240, 543] width 137 height 18
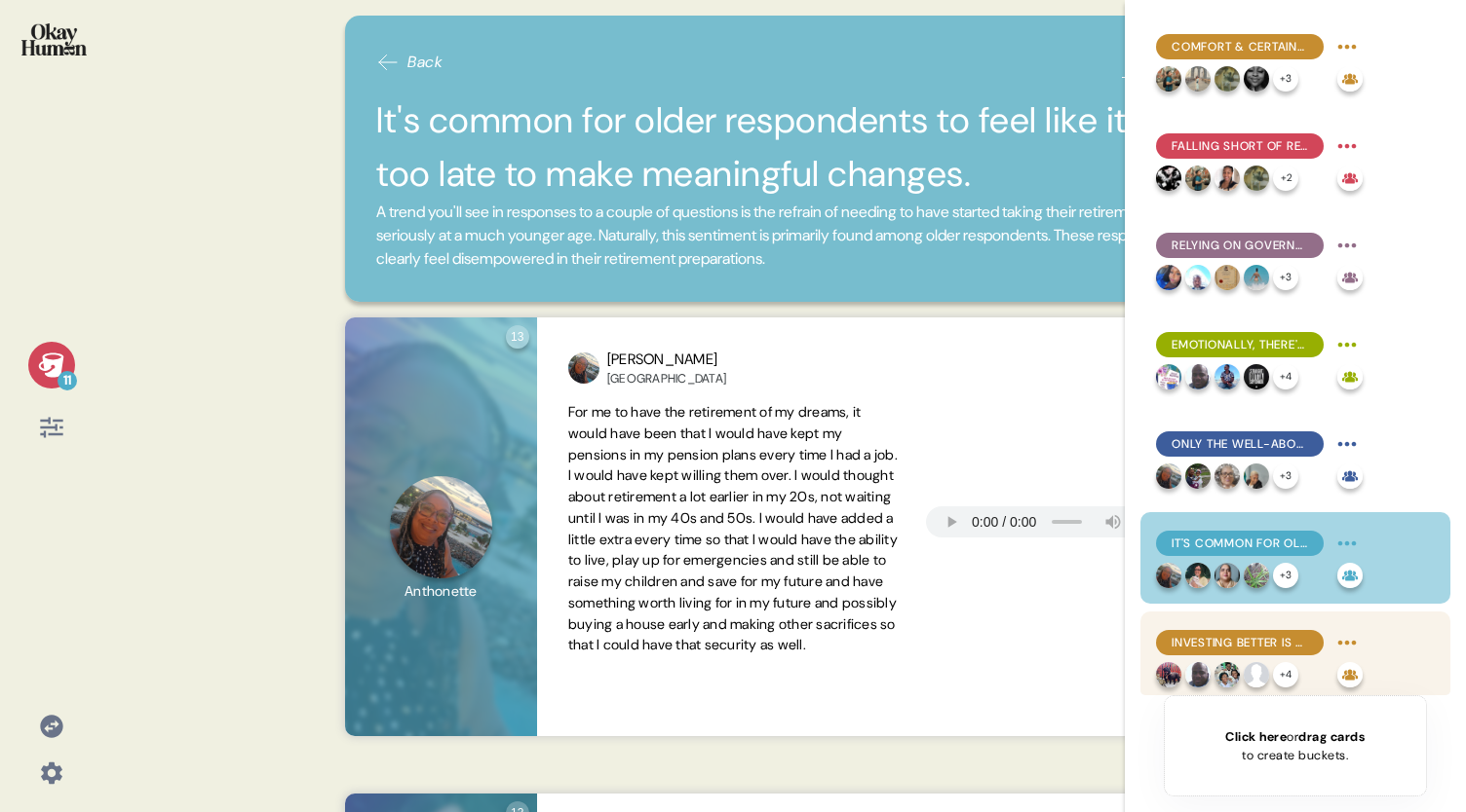
click at [1214, 639] on span "Investing better is a top priority, but many feel they lack resources." at bounding box center [1240, 643] width 137 height 18
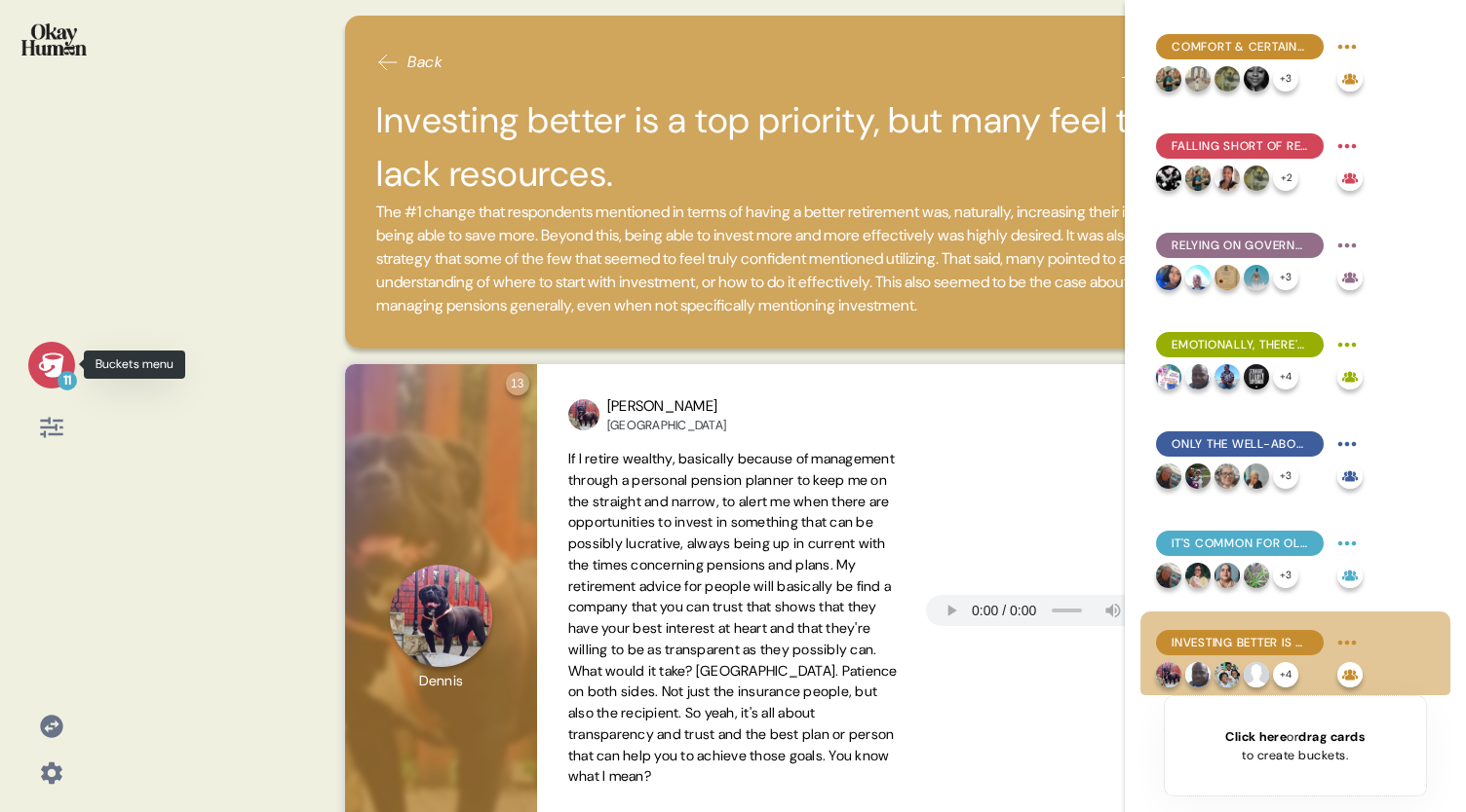
click at [49, 359] on icon at bounding box center [52, 366] width 28 height 28
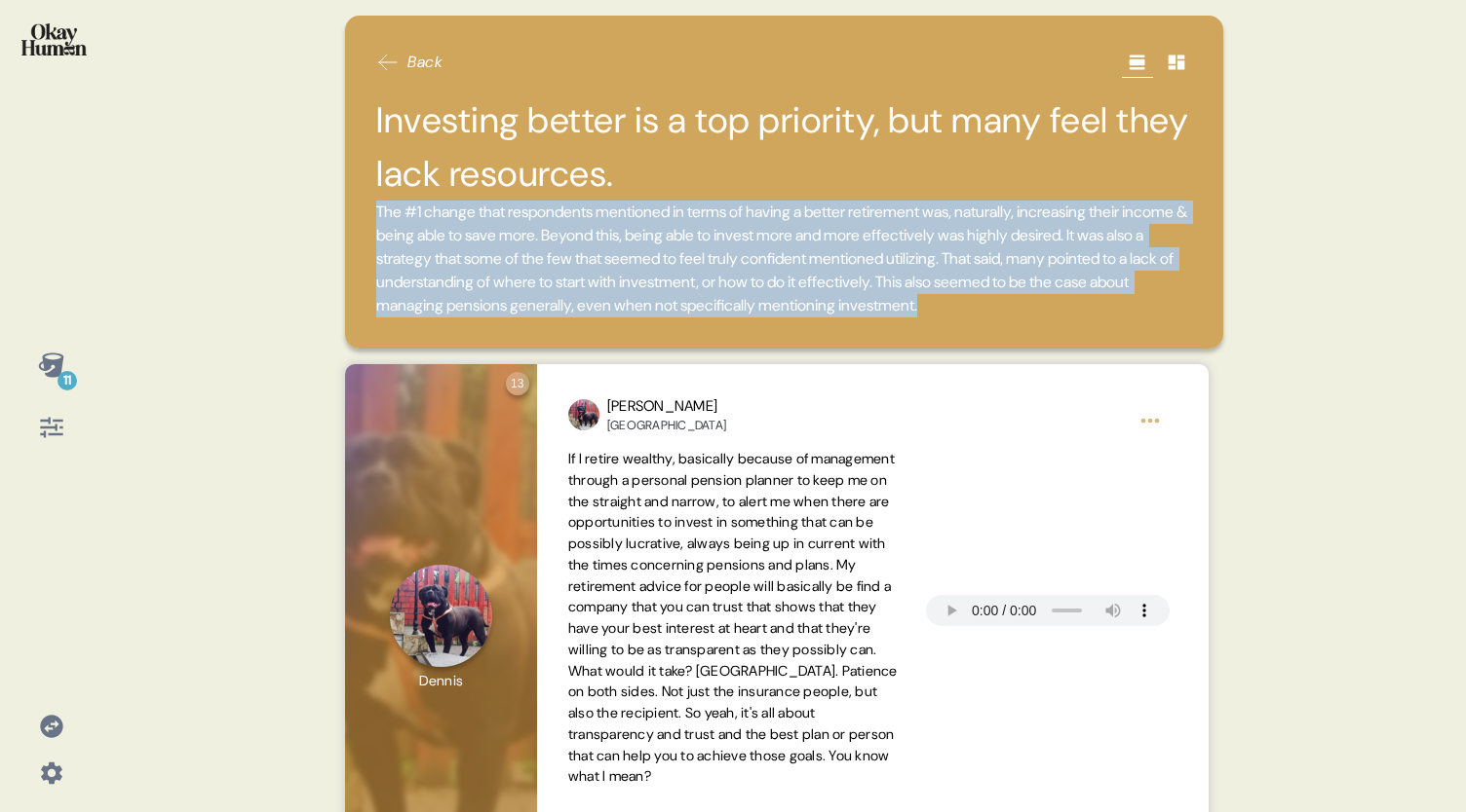
drag, startPoint x: 376, startPoint y: 212, endPoint x: 620, endPoint y: 334, distance: 272.8
click at [620, 317] on span "The #1 change that respondents mentioned in terms of having a better retirement…" at bounding box center [784, 259] width 815 height 117
click at [549, 293] on span "The #1 change that respondents mentioned in terms of having a better retirement…" at bounding box center [784, 259] width 815 height 117
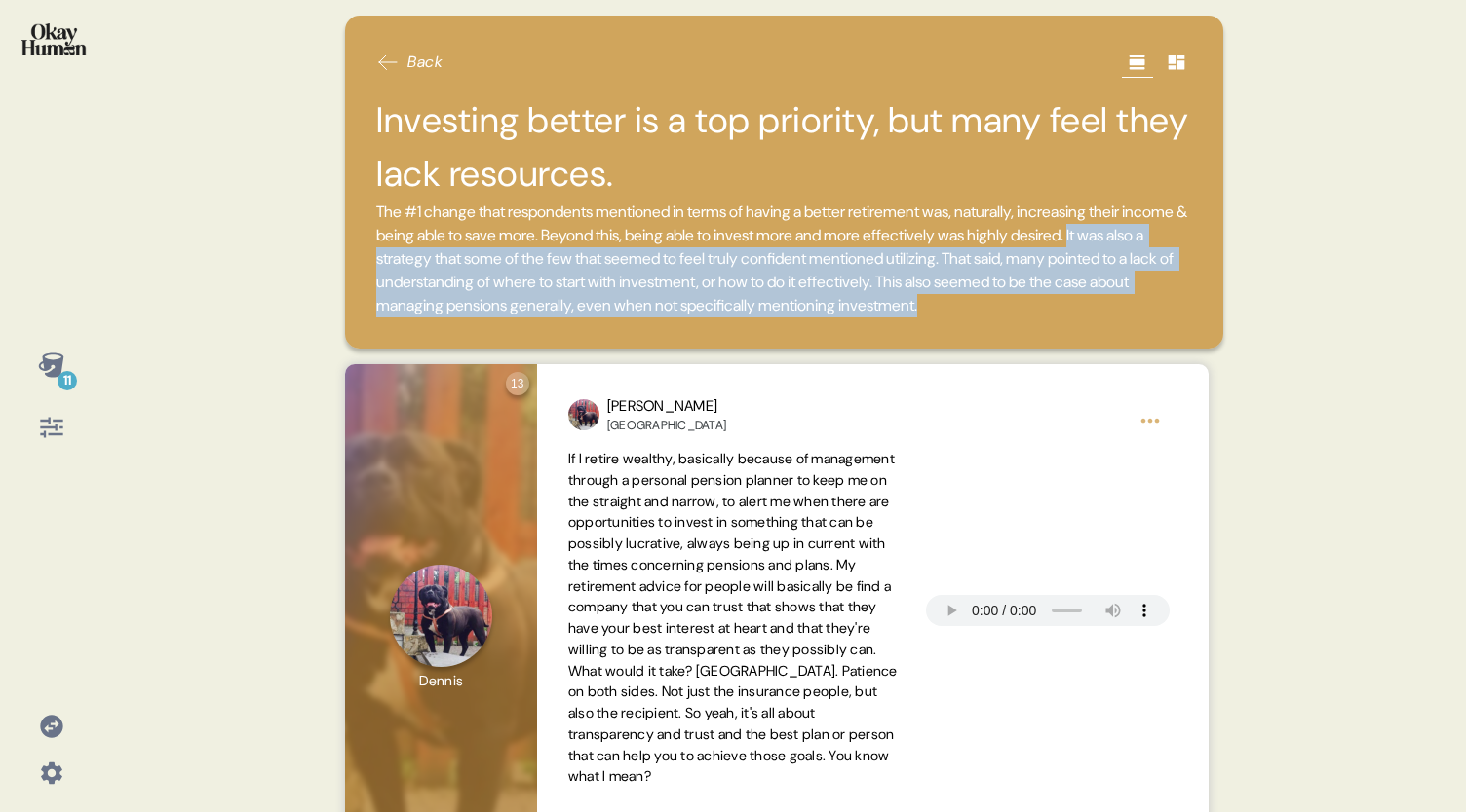
drag, startPoint x: 438, startPoint y: 260, endPoint x: 550, endPoint y: 333, distance: 133.7
click at [550, 317] on span "The #1 change that respondents mentioned in terms of having a better retirement…" at bounding box center [784, 259] width 815 height 117
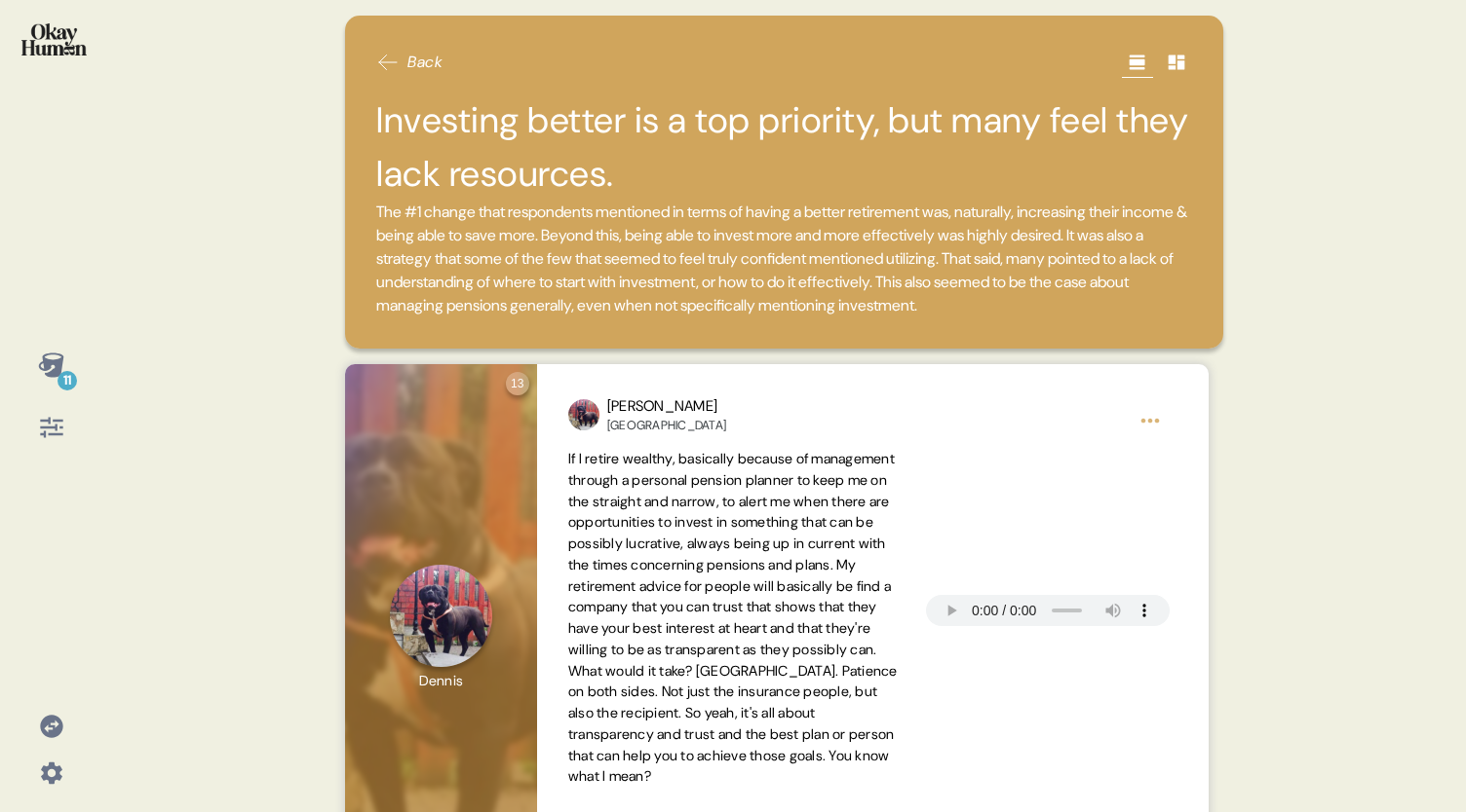
click at [393, 63] on icon at bounding box center [388, 62] width 24 height 24
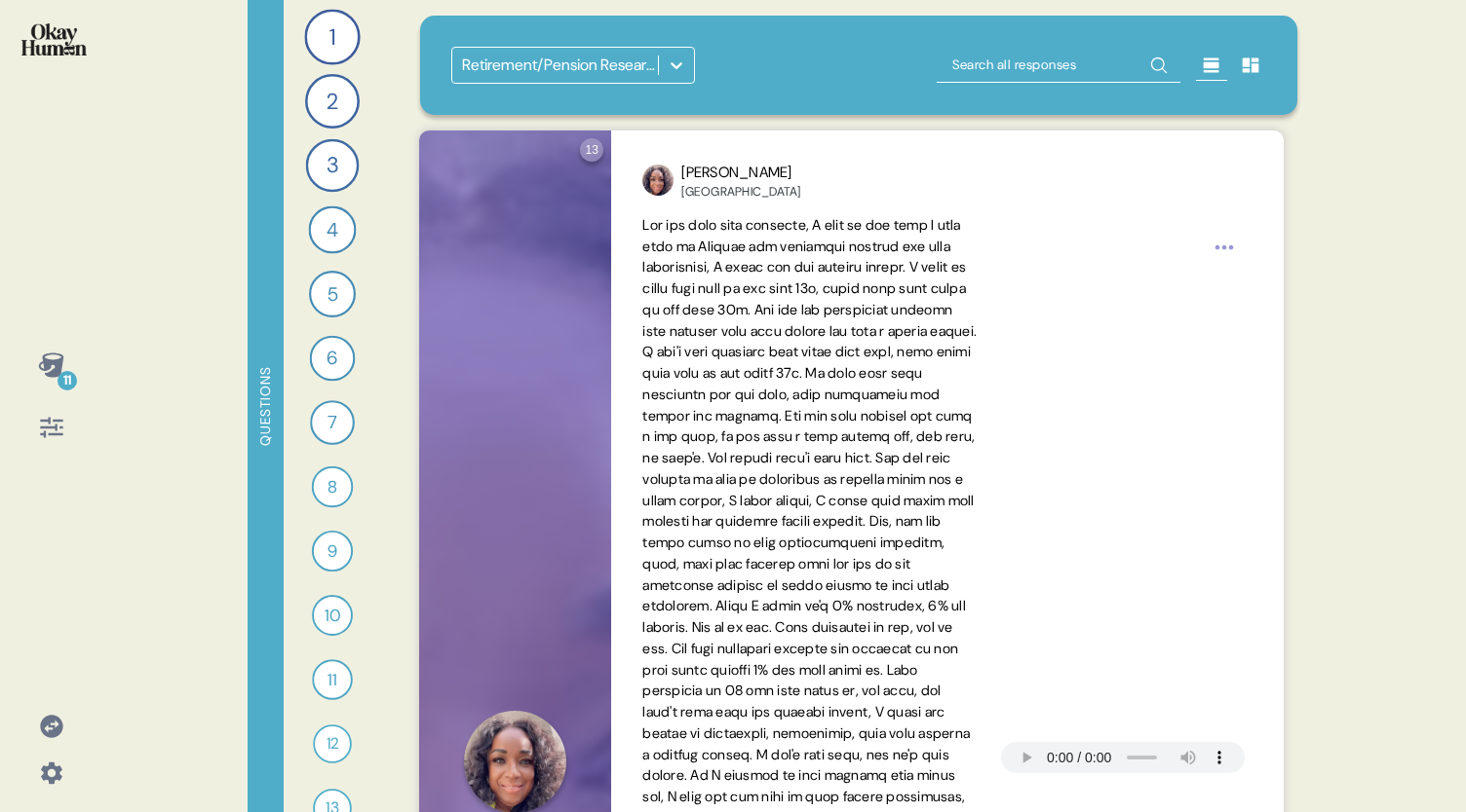
click at [61, 373] on div "11" at bounding box center [67, 381] width 20 height 20
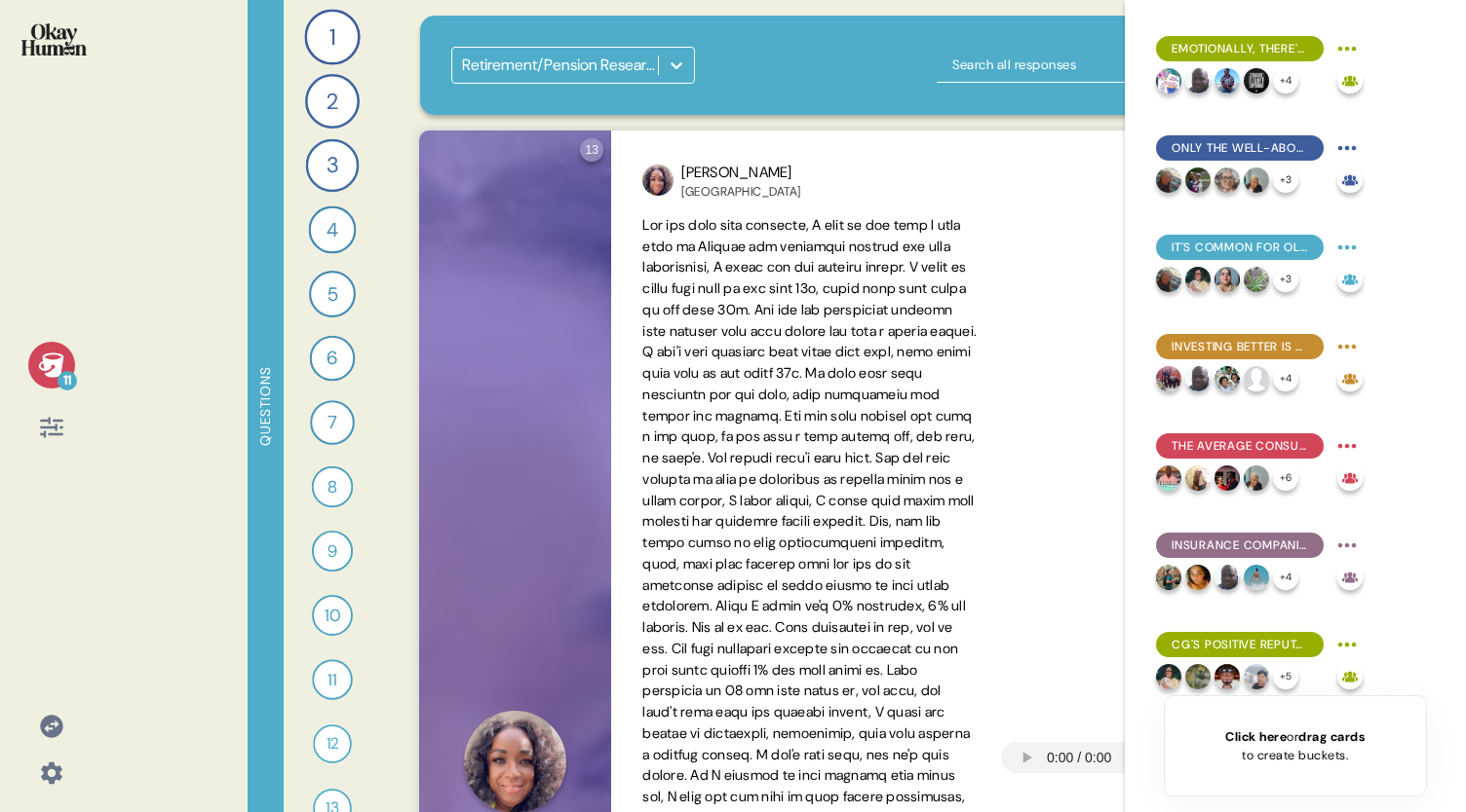
scroll to position [312, 0]
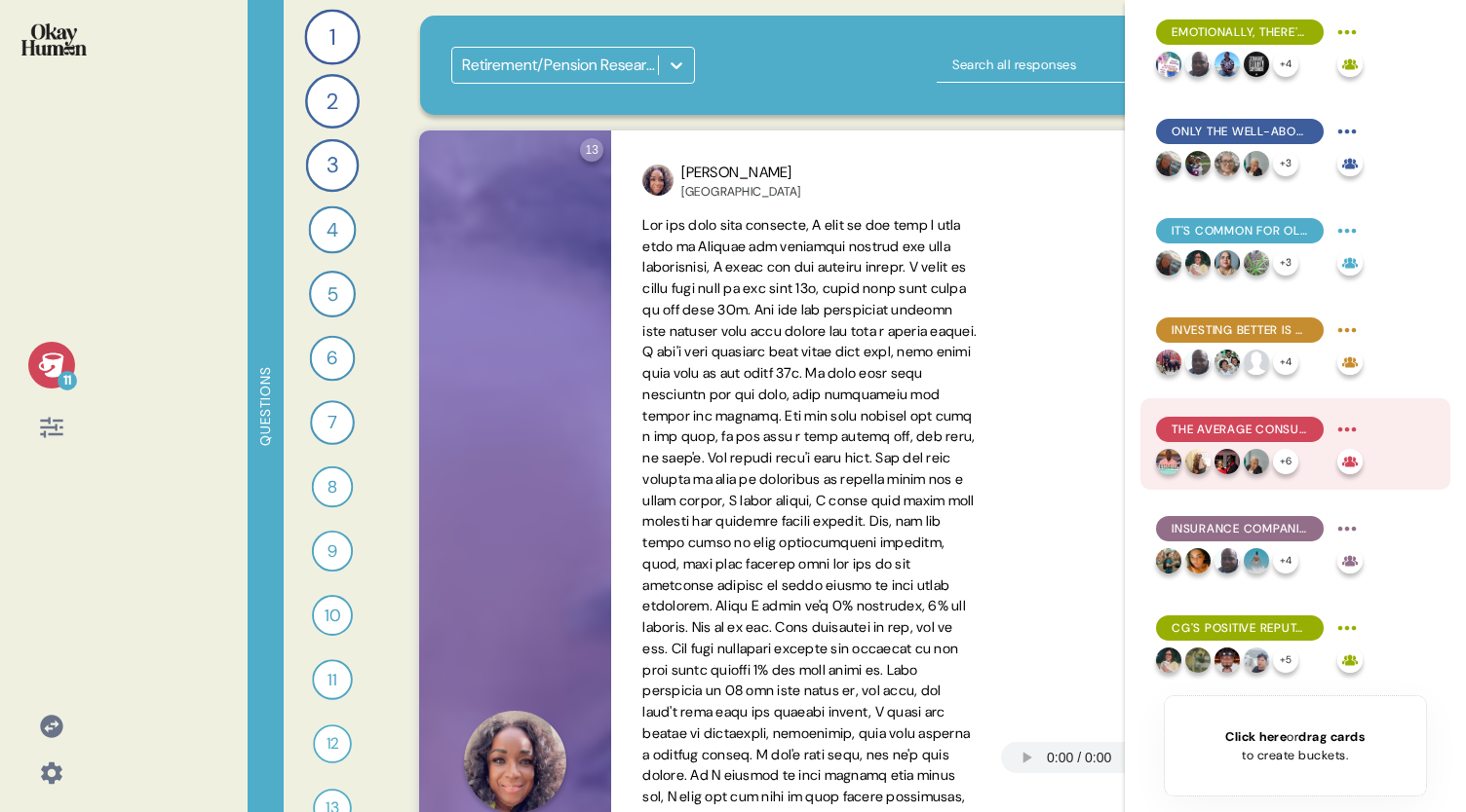
click at [1234, 439] on div "The average consumer knows a few basic pension facts, contributes to them, and …" at bounding box center [1239, 429] width 168 height 26
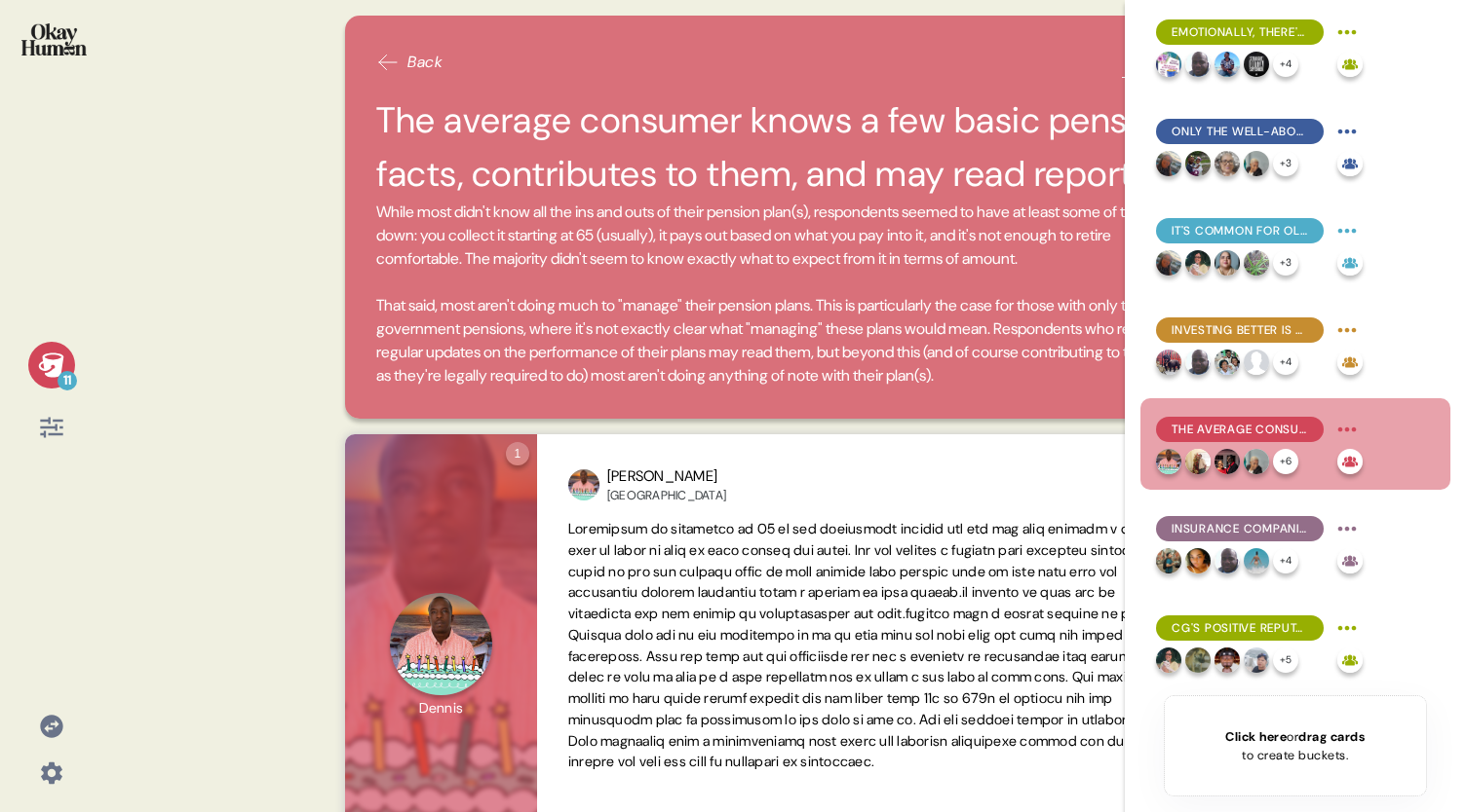
click at [41, 371] on icon at bounding box center [52, 366] width 28 height 28
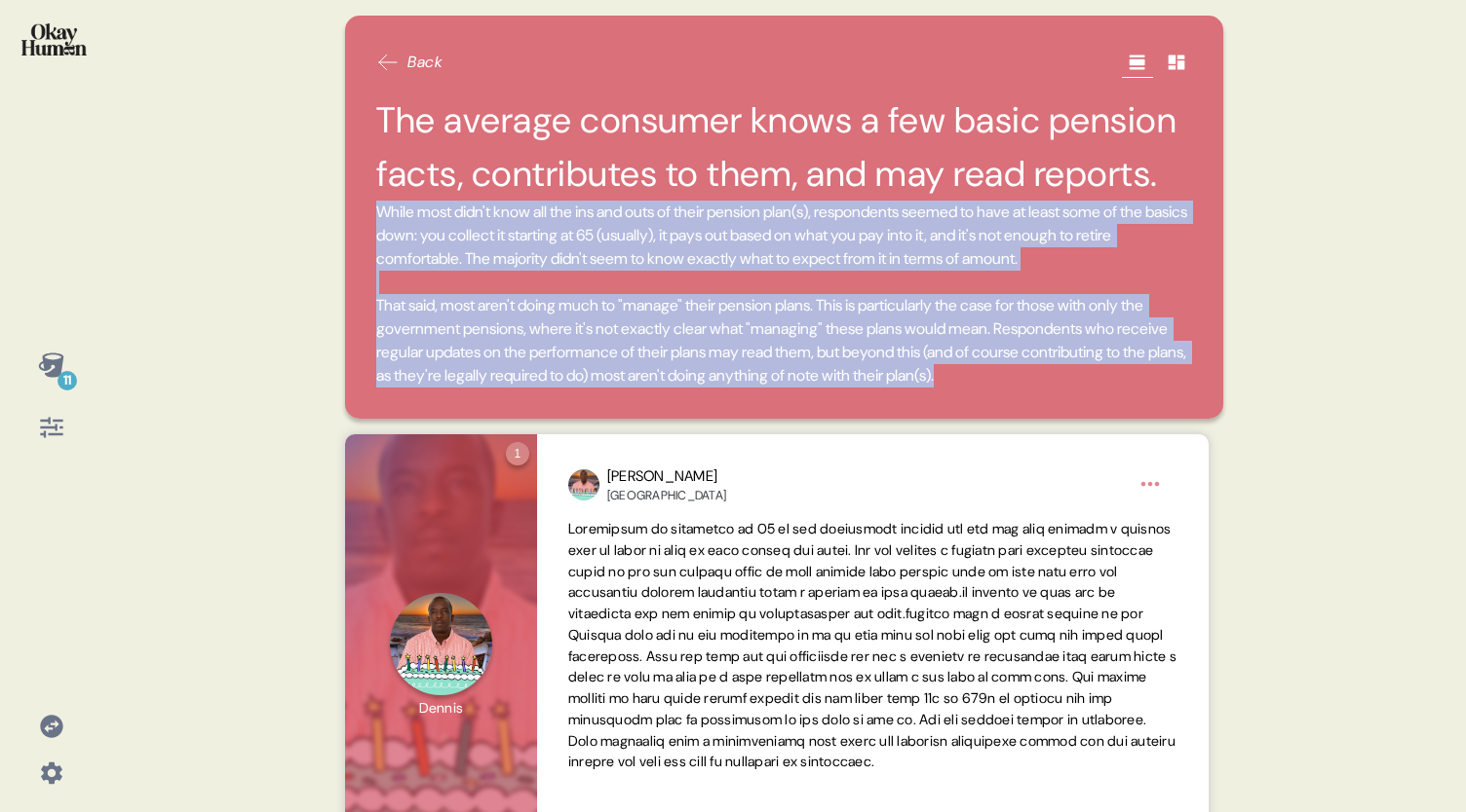
drag, startPoint x: 527, startPoint y: 414, endPoint x: 357, endPoint y: 207, distance: 267.9
click at [357, 207] on div "Back The average consumer knows a few basic pension facts, contributes to them,…" at bounding box center [784, 217] width 878 height 404
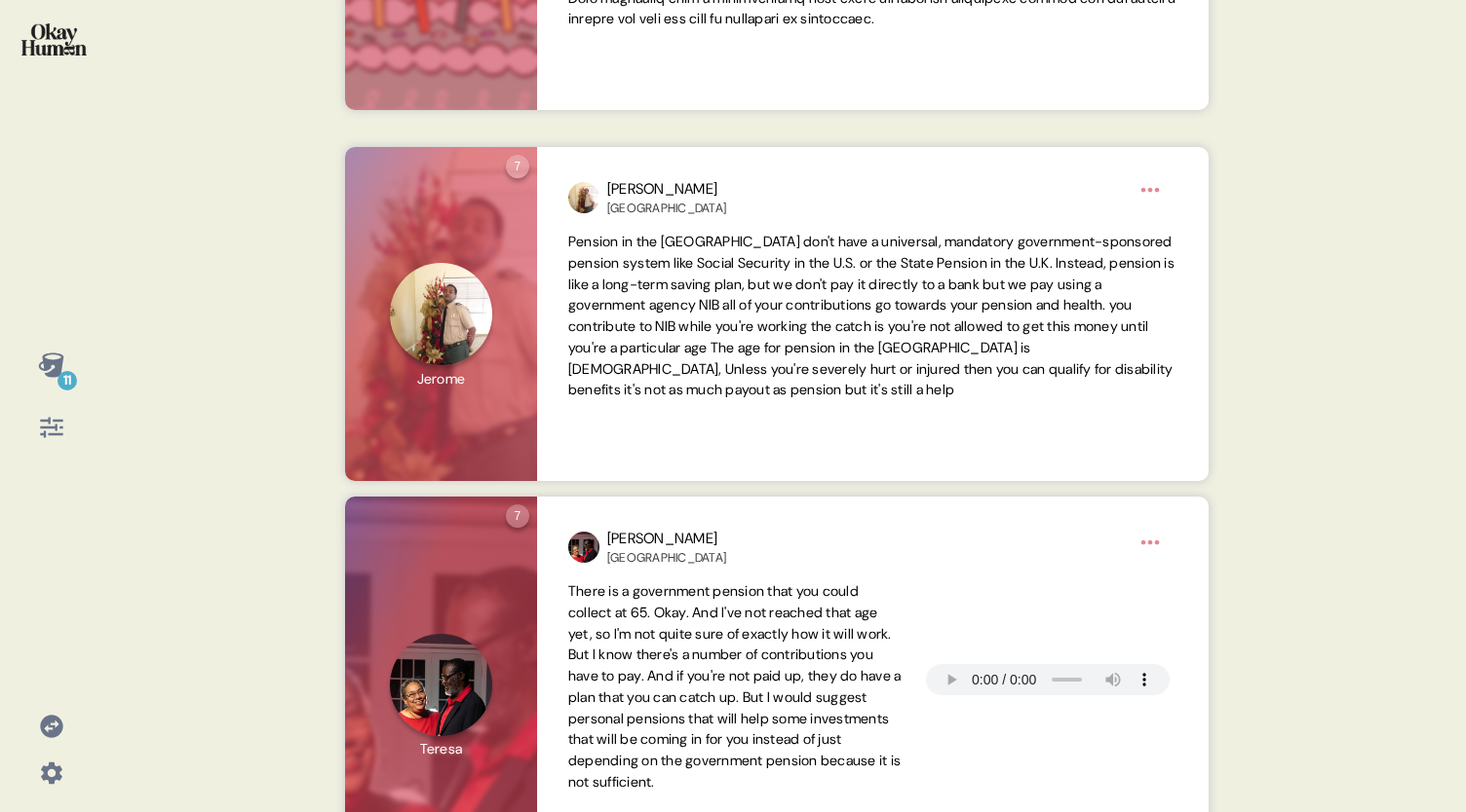
scroll to position [735, 0]
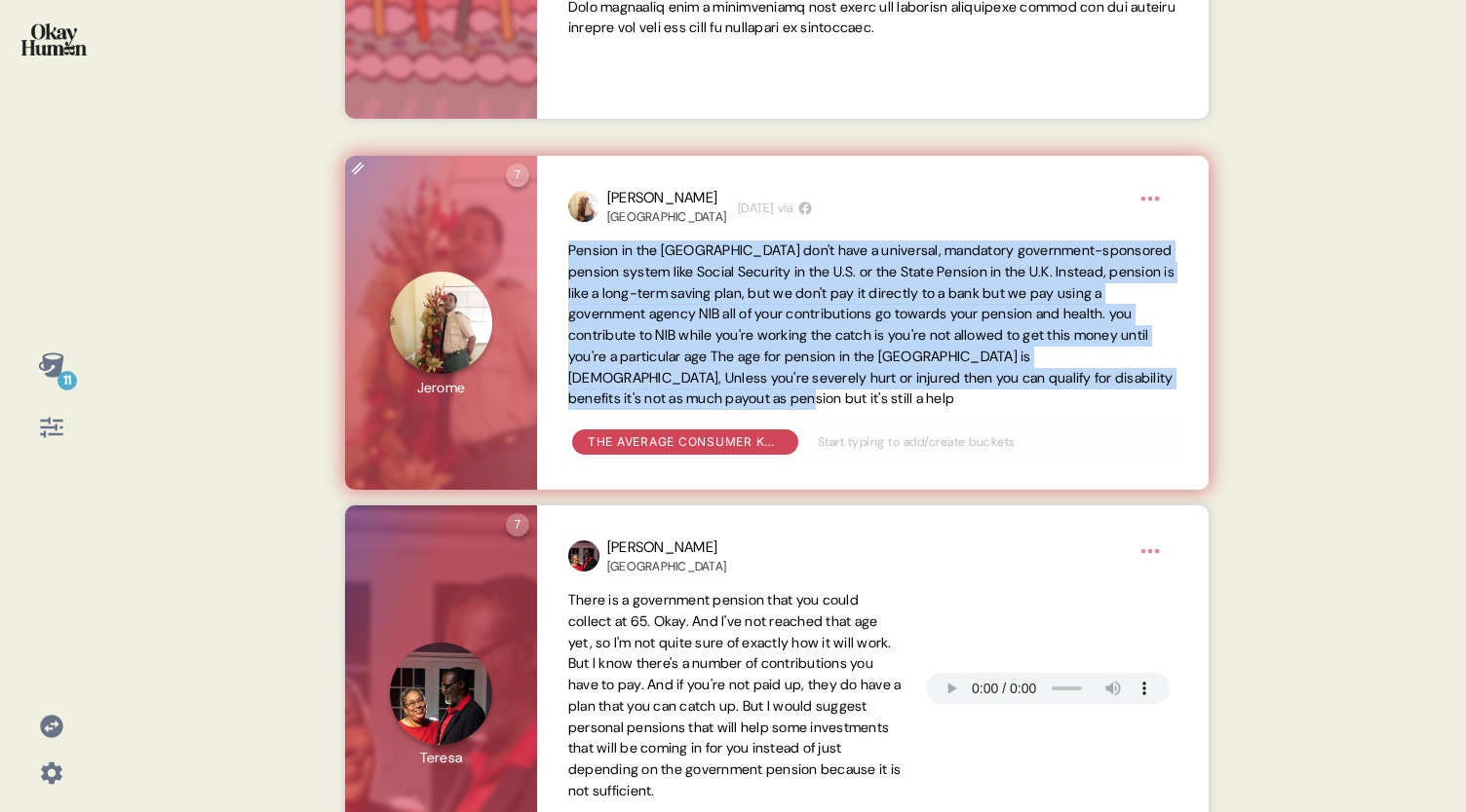
drag, startPoint x: 909, startPoint y: 446, endPoint x: 548, endPoint y: 291, distance: 392.9
click at [548, 291] on div "Jerome Bahamas 3 weeks ago via Pension in the Bahamas don't have a universal, m…" at bounding box center [872, 322] width 672 height 334
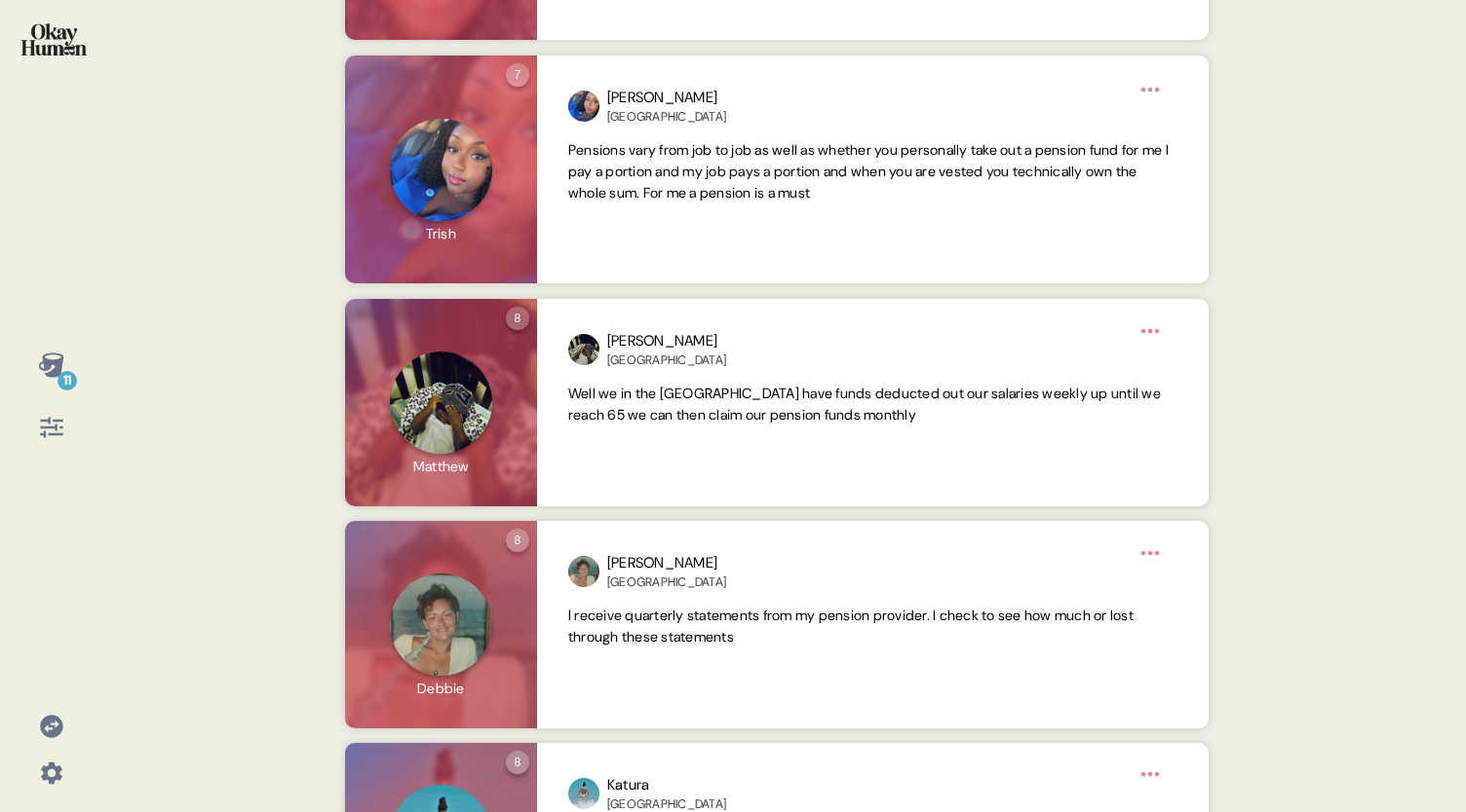
scroll to position [2368, 0]
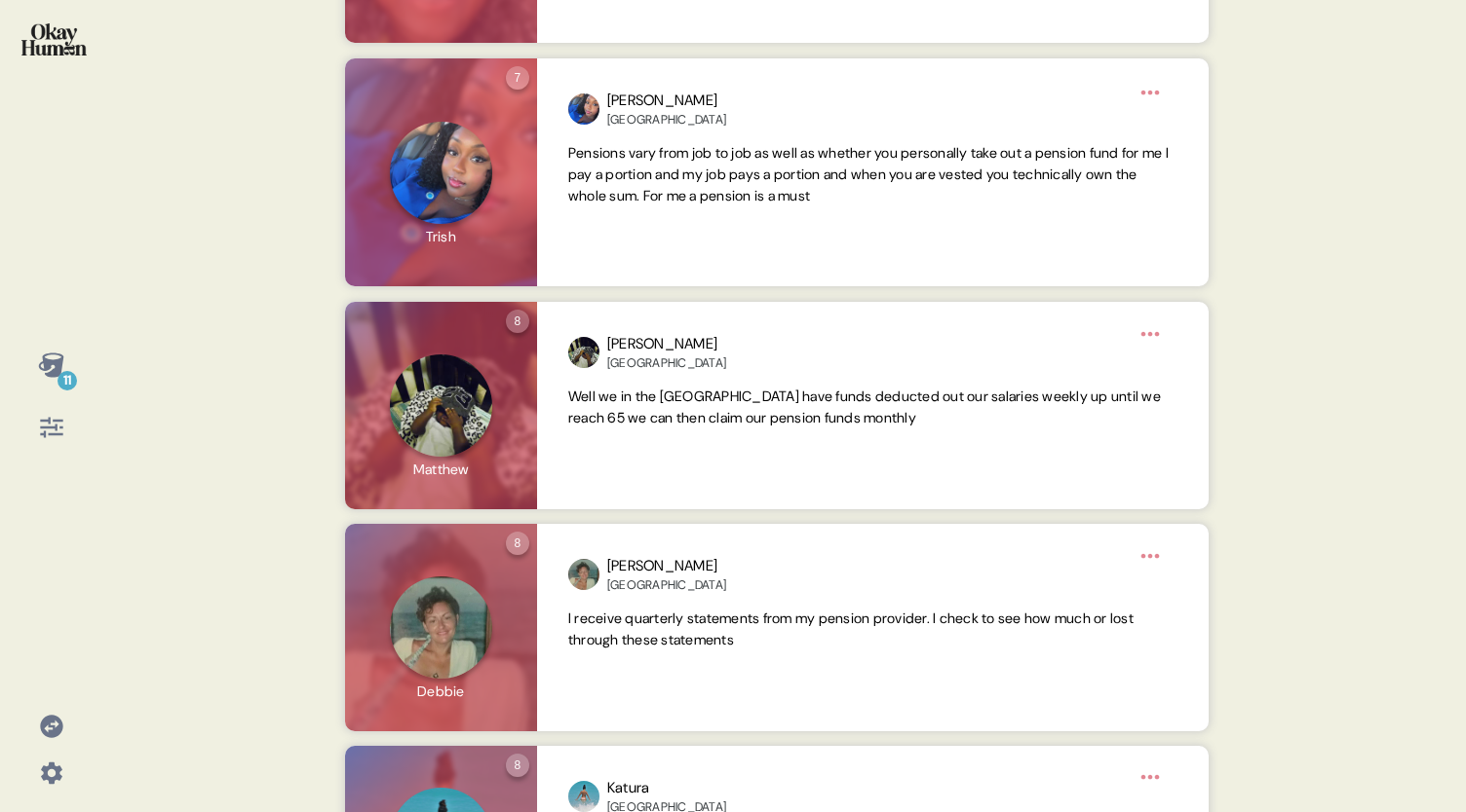
click at [47, 362] on icon at bounding box center [51, 365] width 26 height 25
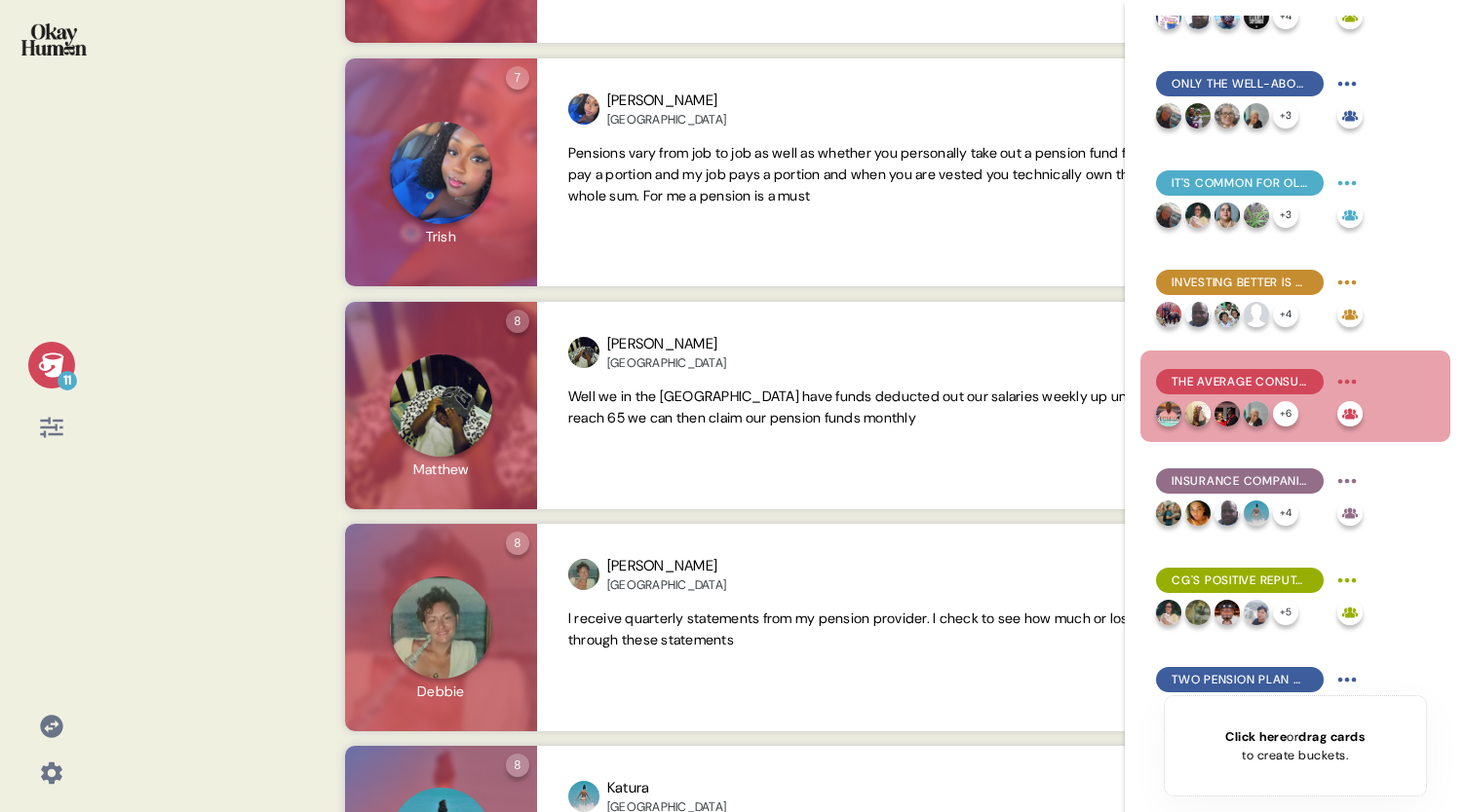
scroll to position [406, 0]
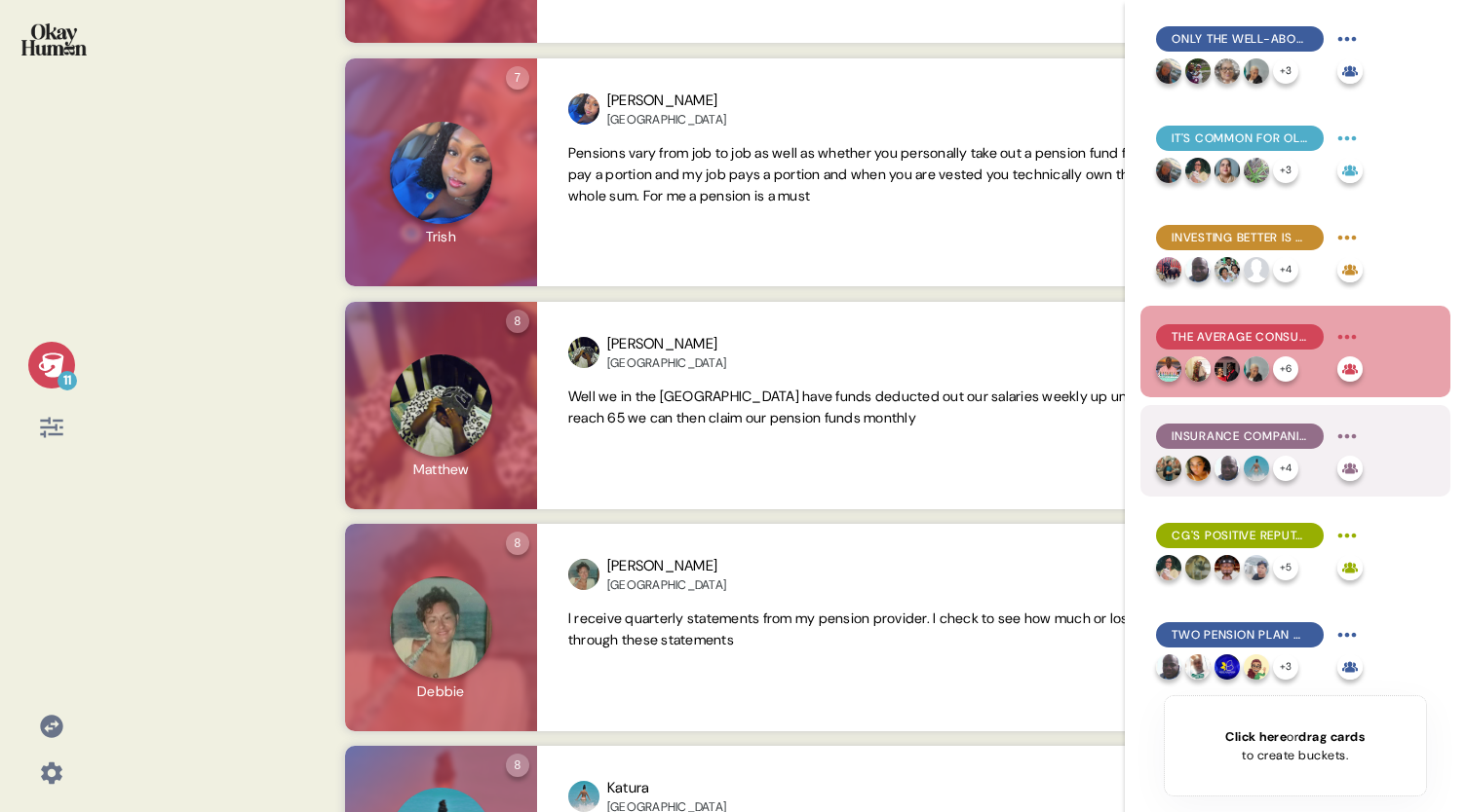
click at [1249, 436] on span "Insurance companies - including CG Britcay - are generally the main brands asso…" at bounding box center [1240, 436] width 137 height 18
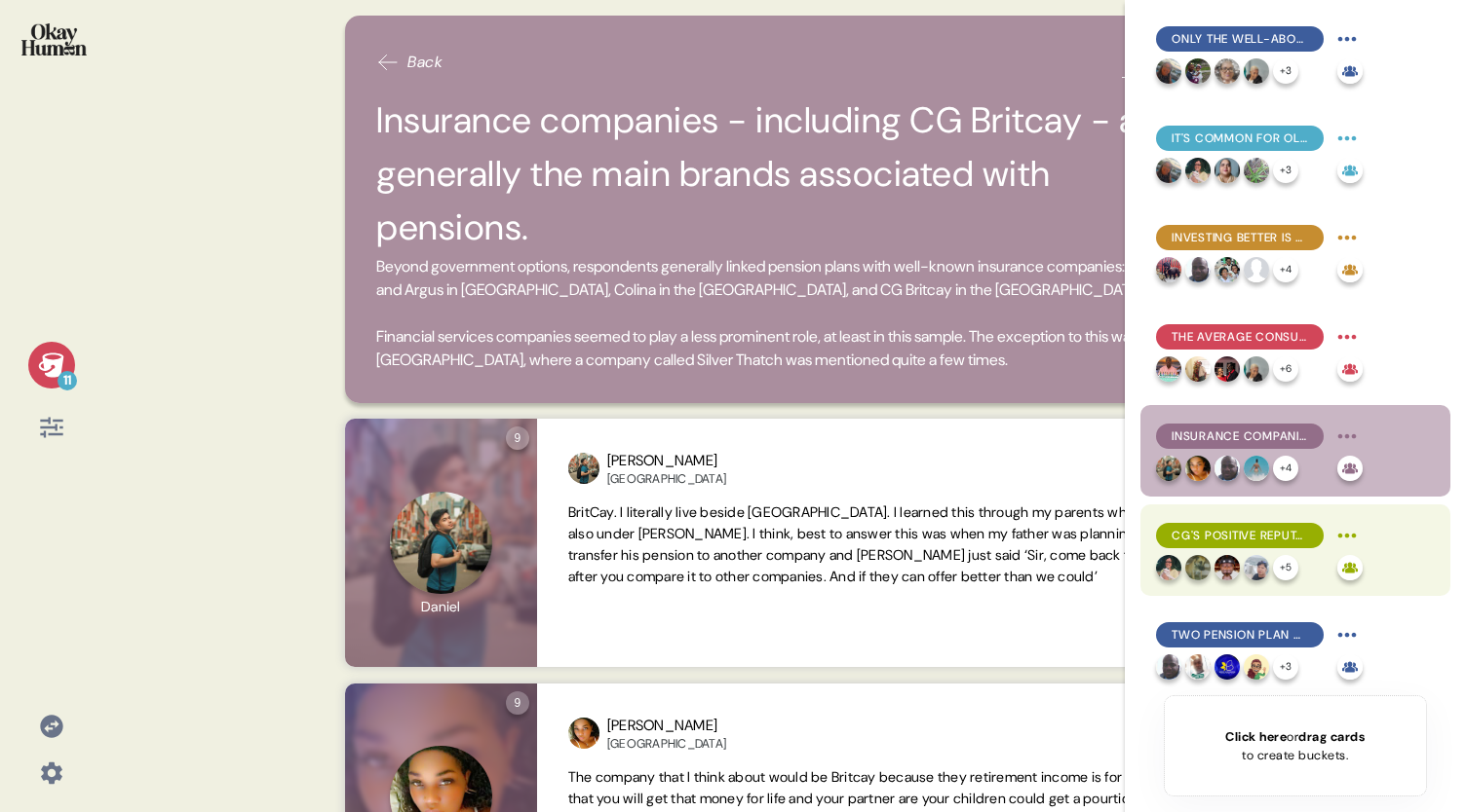
click at [1267, 530] on span "CG's positive reputation for insurance helps with pension sentiments, despite l…" at bounding box center [1240, 536] width 137 height 18
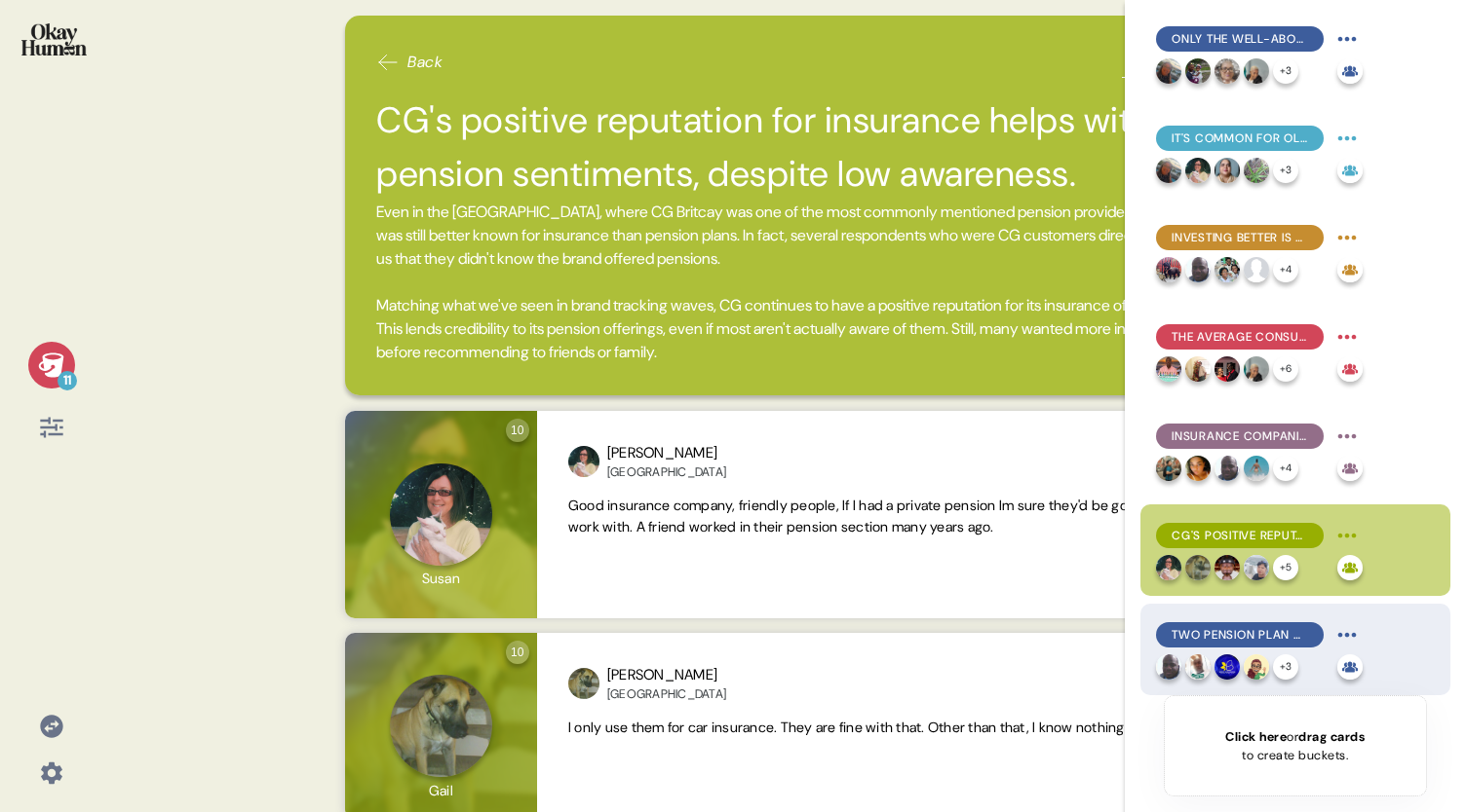
click at [1265, 641] on span "Two pension plan qualities stood above the rest: online self-service tools and …" at bounding box center [1240, 636] width 137 height 18
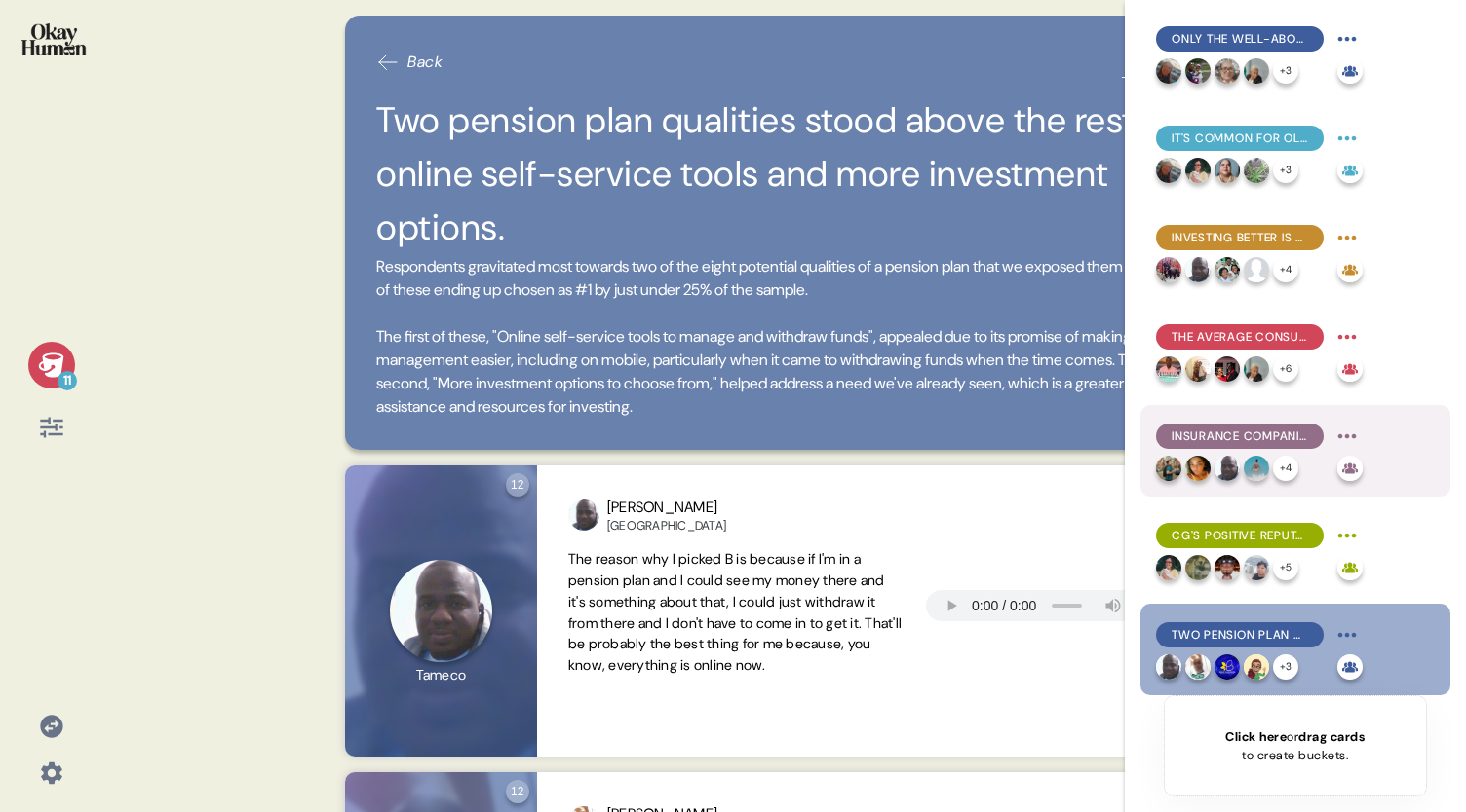
click at [1251, 437] on span "Insurance companies - including CG Britcay - are generally the main brands asso…" at bounding box center [1240, 436] width 137 height 18
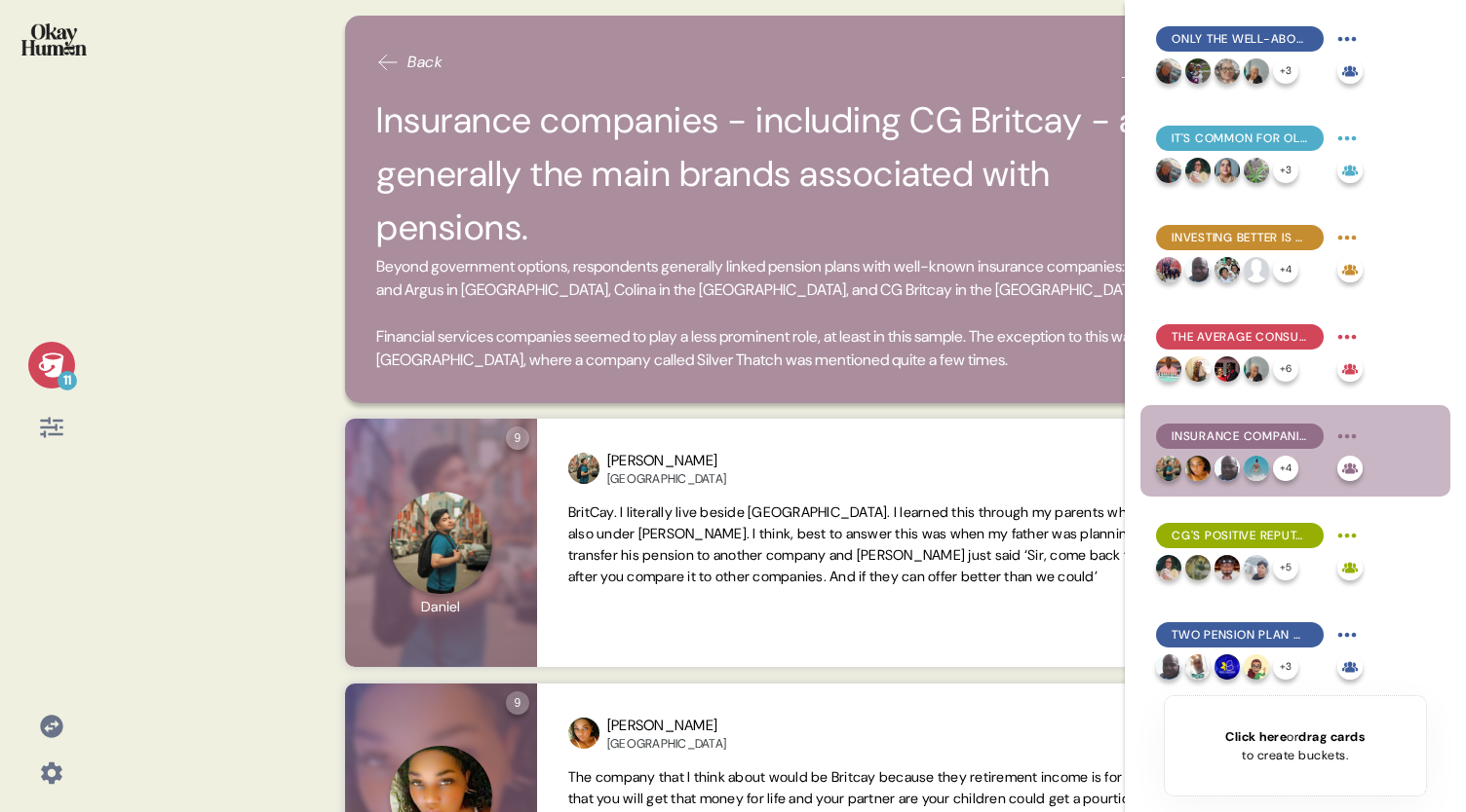
click at [450, 275] on span "Beyond government options, respondents generally linked pension plans with well…" at bounding box center [784, 313] width 815 height 117
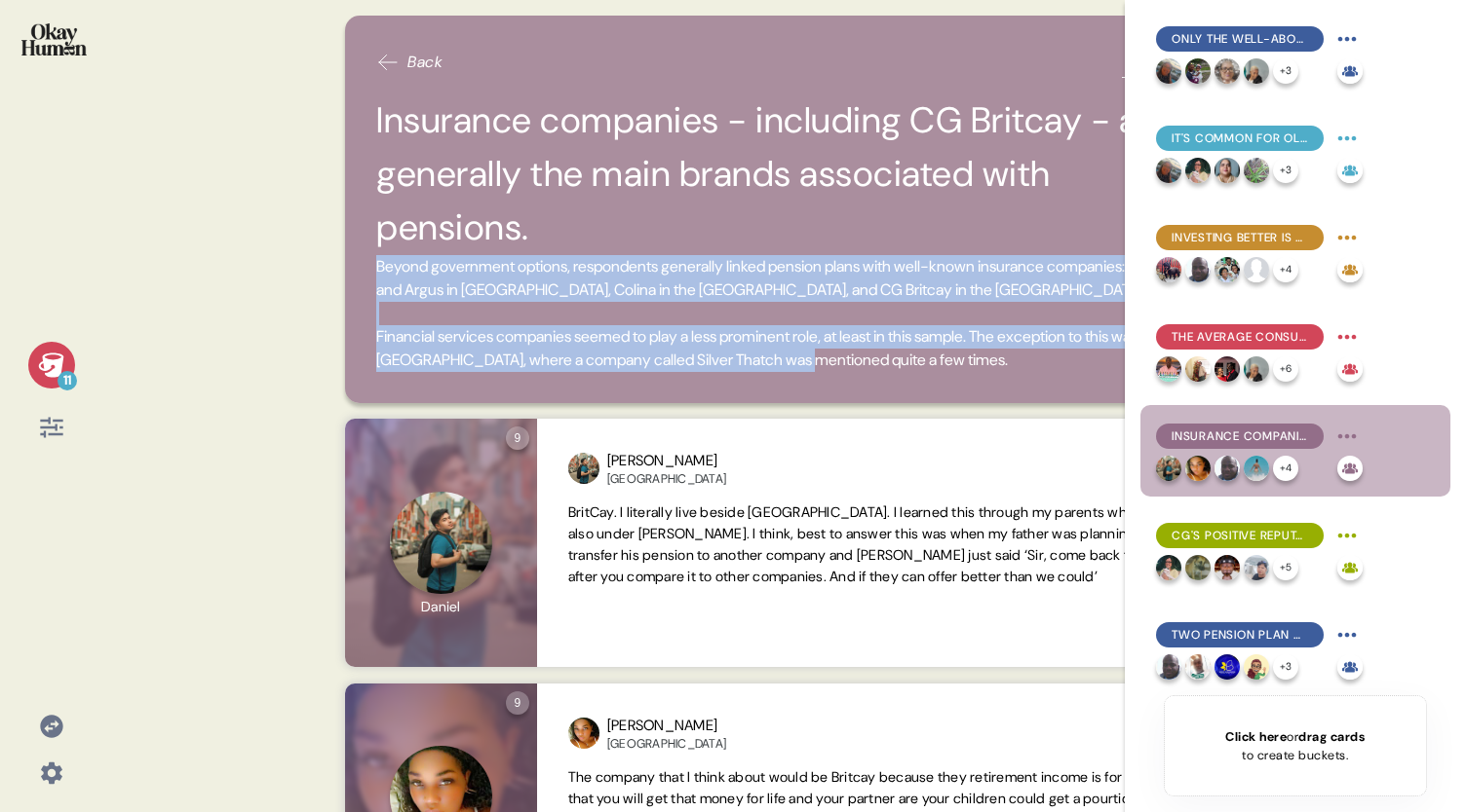
drag, startPoint x: 377, startPoint y: 264, endPoint x: 1109, endPoint y: 367, distance: 739.2
click at [1109, 367] on span "Beyond government options, respondents generally linked pension plans with well…" at bounding box center [784, 313] width 815 height 117
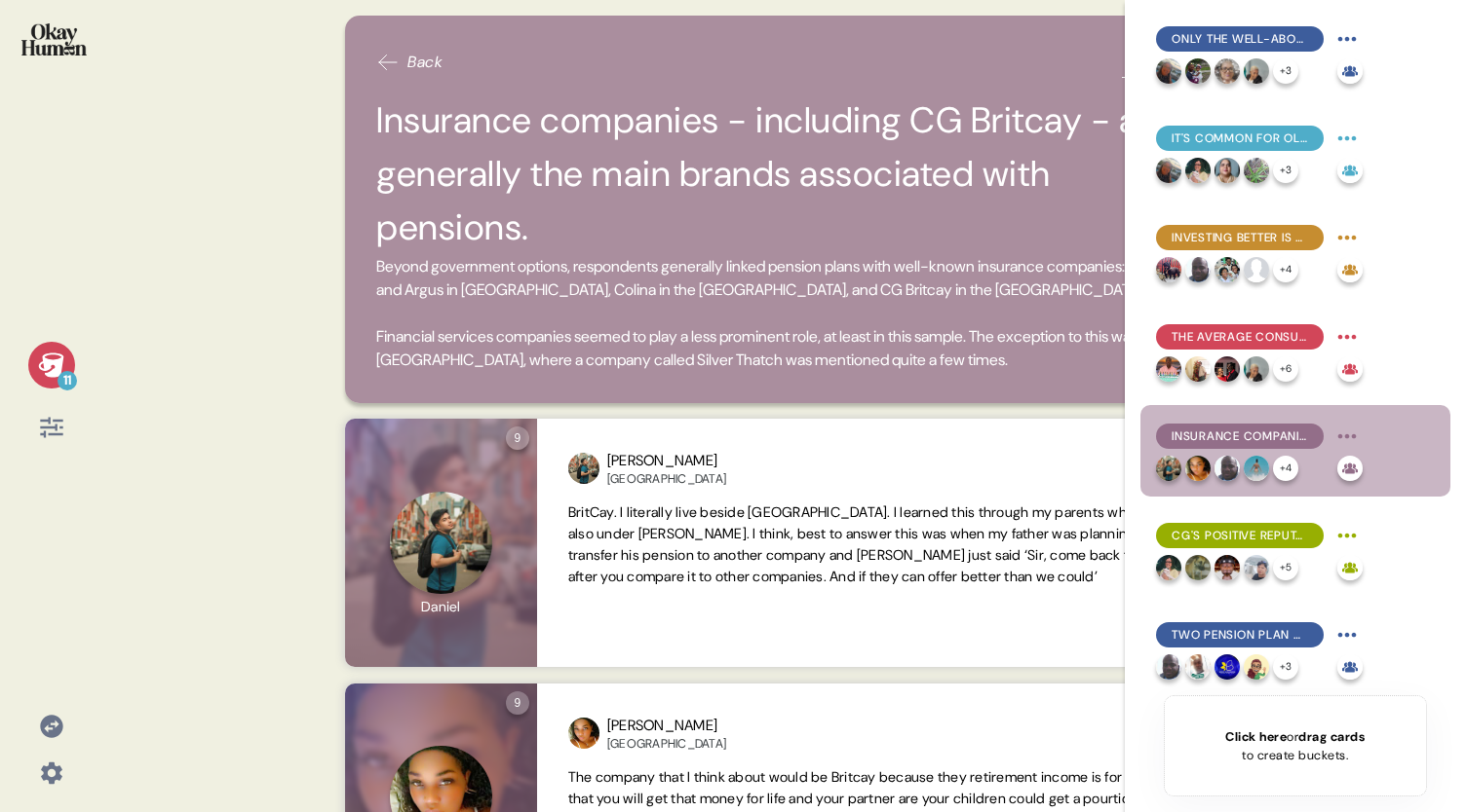
click at [49, 355] on icon at bounding box center [52, 366] width 28 height 28
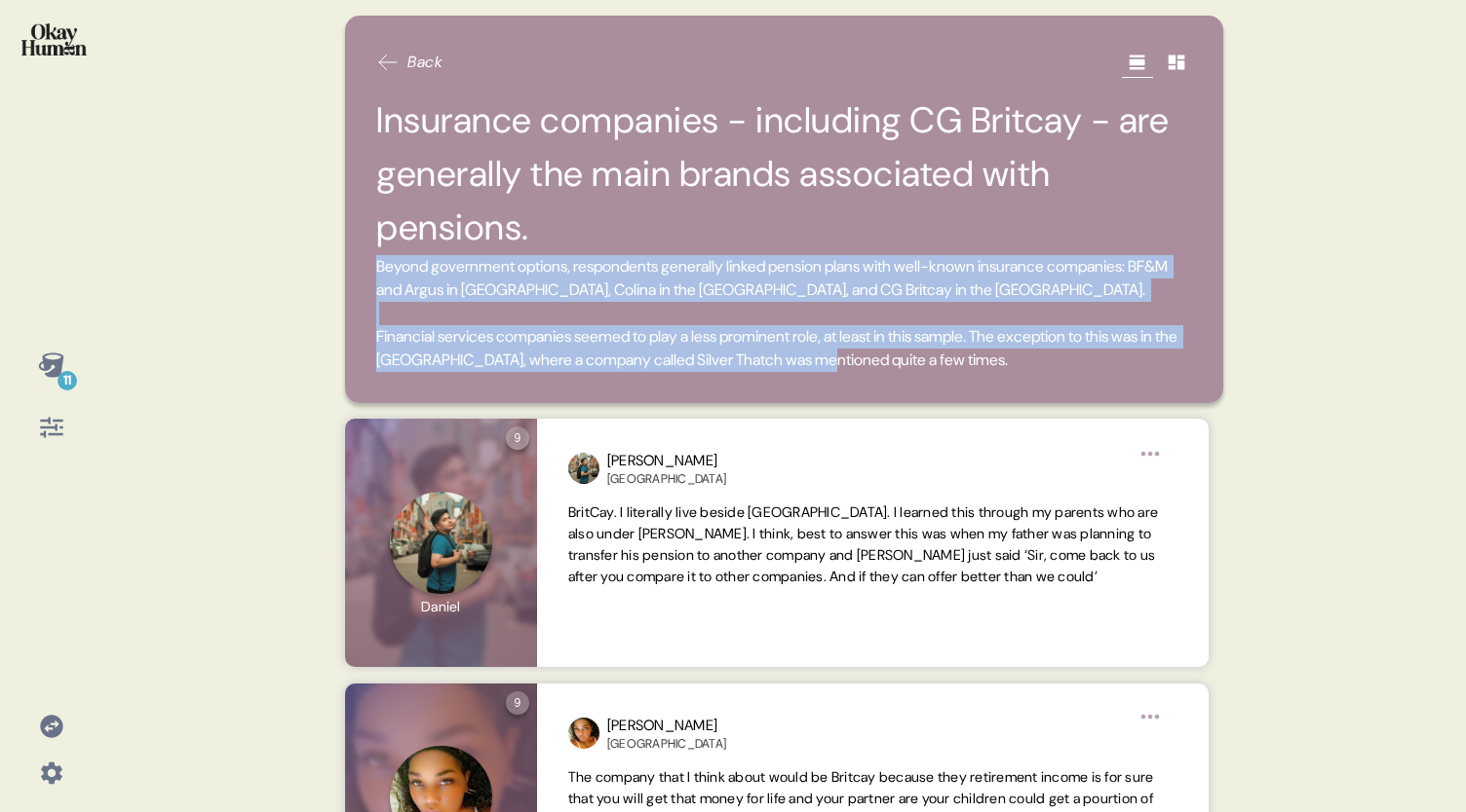
drag, startPoint x: 1137, startPoint y: 356, endPoint x: 372, endPoint y: 271, distance: 769.7
click at [372, 271] on div "Back Insurance companies - including CG Britcay - are generally the main brands…" at bounding box center [784, 209] width 878 height 388
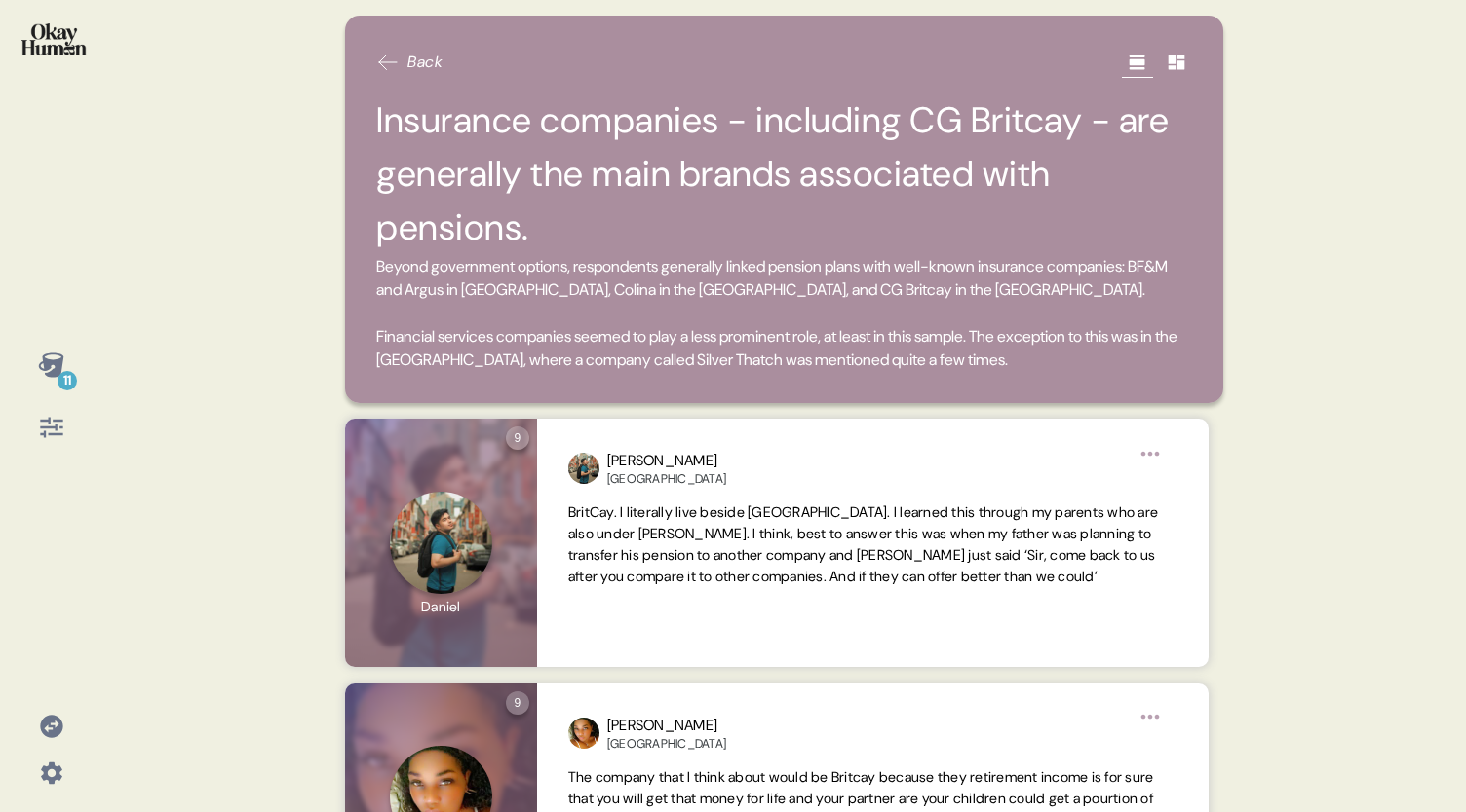
click at [1450, 543] on div "11 Back Insurance companies - including CG Britcay - are generally the main bra…" at bounding box center [733, 406] width 1466 height 812
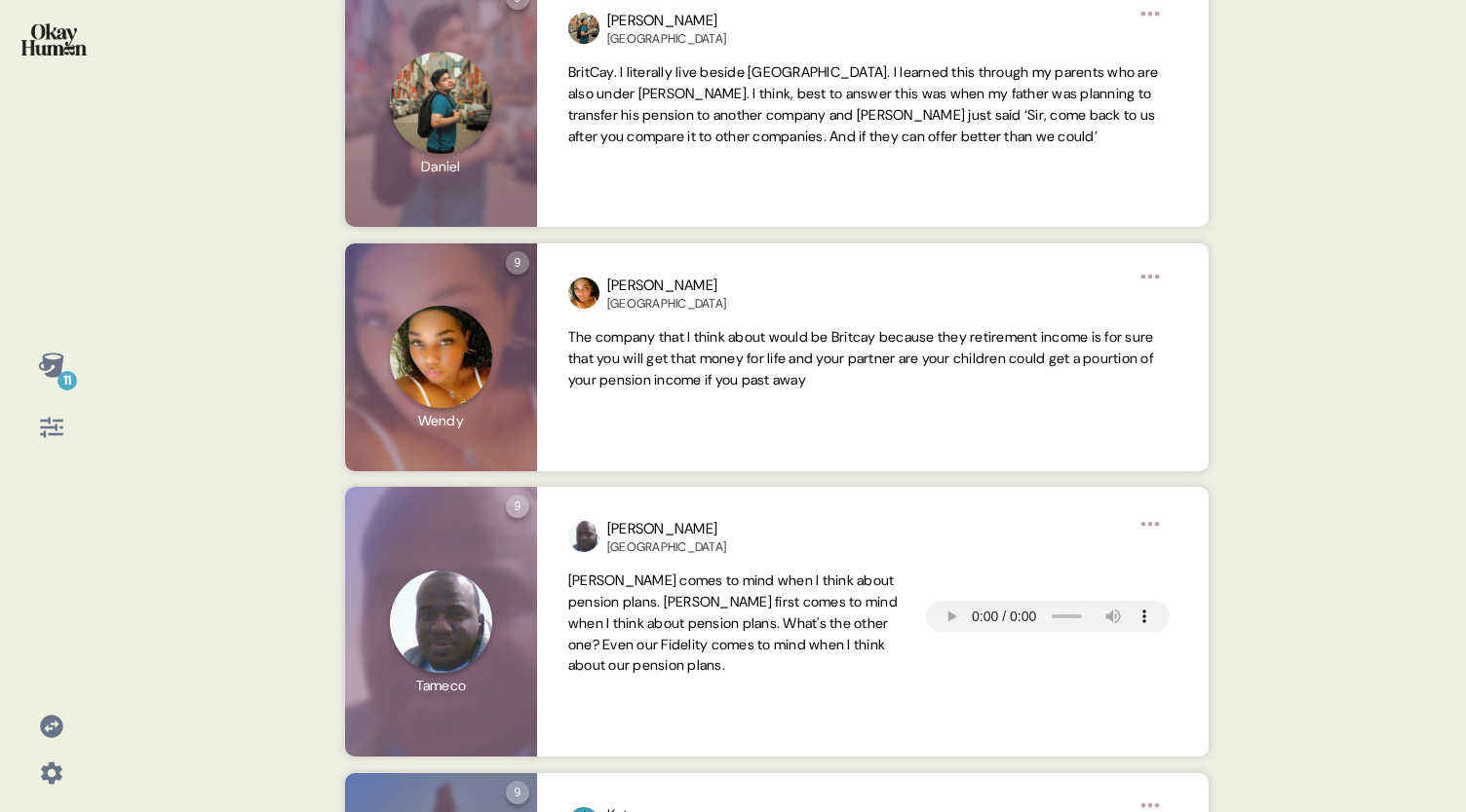
scroll to position [446, 0]
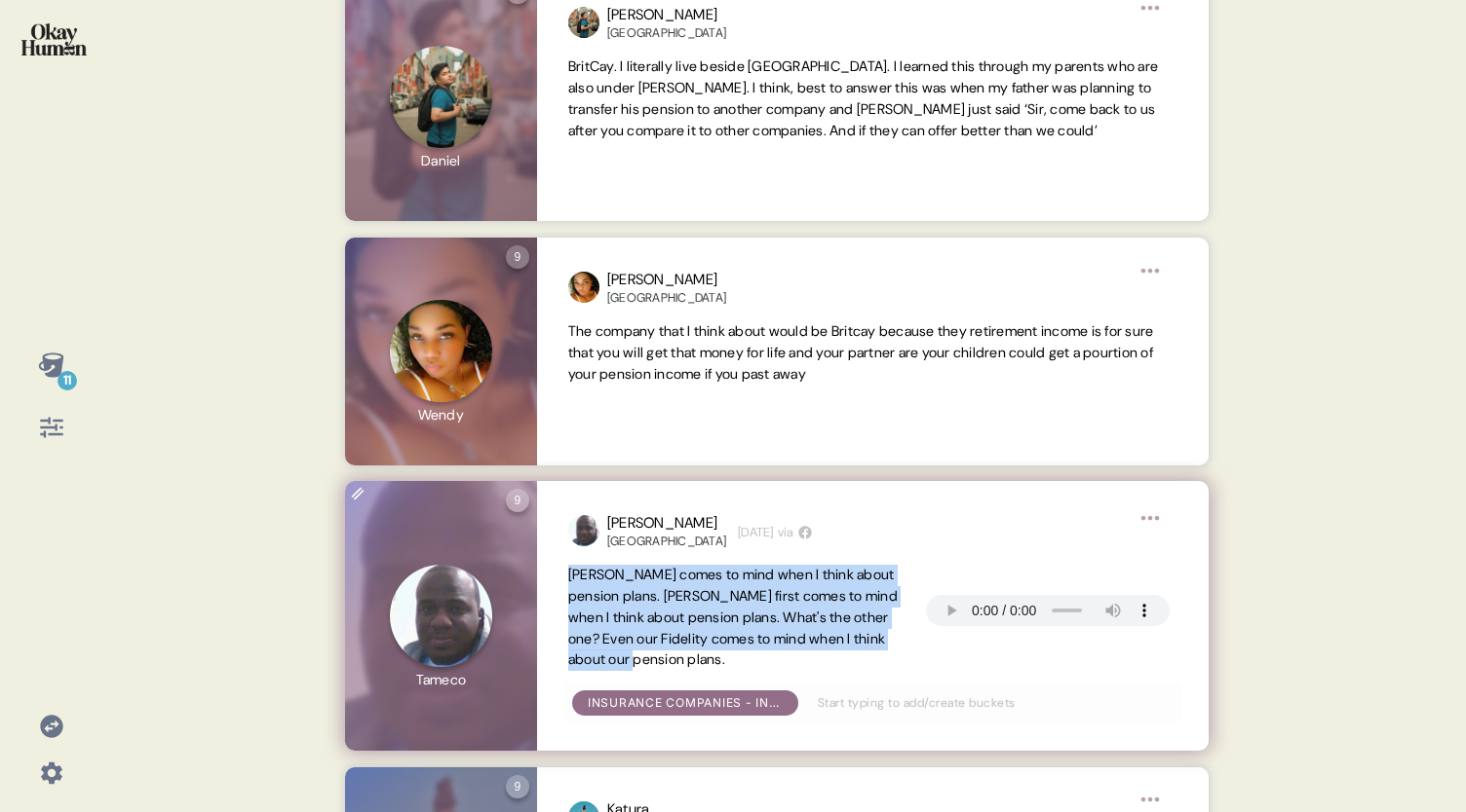
drag, startPoint x: 709, startPoint y: 665, endPoint x: 563, endPoint y: 574, distance: 172.0
click at [563, 574] on div "Tameco Bahamas 3 weeks ago via Kalina comes to mind when I think about pension …" at bounding box center [872, 616] width 672 height 271
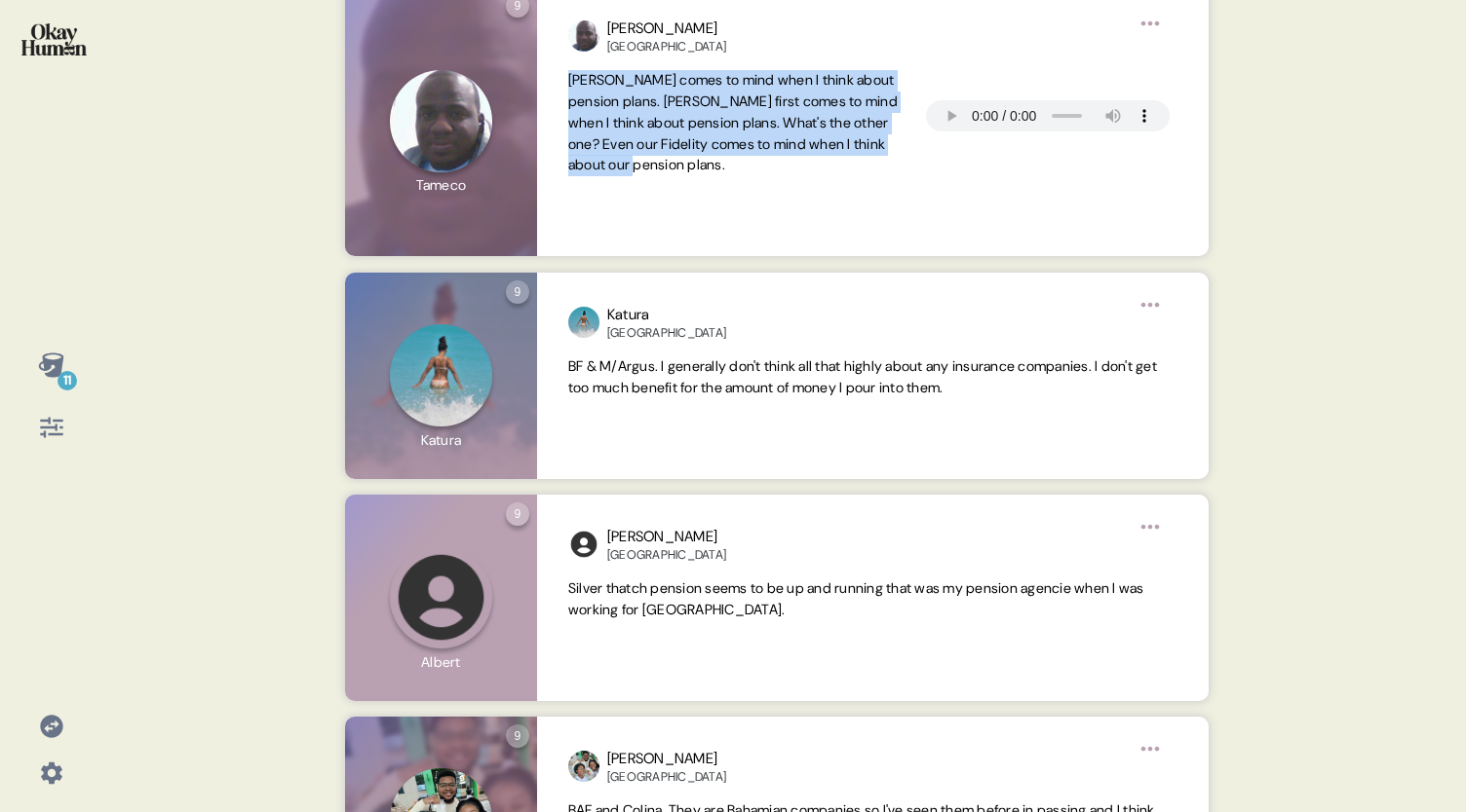
scroll to position [937, 0]
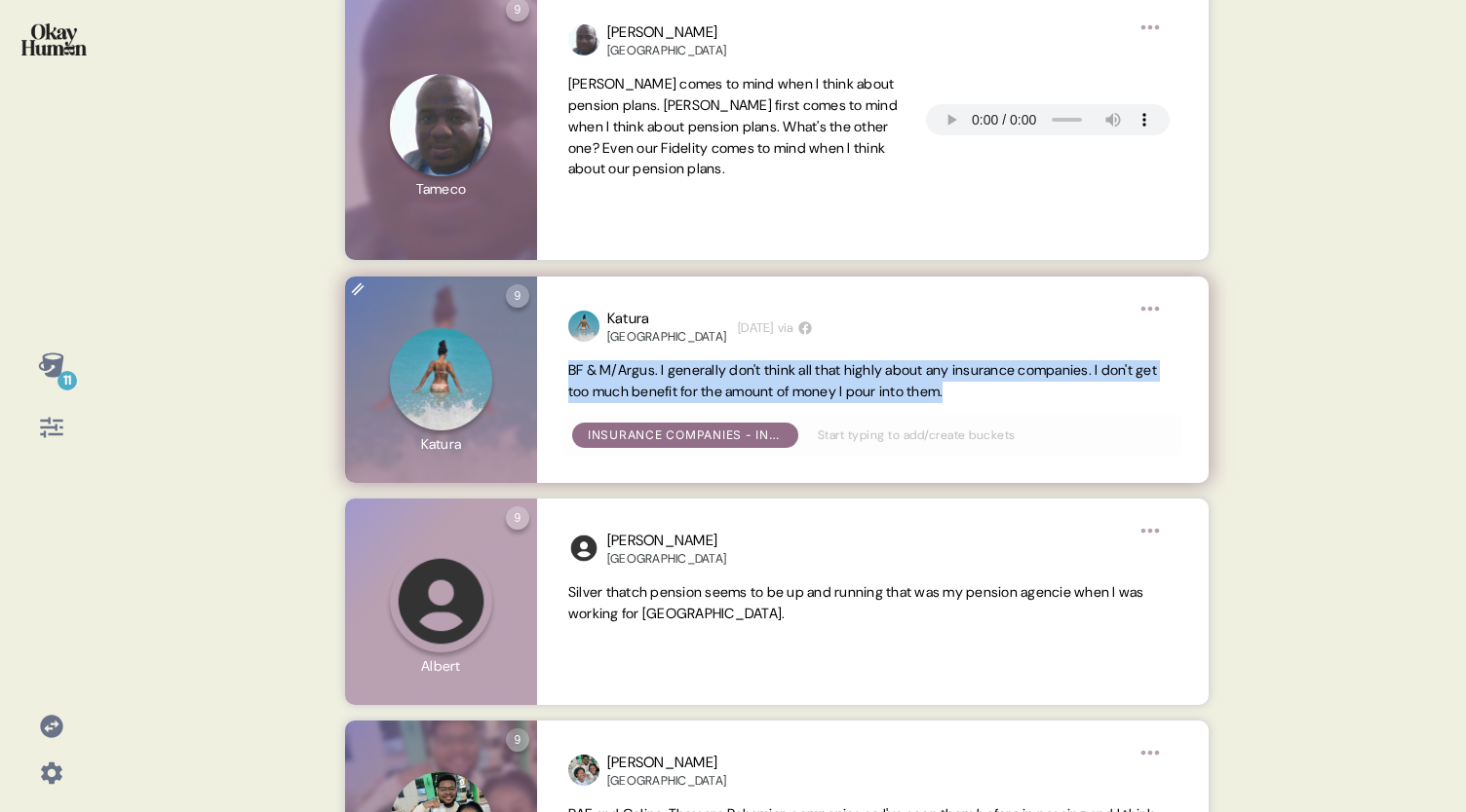
drag, startPoint x: 1014, startPoint y: 393, endPoint x: 557, endPoint y: 369, distance: 457.6
click at [557, 369] on div "Katura Bermuda 3 weeks ago via BF & M/Argus. I generally don't think all that h…" at bounding box center [872, 380] width 672 height 206
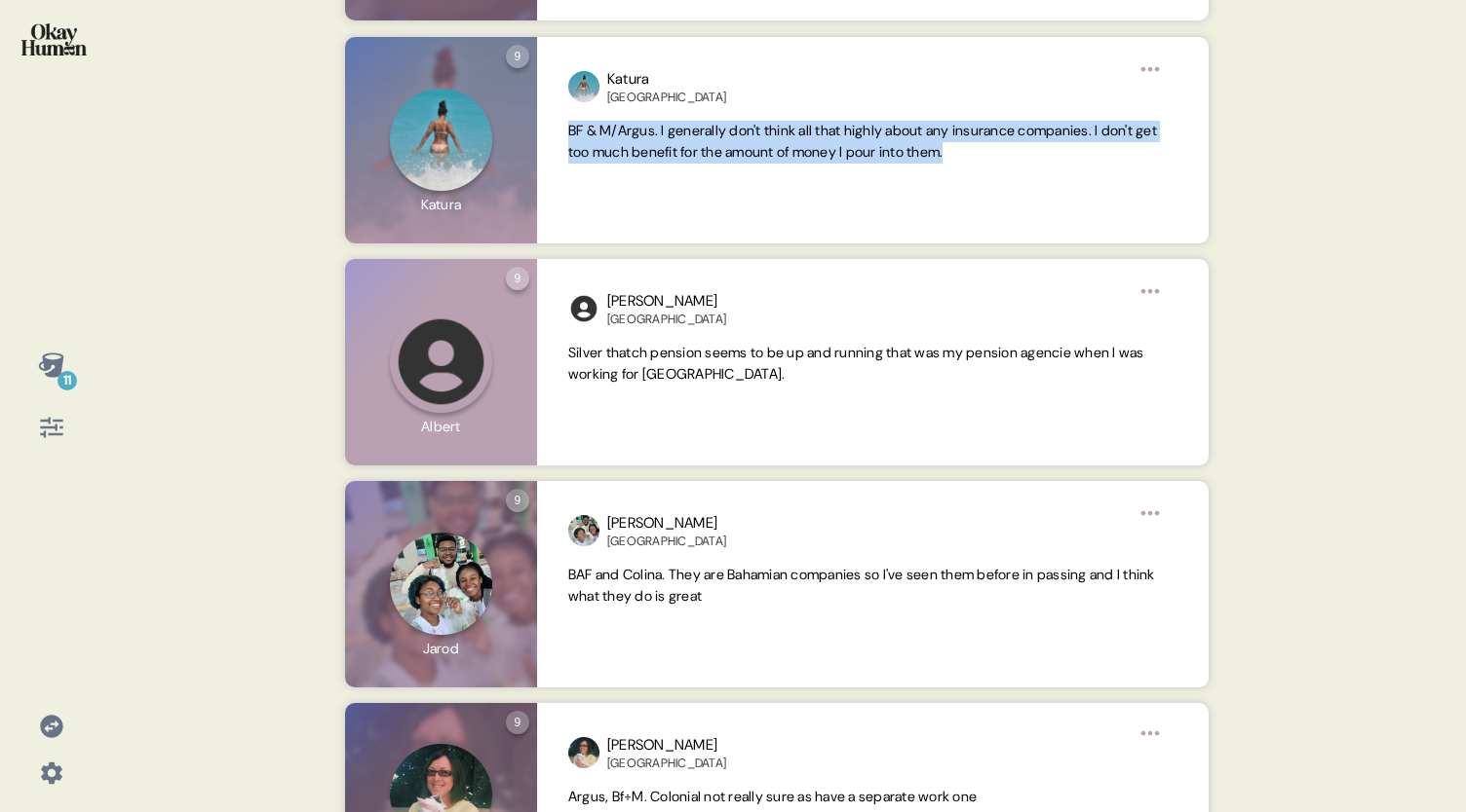
scroll to position [1173, 0]
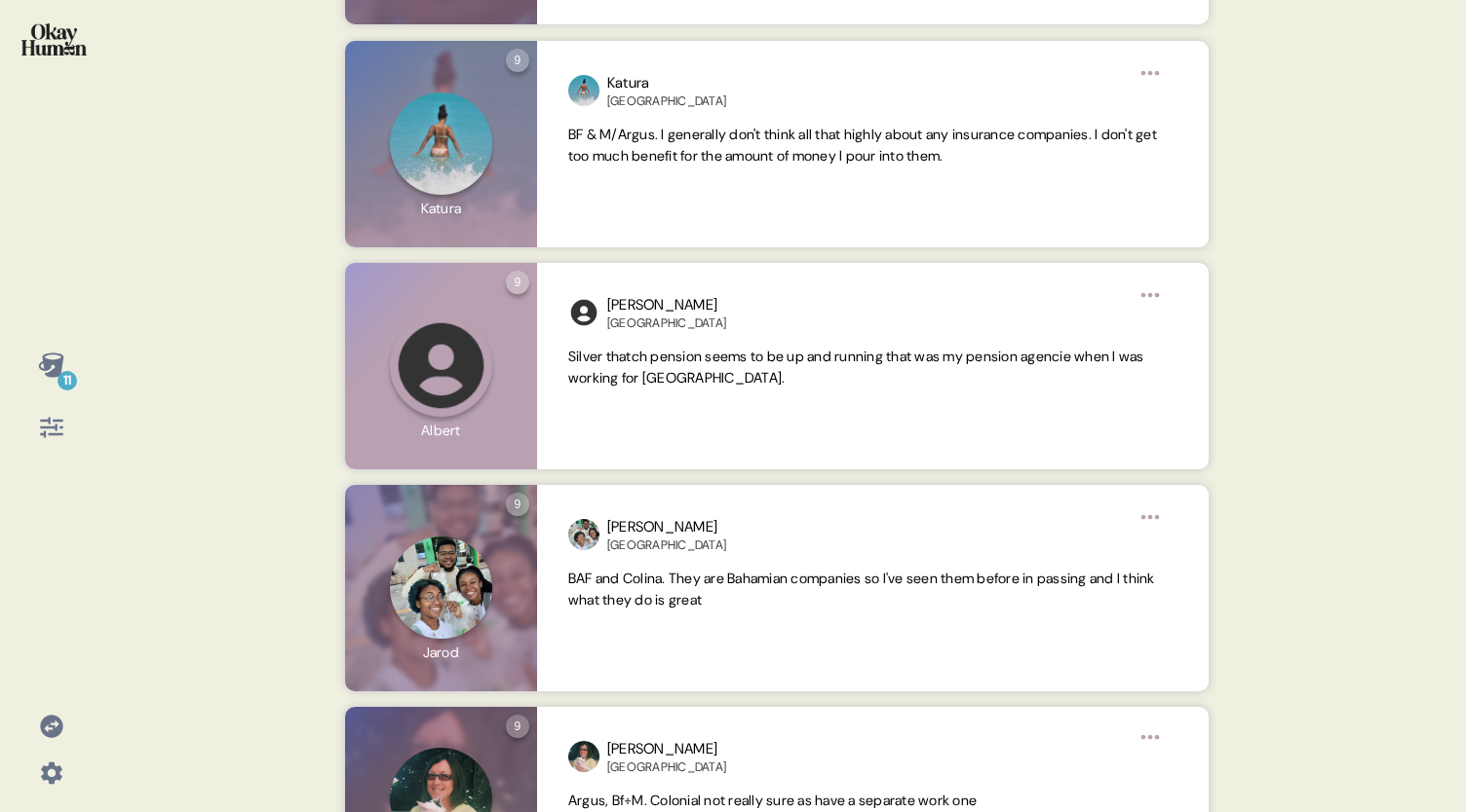
drag, startPoint x: 1253, startPoint y: 536, endPoint x: 1257, endPoint y: 562, distance: 26.3
click at [1257, 562] on div "11 Back Insurance companies - including CG Britcay - are generally the main bra…" at bounding box center [733, 406] width 1466 height 812
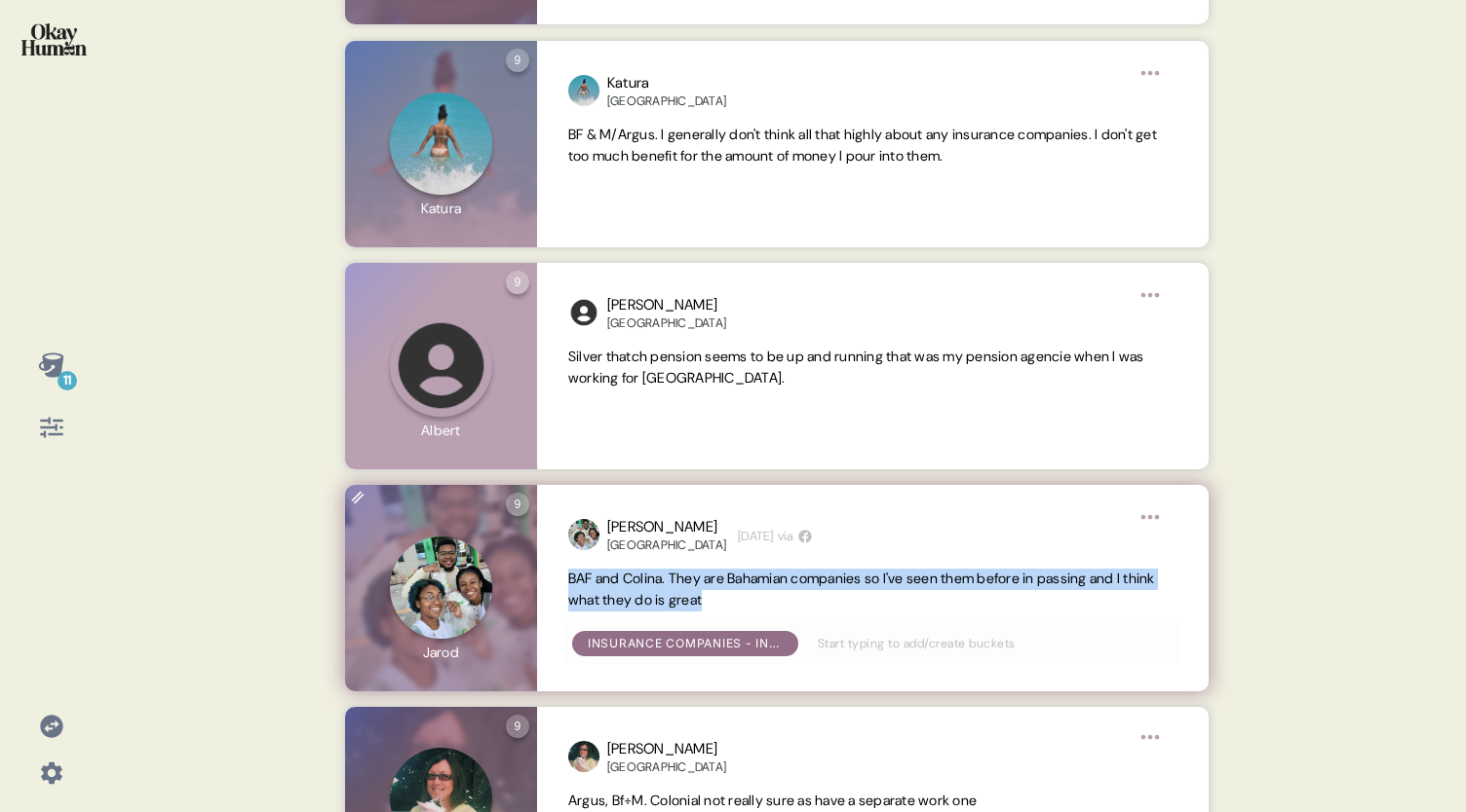
drag, startPoint x: 799, startPoint y: 603, endPoint x: 566, endPoint y: 580, distance: 234.1
click at [566, 580] on div "Jarod Bahamas 2 weeks ago via BAF and Colina. They are Bahamian companies so I'…" at bounding box center [872, 588] width 672 height 206
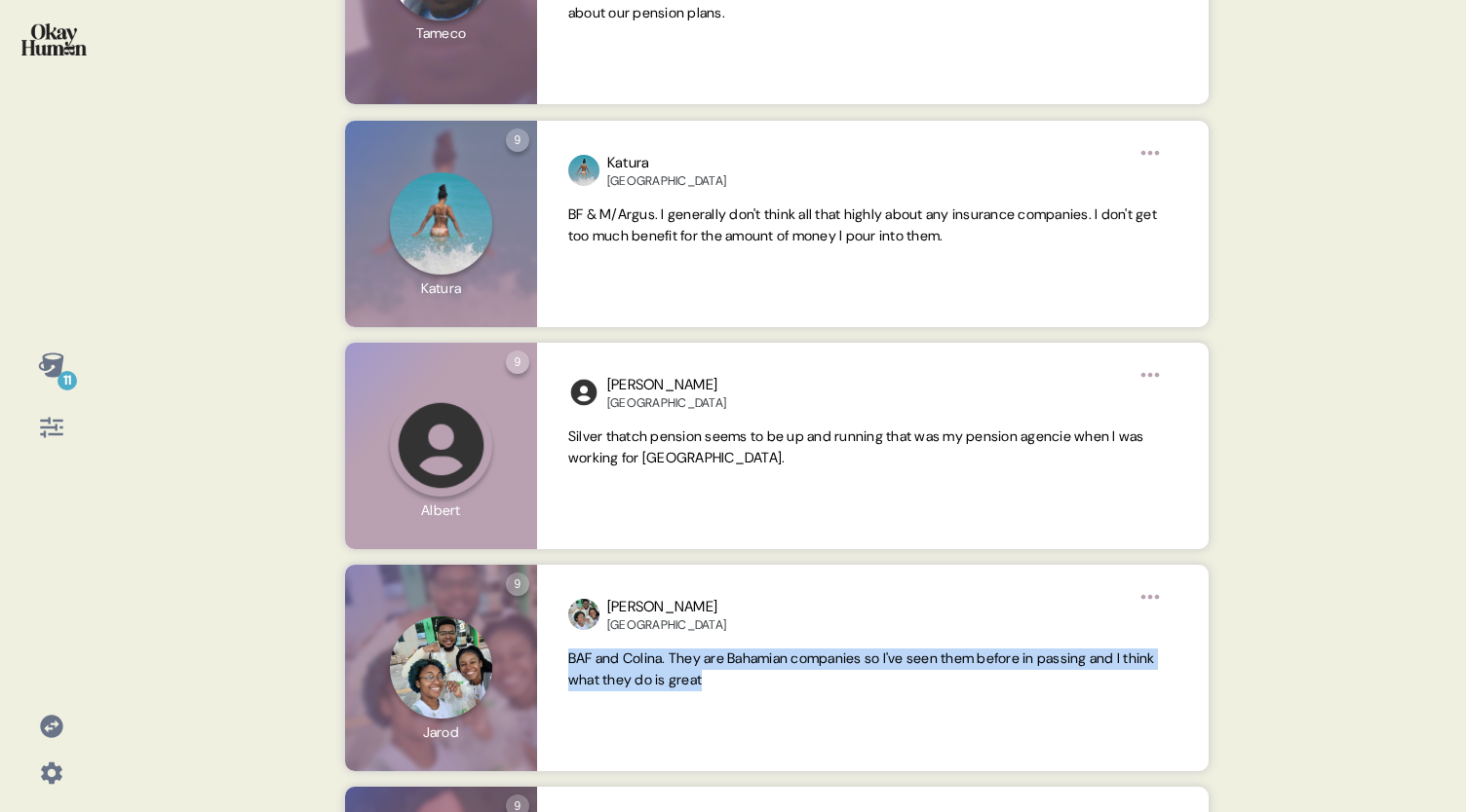
scroll to position [1083, 0]
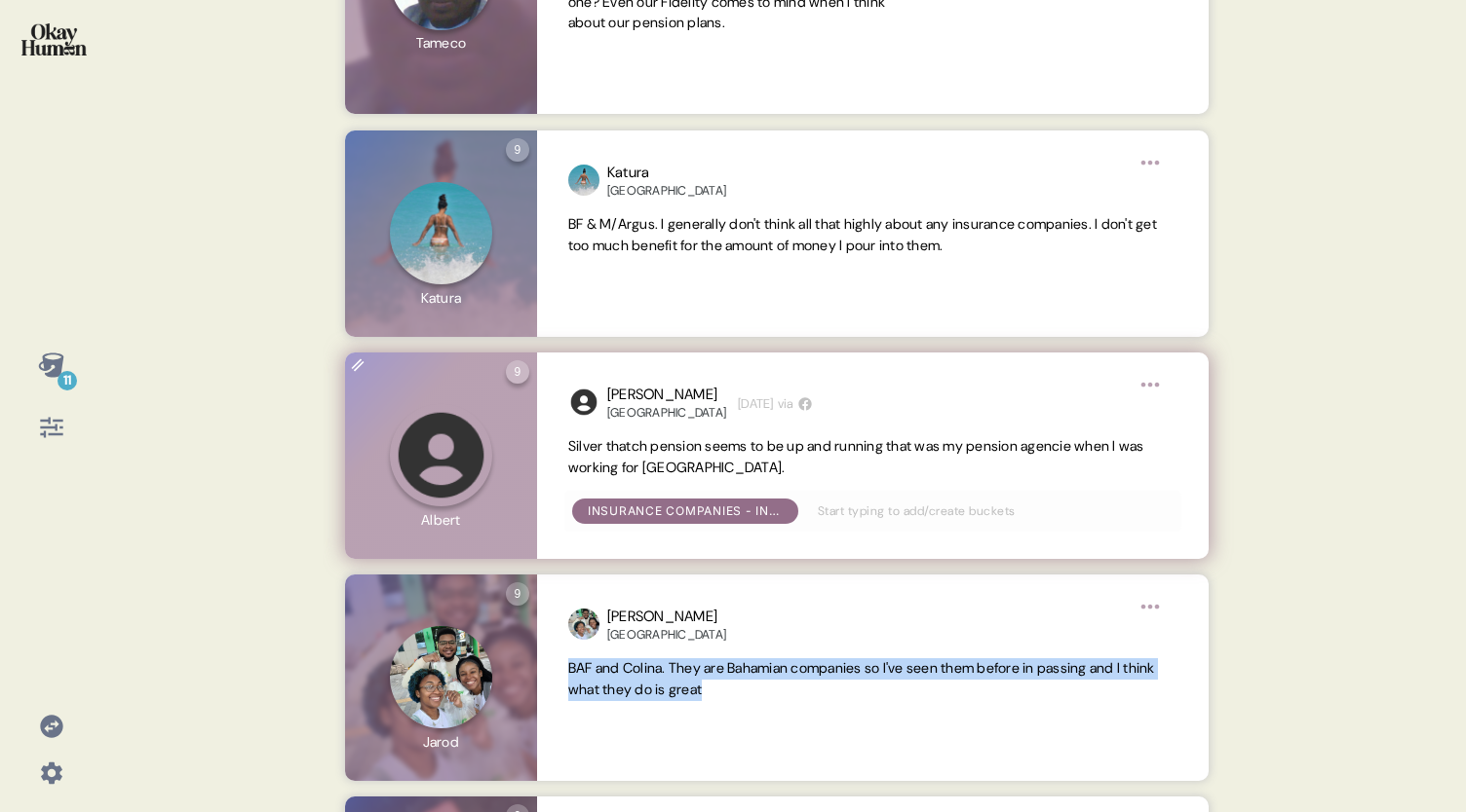
drag, startPoint x: 860, startPoint y: 471, endPoint x: 568, endPoint y: 448, distance: 292.9
click at [568, 448] on span "Silver thatch pension seems to be up and running that was my pension agencie wh…" at bounding box center [873, 457] width 609 height 43
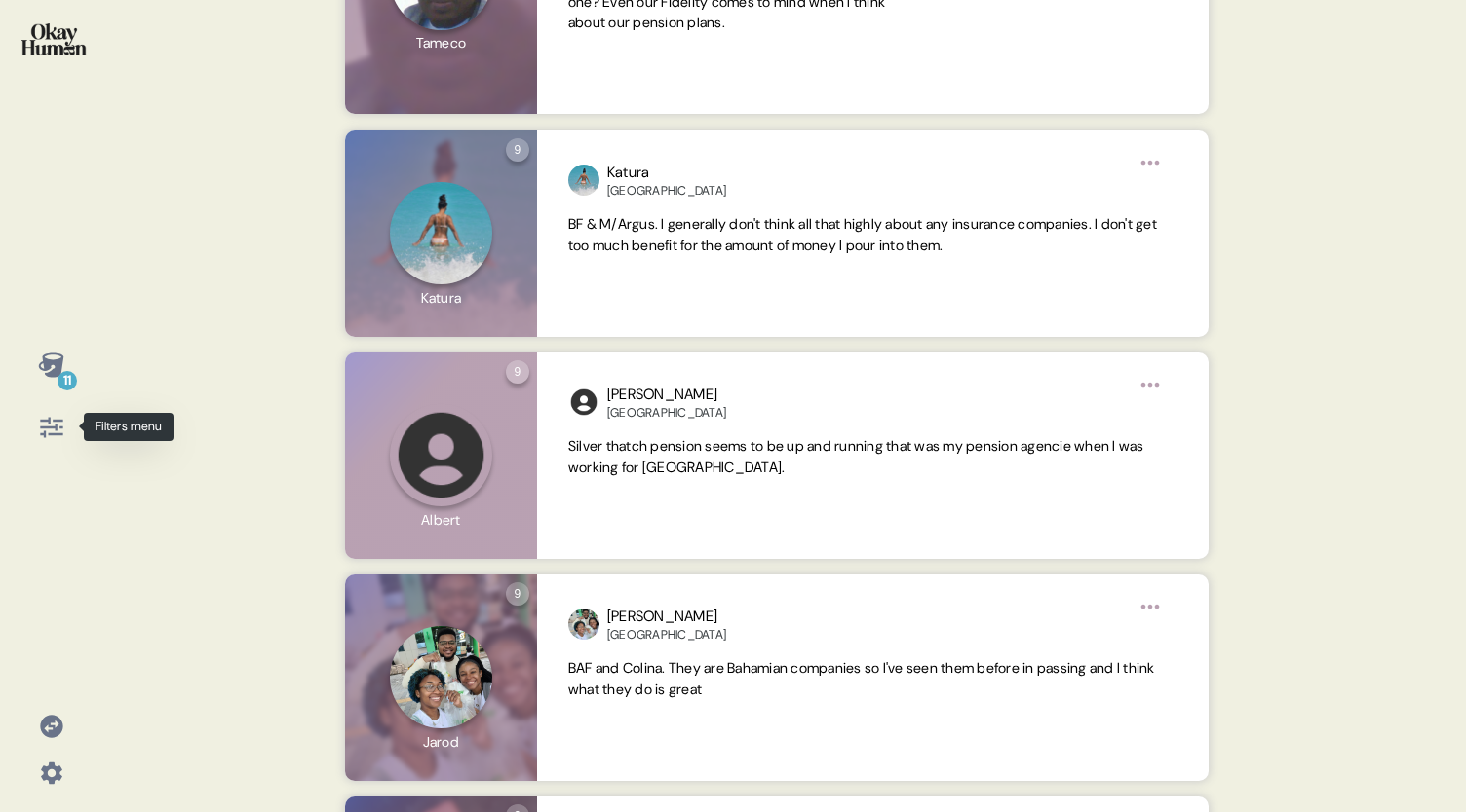
click at [52, 429] on icon at bounding box center [52, 428] width 28 height 28
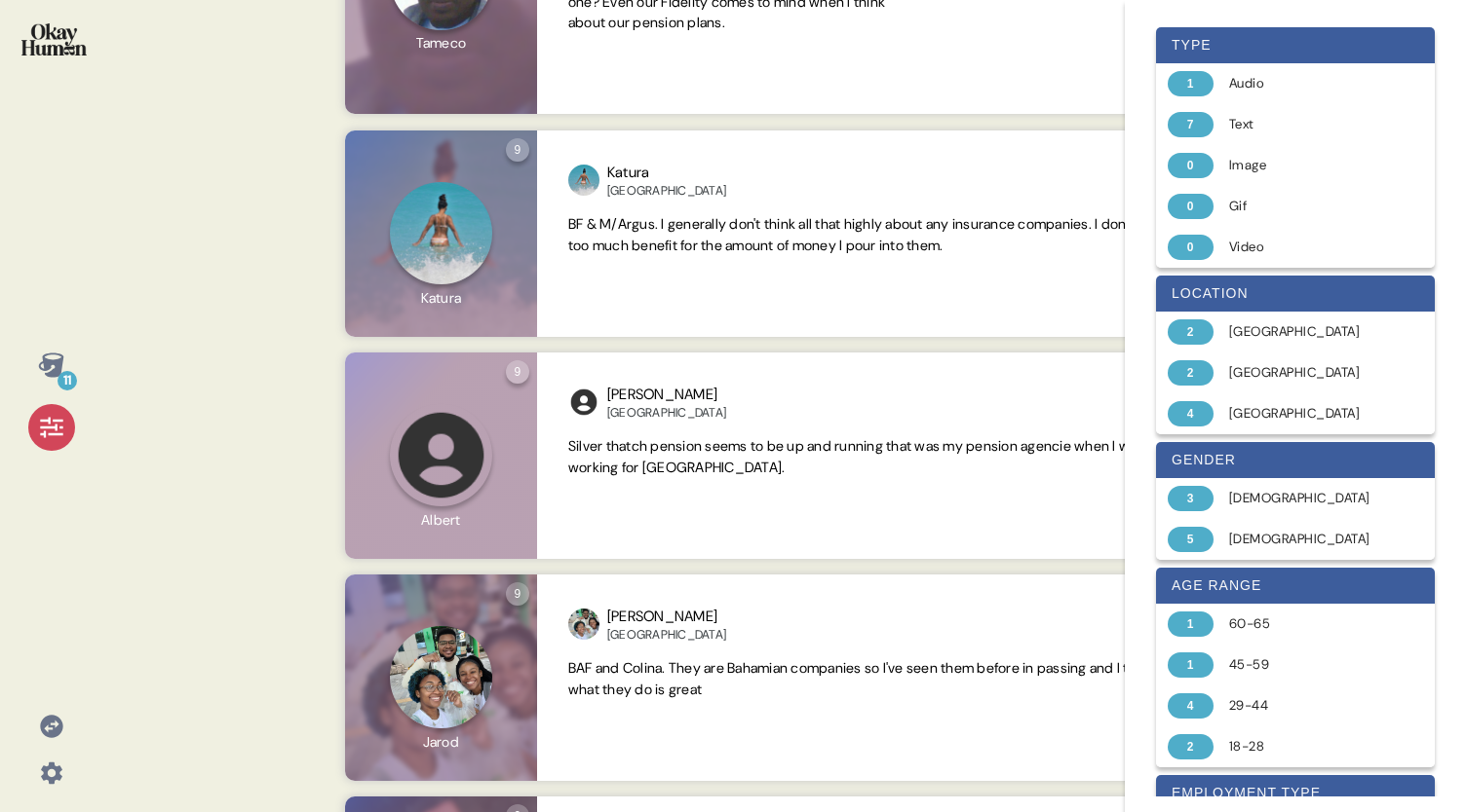
click at [59, 366] on icon at bounding box center [51, 365] width 26 height 25
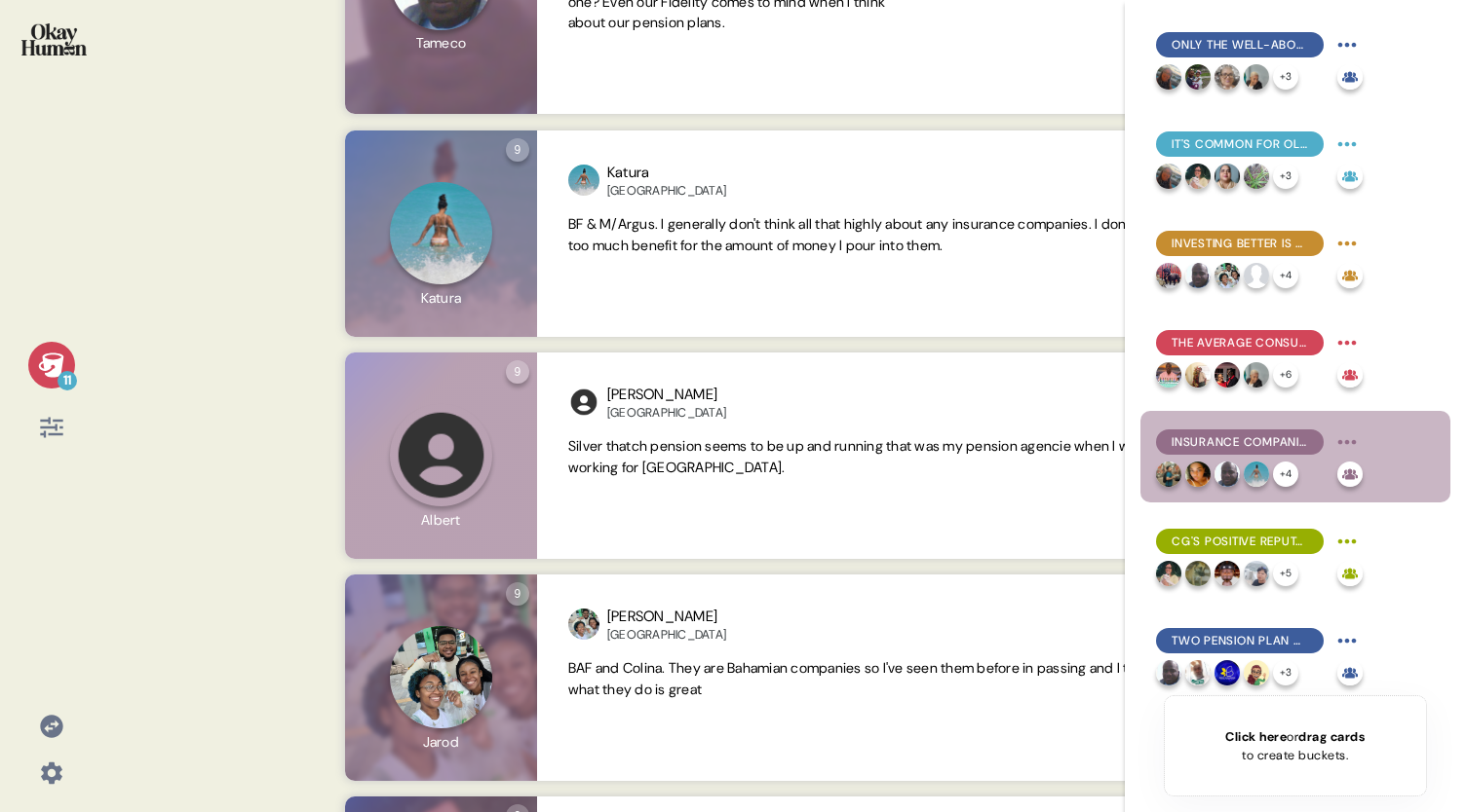
scroll to position [403, 0]
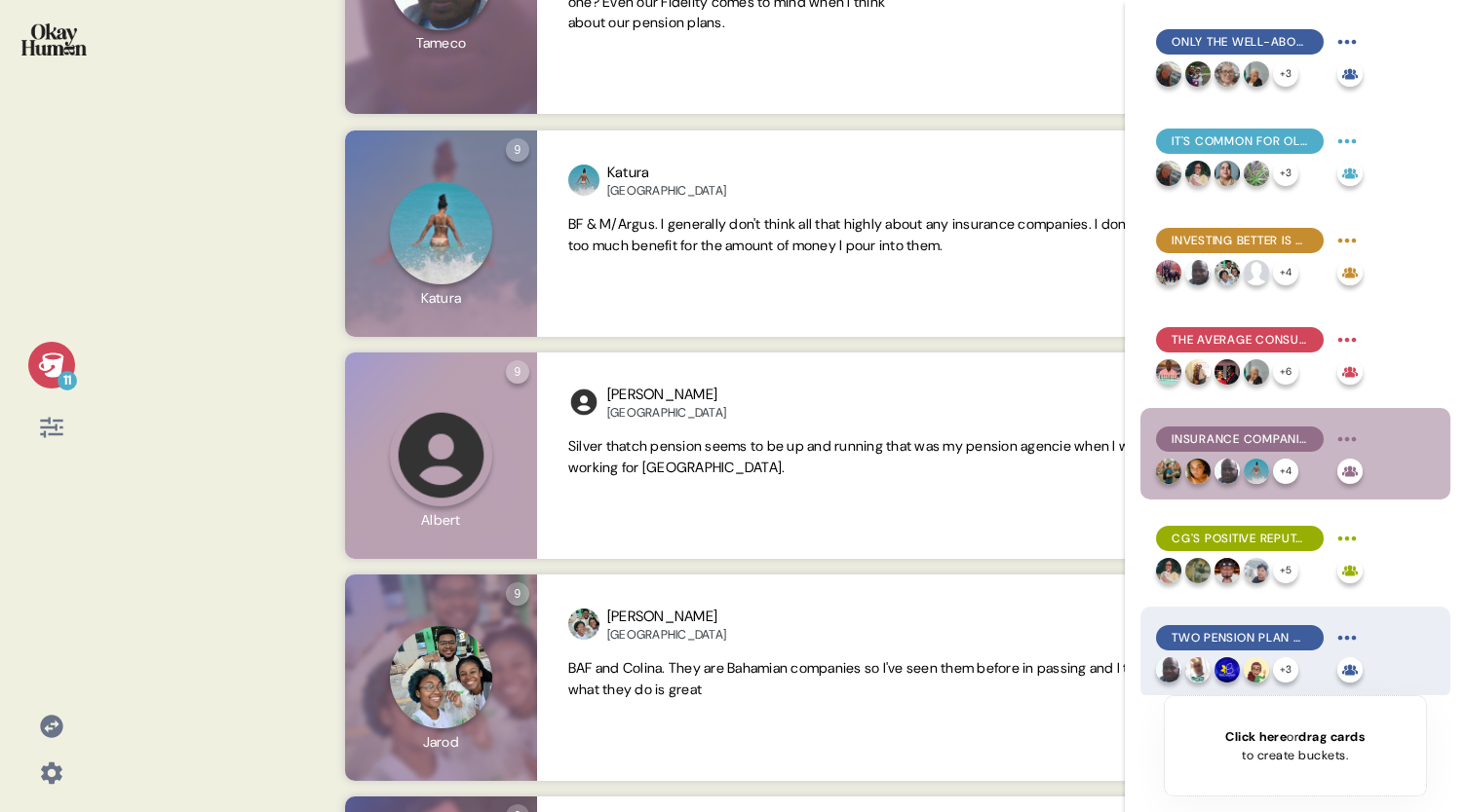
click at [1249, 647] on div "Two pension plan qualities stood above the rest: online self-service tools and …" at bounding box center [1239, 638] width 168 height 26
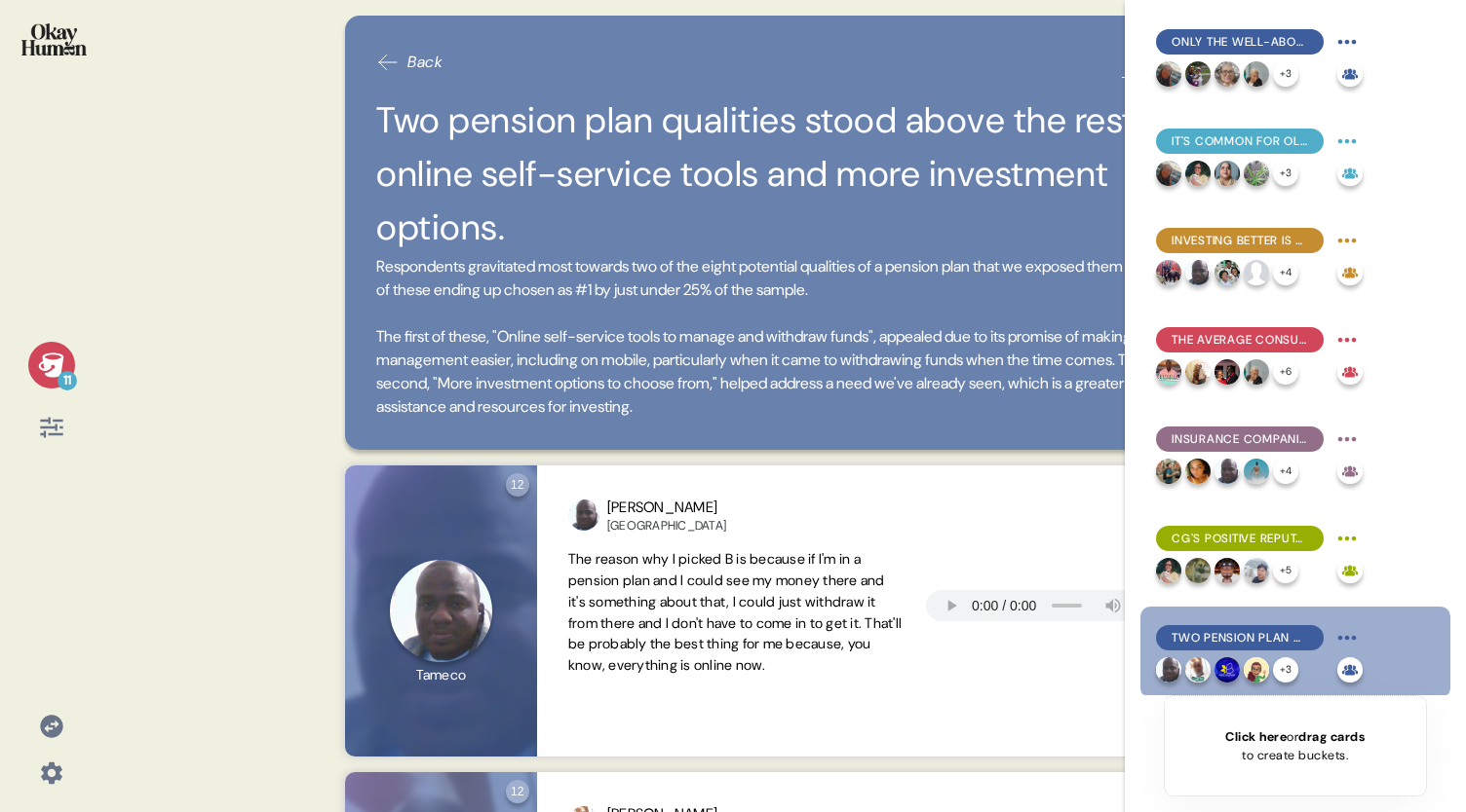
click at [43, 377] on icon at bounding box center [52, 366] width 28 height 28
